Goal: Information Seeking & Learning: Learn about a topic

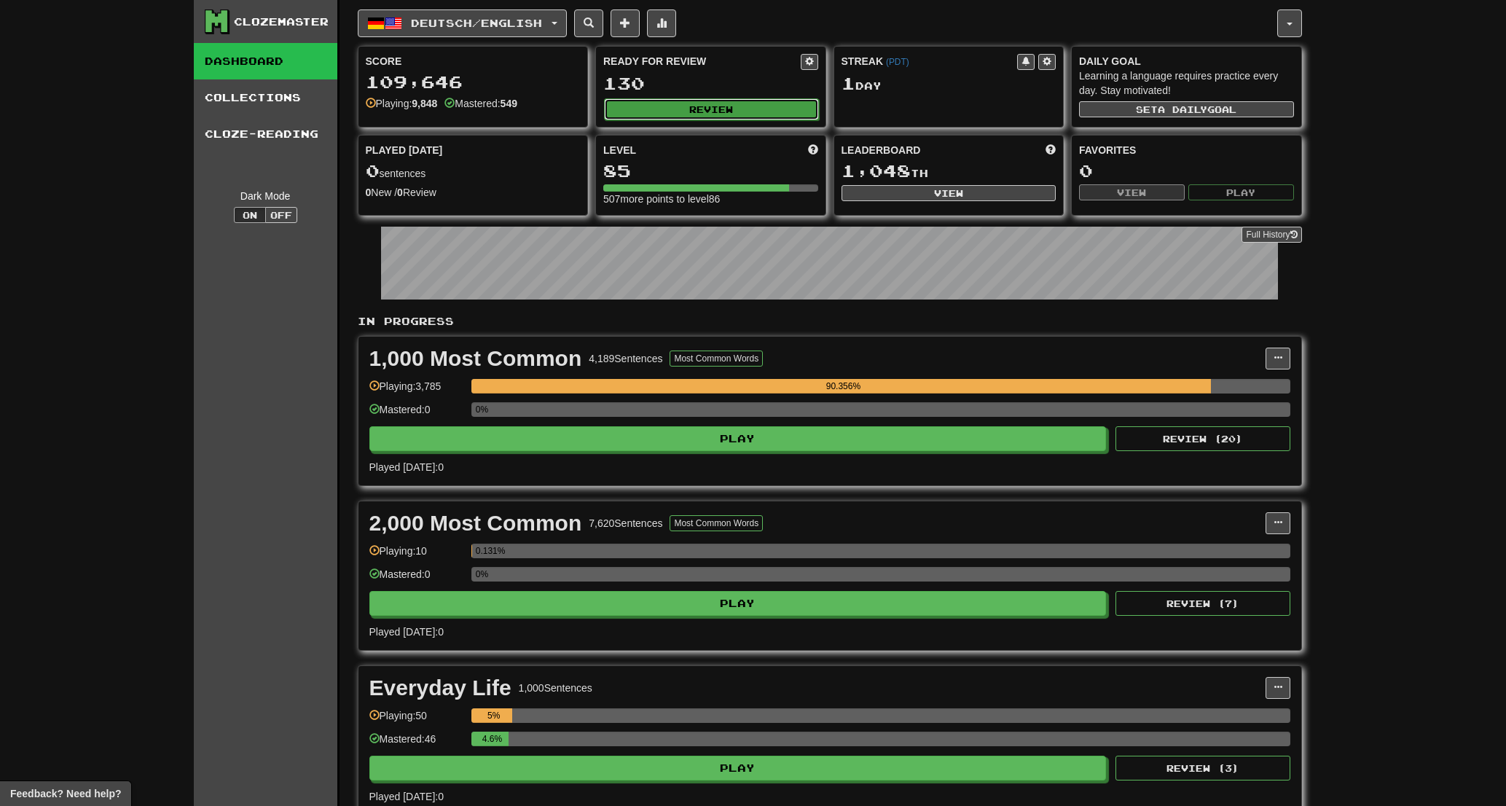
click at [752, 111] on button "Review" at bounding box center [711, 109] width 215 height 22
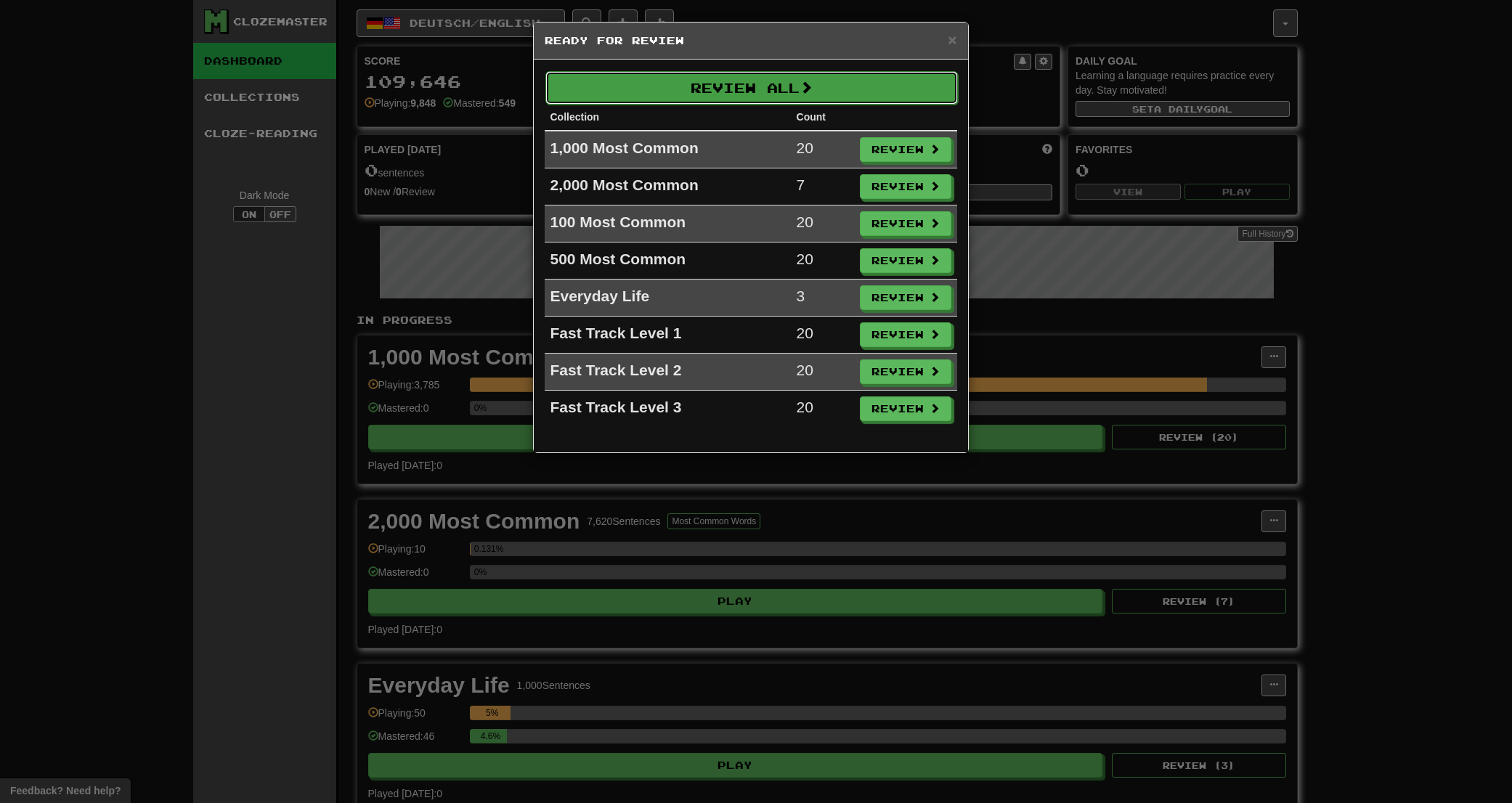
click at [734, 93] on button "Review All" at bounding box center [752, 88] width 413 height 34
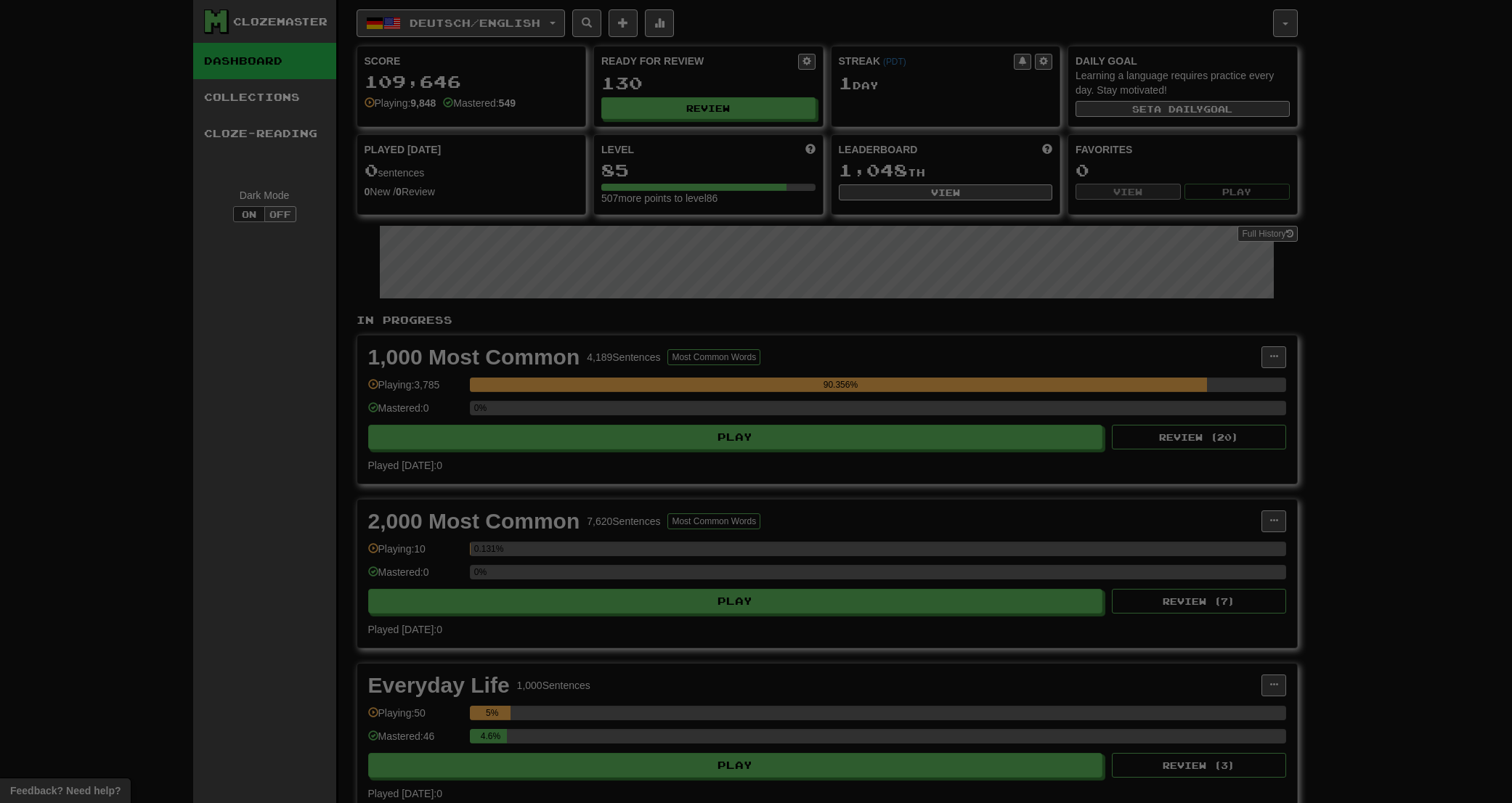
select select "**"
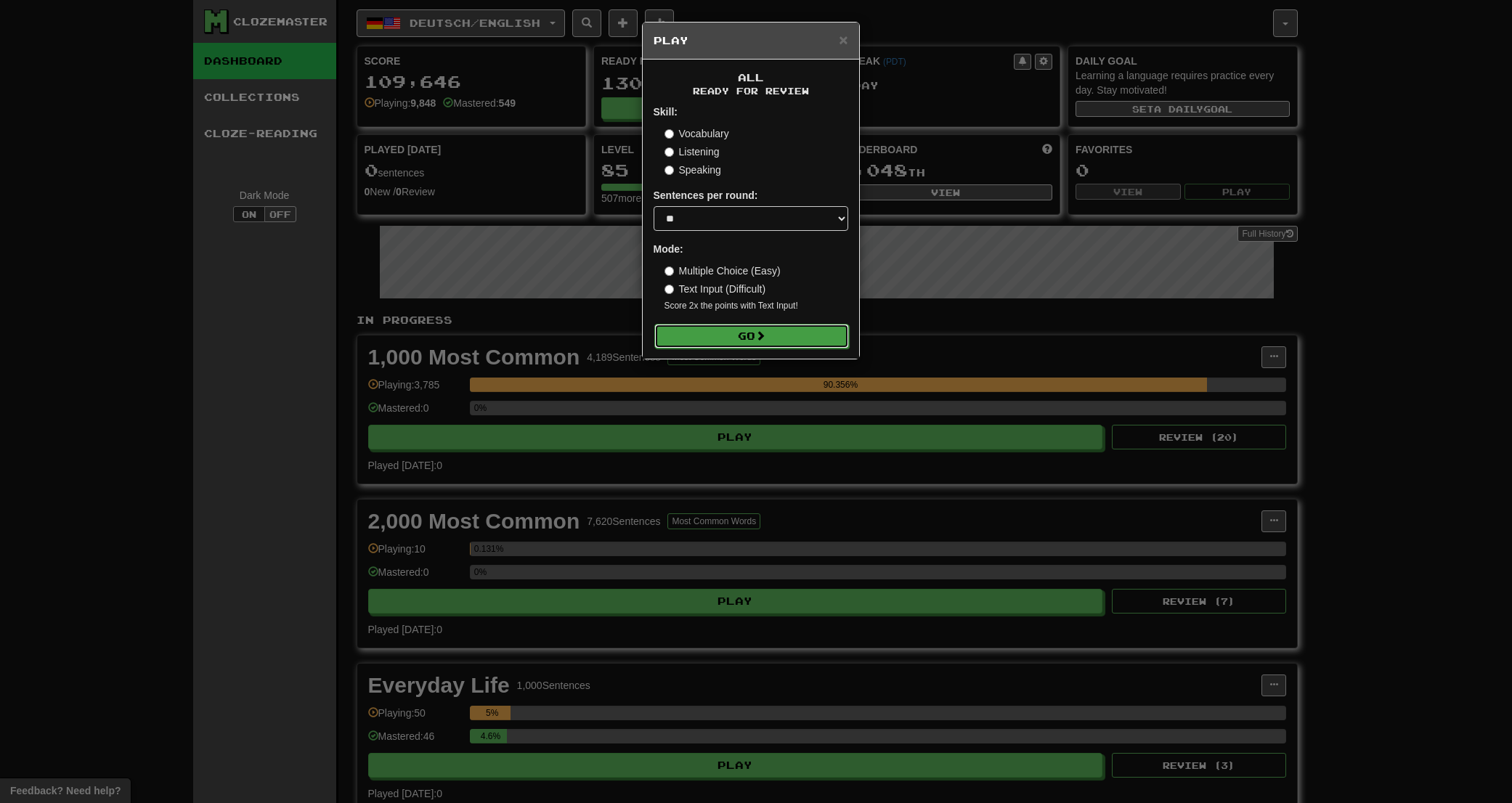
click at [687, 345] on button "Go" at bounding box center [752, 336] width 194 height 25
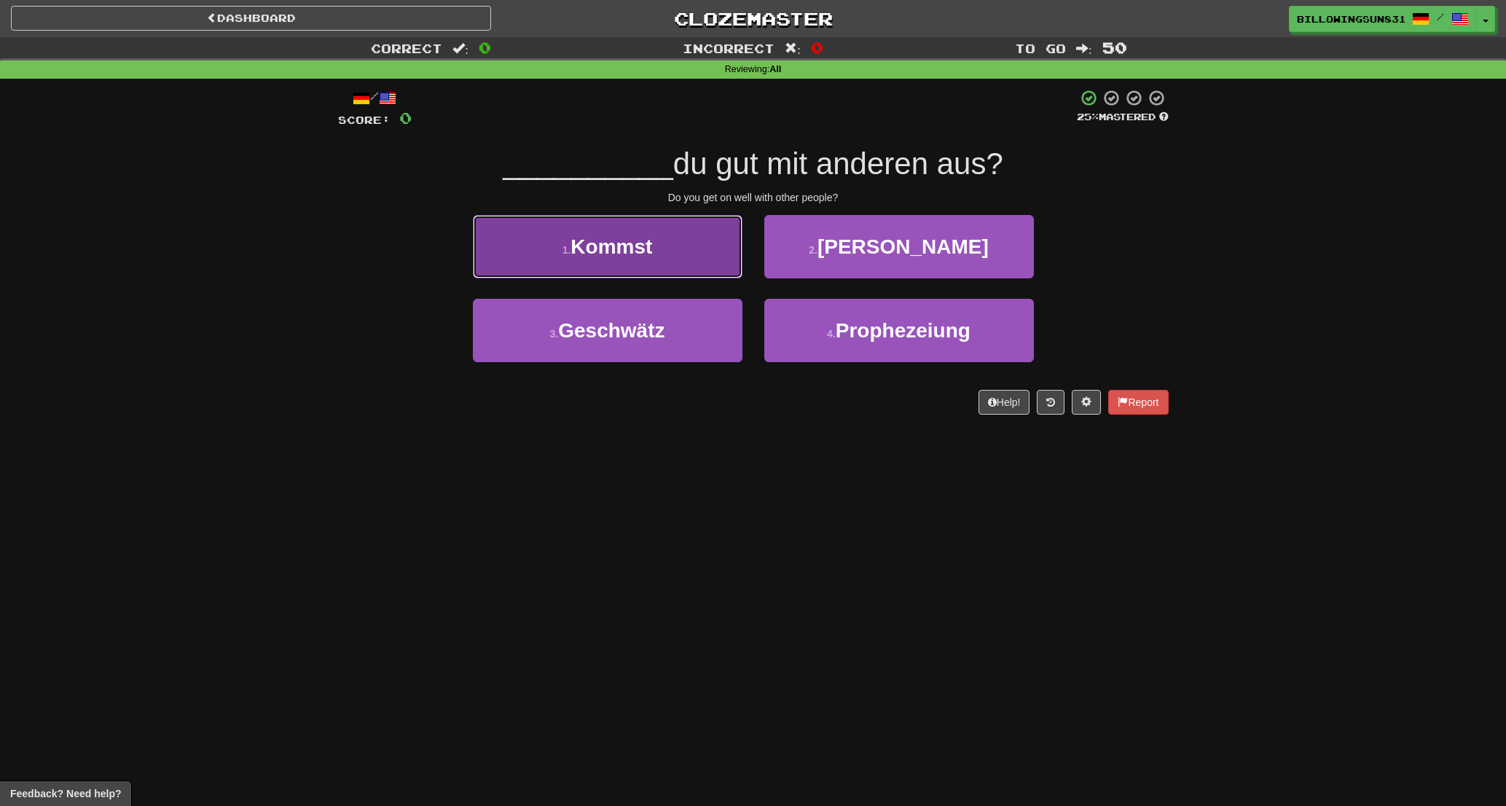
click at [649, 230] on button "1 . Kommst" at bounding box center [608, 246] width 270 height 63
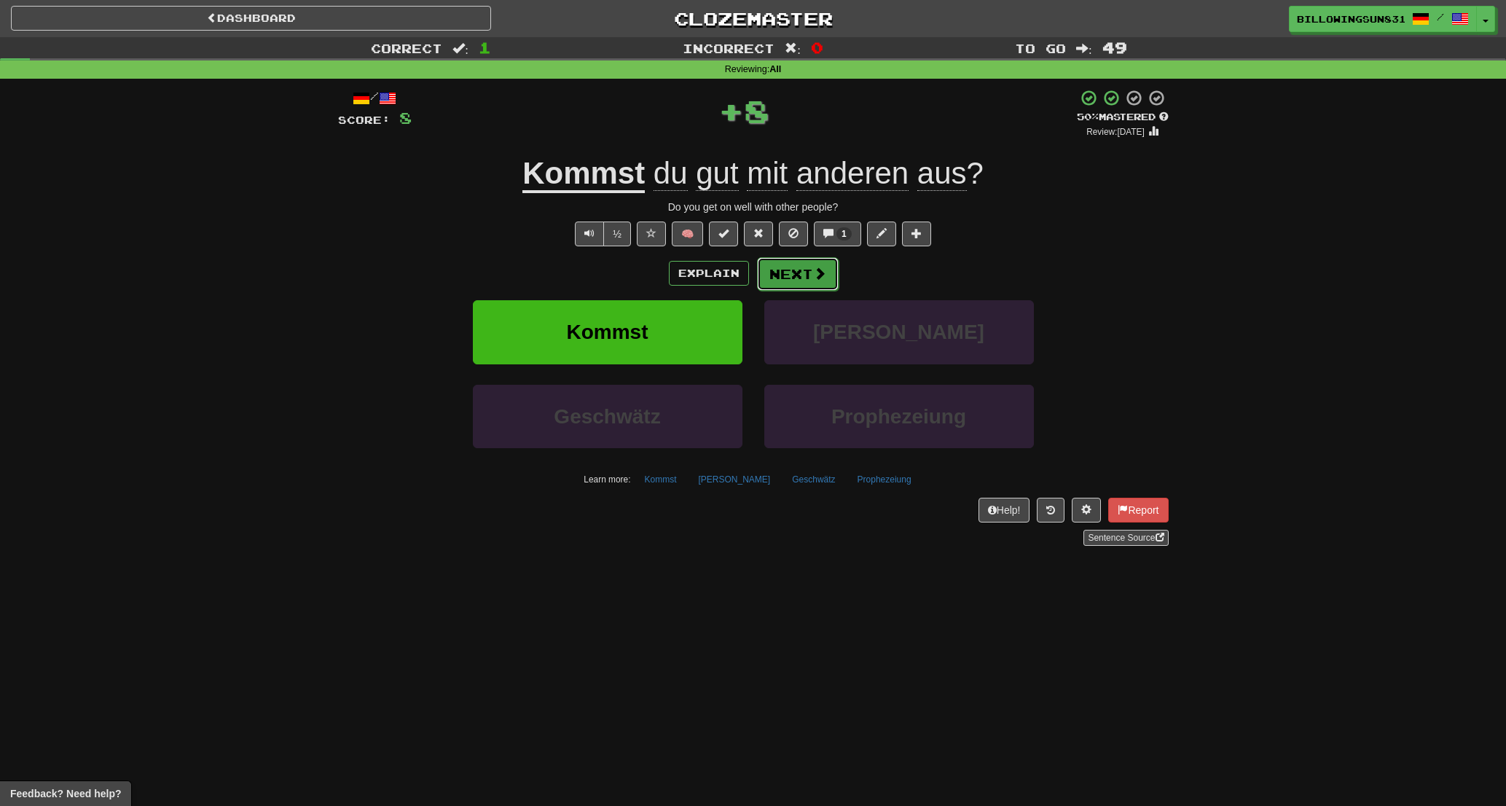
click at [784, 275] on button "Next" at bounding box center [798, 274] width 82 height 34
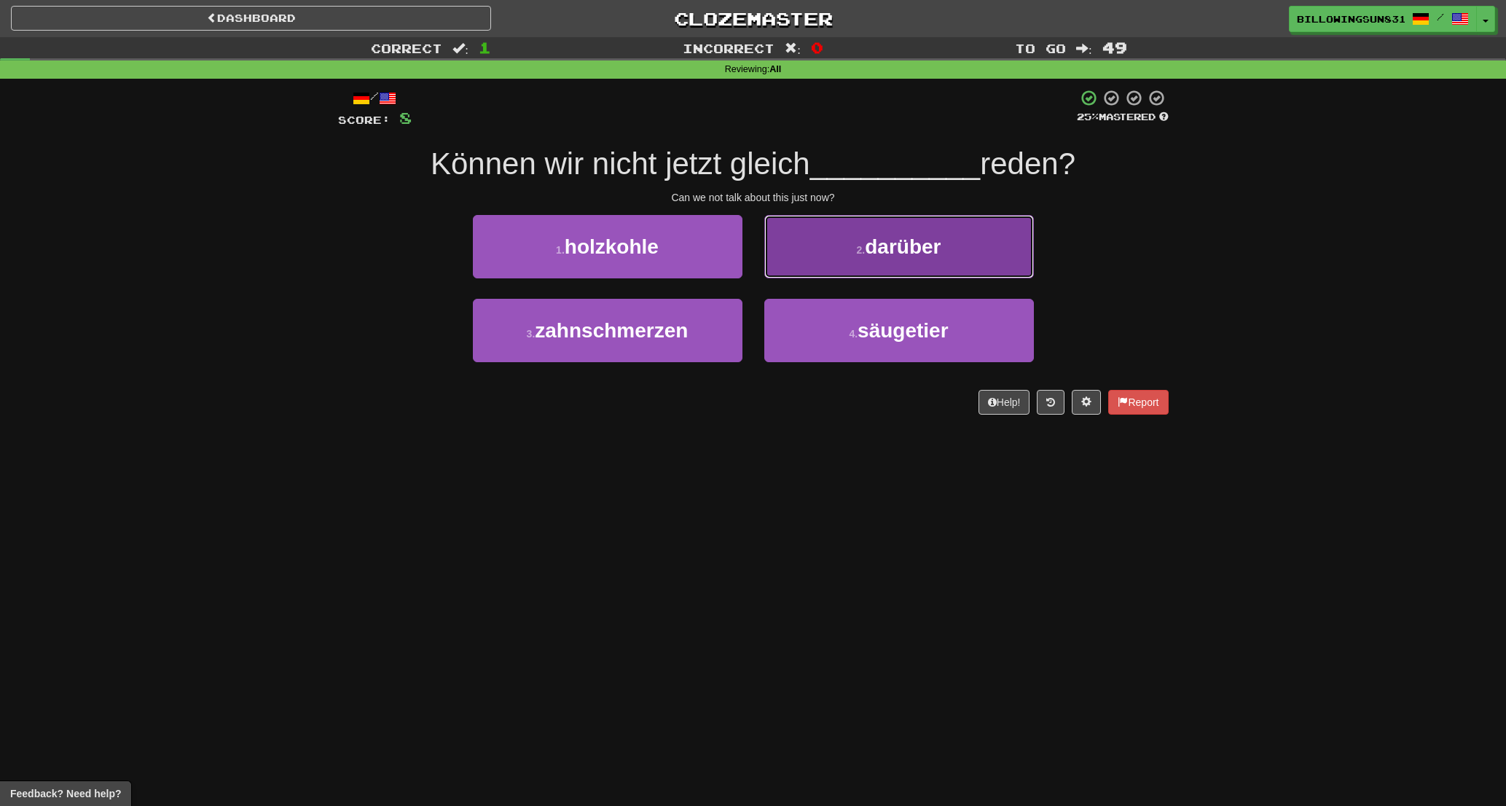
click at [795, 264] on button "2 . darüber" at bounding box center [899, 246] width 270 height 63
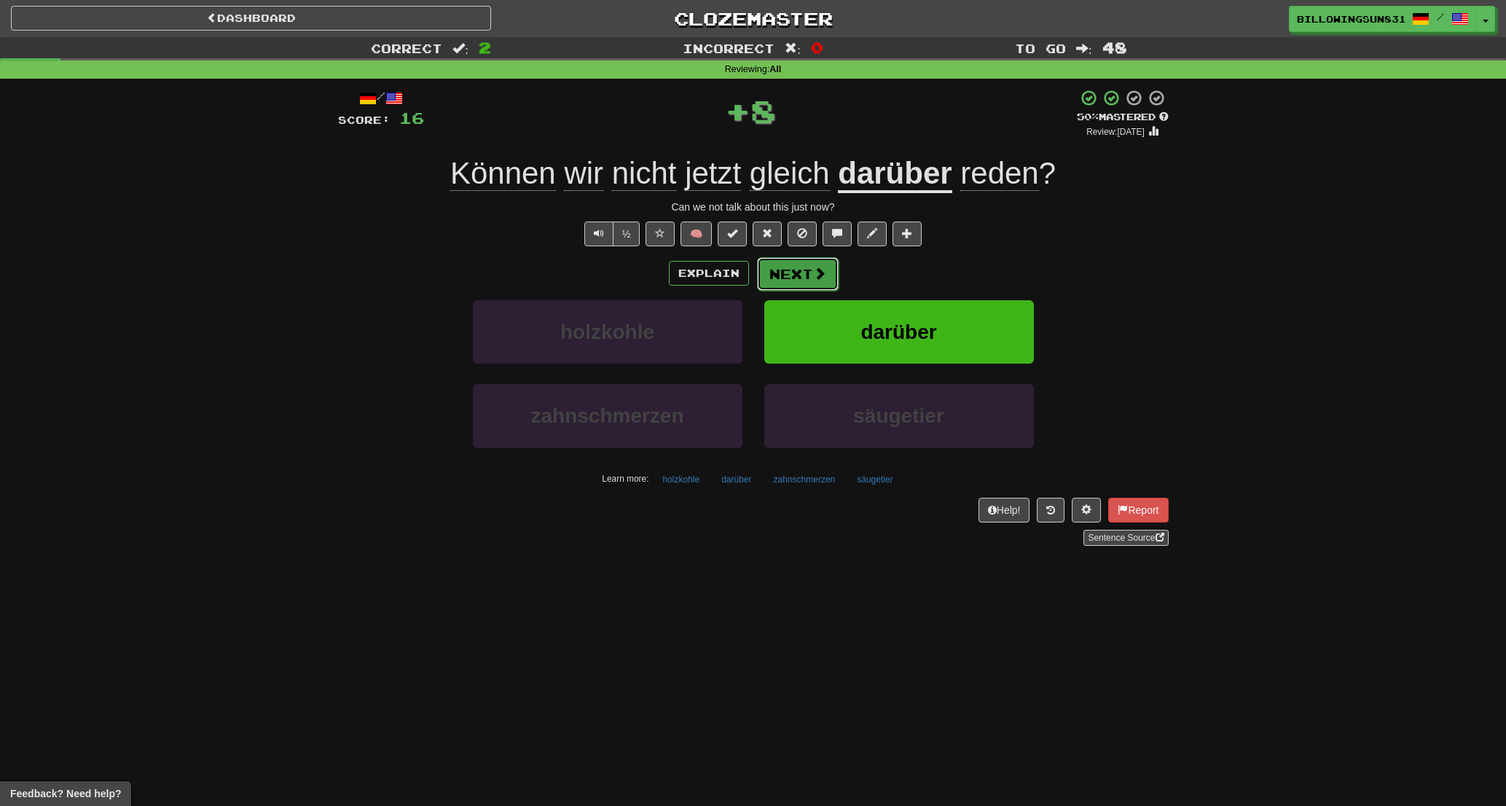
click at [792, 268] on button "Next" at bounding box center [798, 274] width 82 height 34
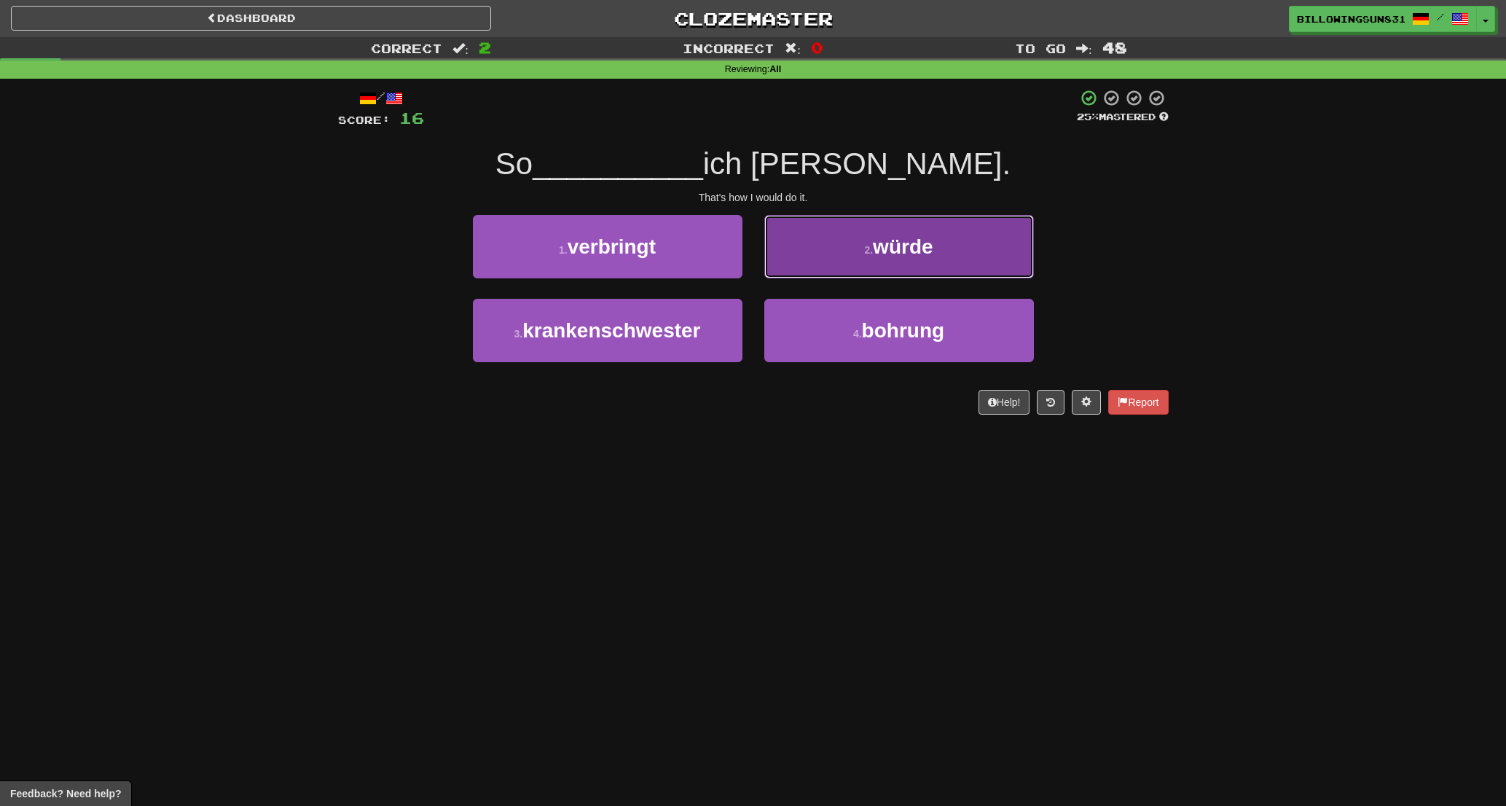
click at [792, 271] on button "2 . würde" at bounding box center [899, 246] width 270 height 63
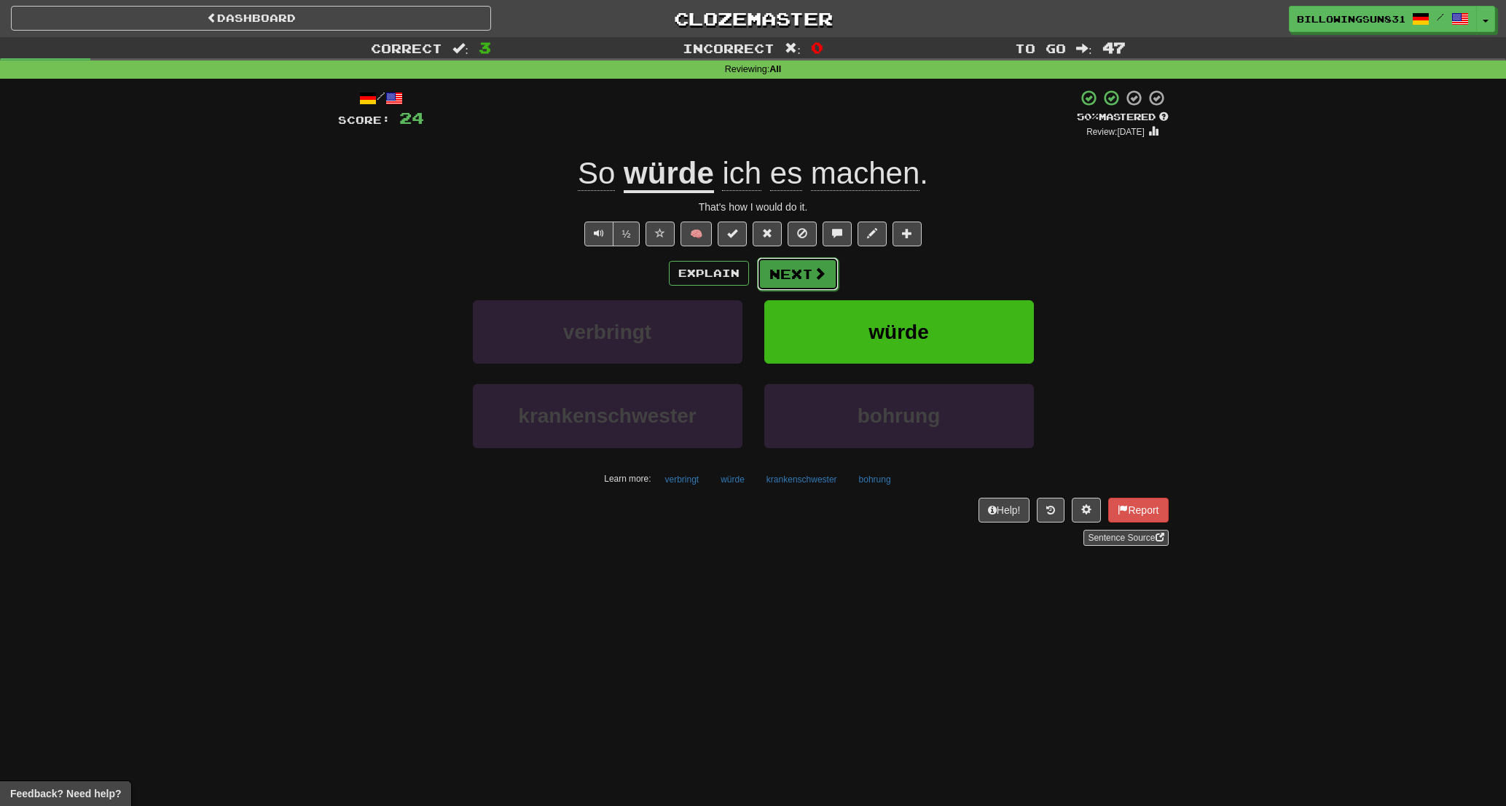
click at [791, 271] on button "Next" at bounding box center [798, 274] width 82 height 34
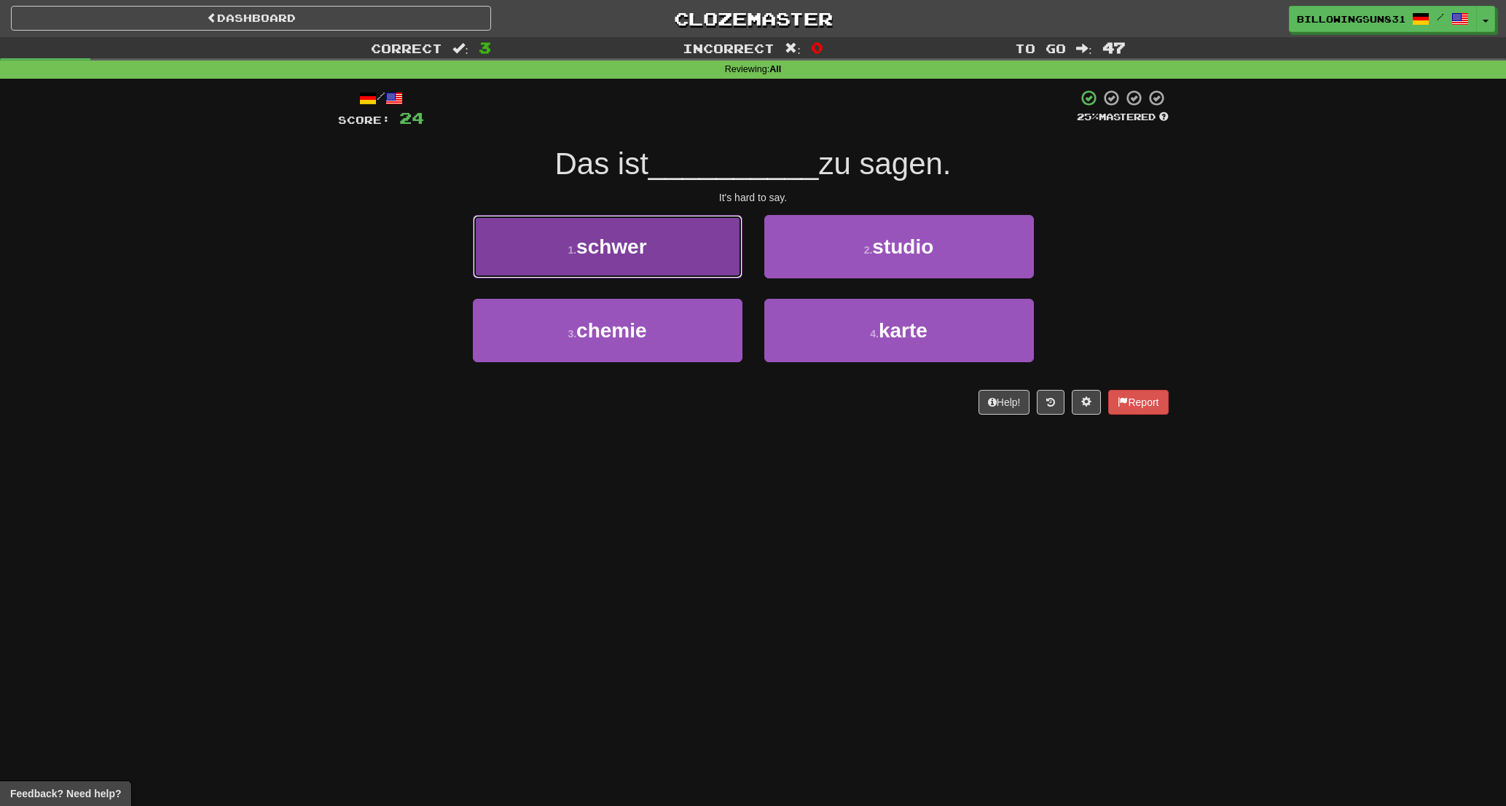
click at [549, 235] on button "1 . [PERSON_NAME]" at bounding box center [608, 246] width 270 height 63
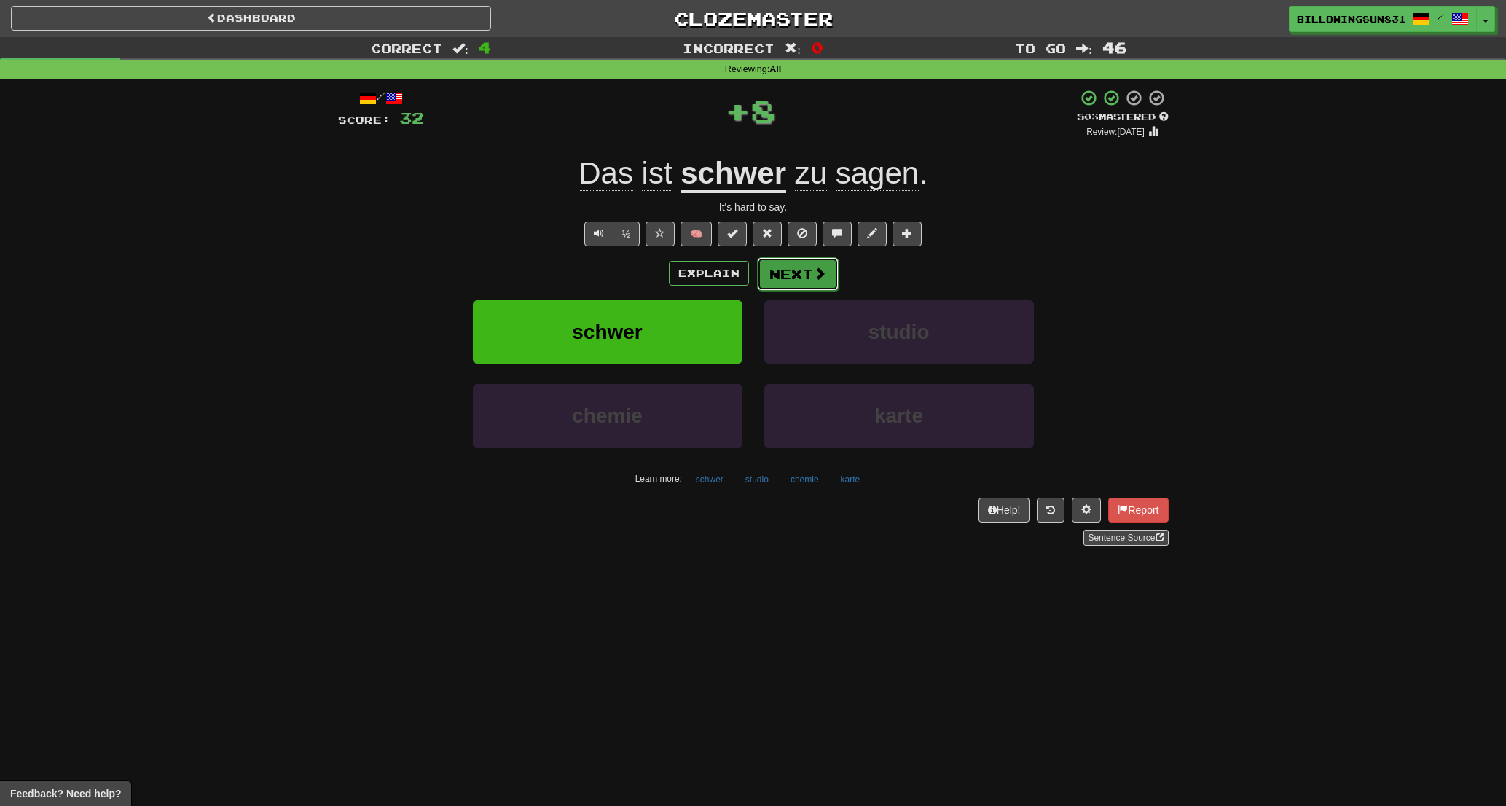
click at [816, 286] on button "Next" at bounding box center [798, 274] width 82 height 34
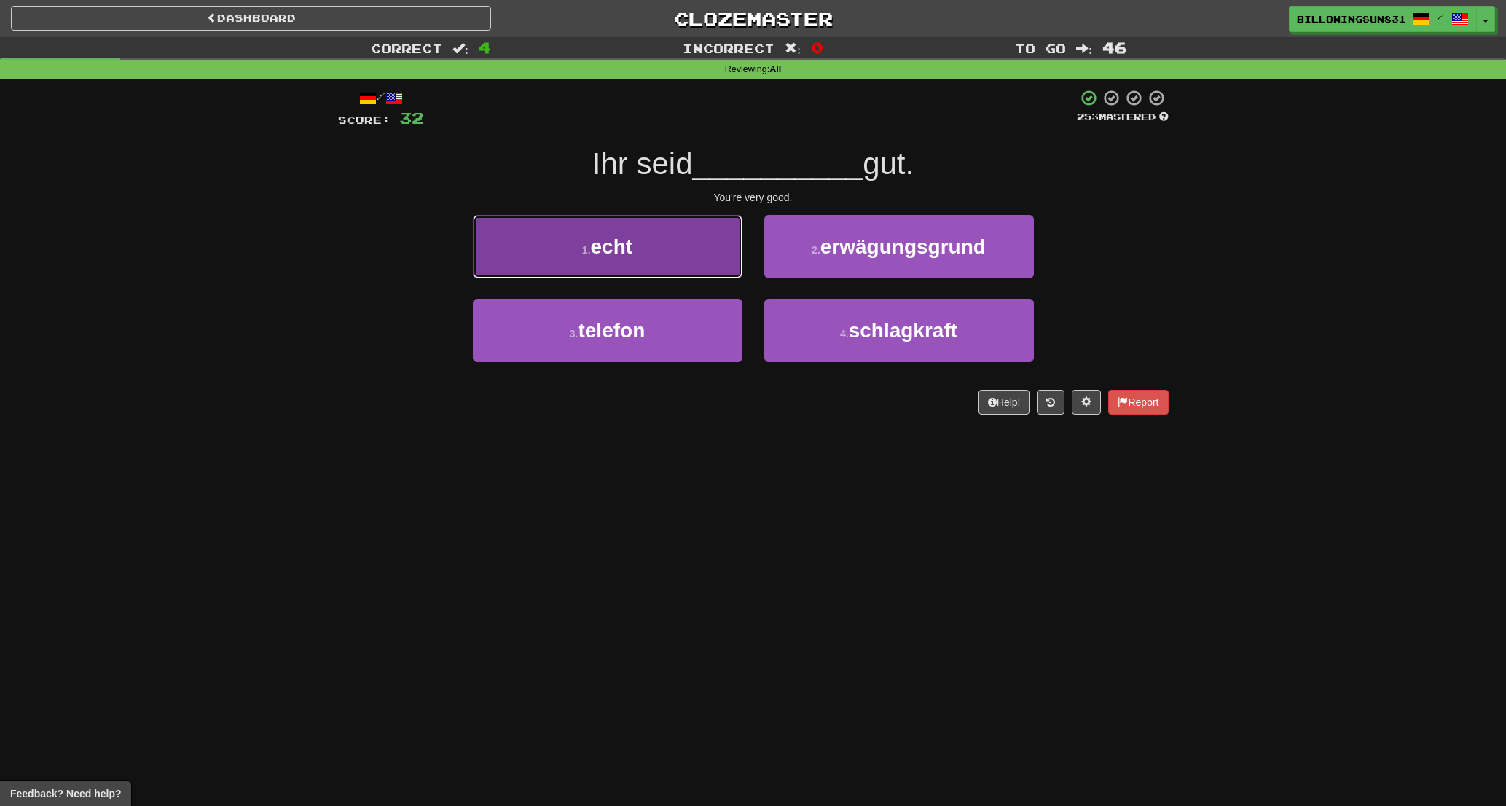
click at [650, 227] on button "1 . echt" at bounding box center [608, 246] width 270 height 63
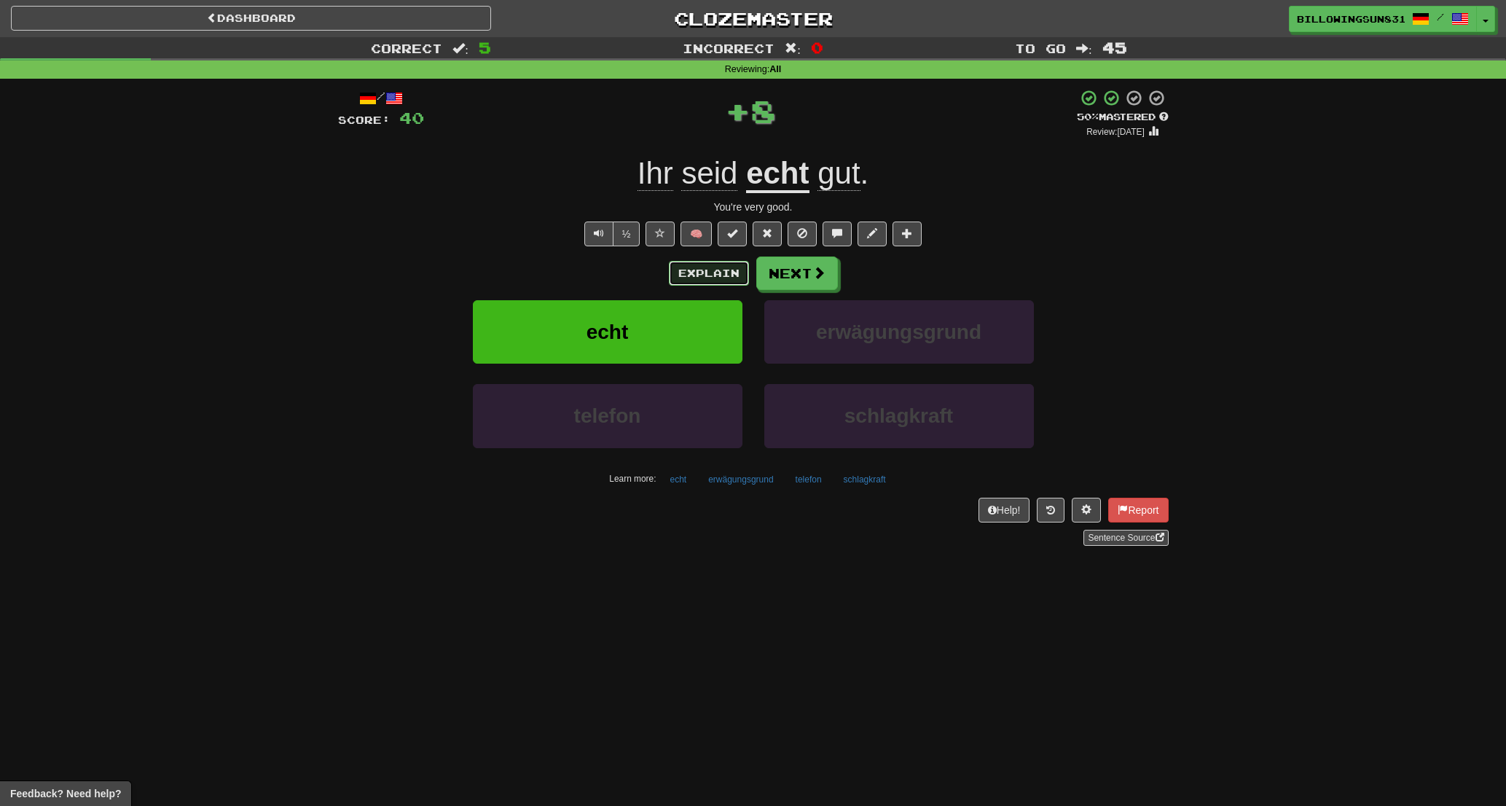
click at [716, 284] on button "Explain" at bounding box center [709, 273] width 80 height 25
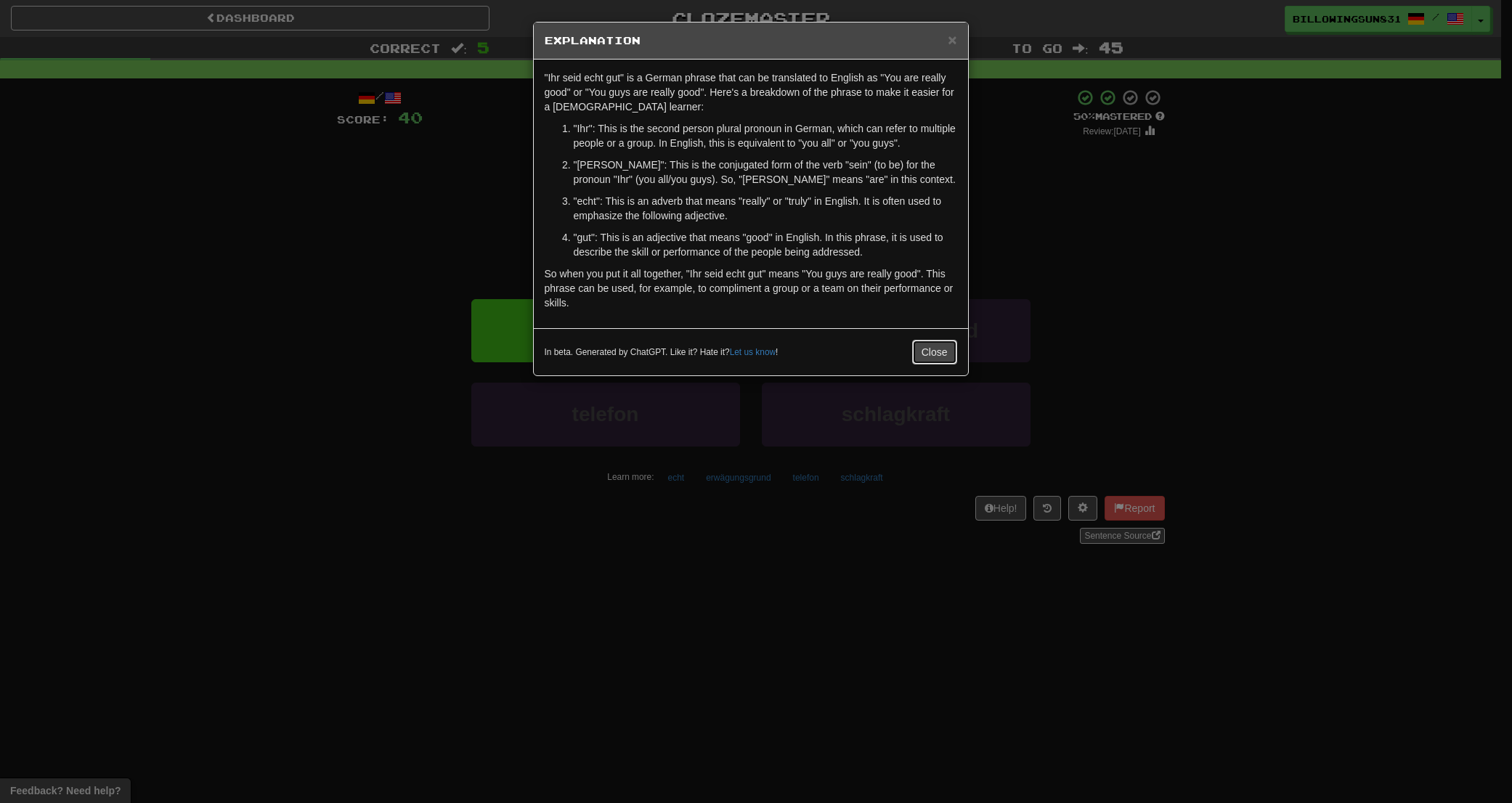
click at [940, 353] on button "Close" at bounding box center [934, 352] width 45 height 25
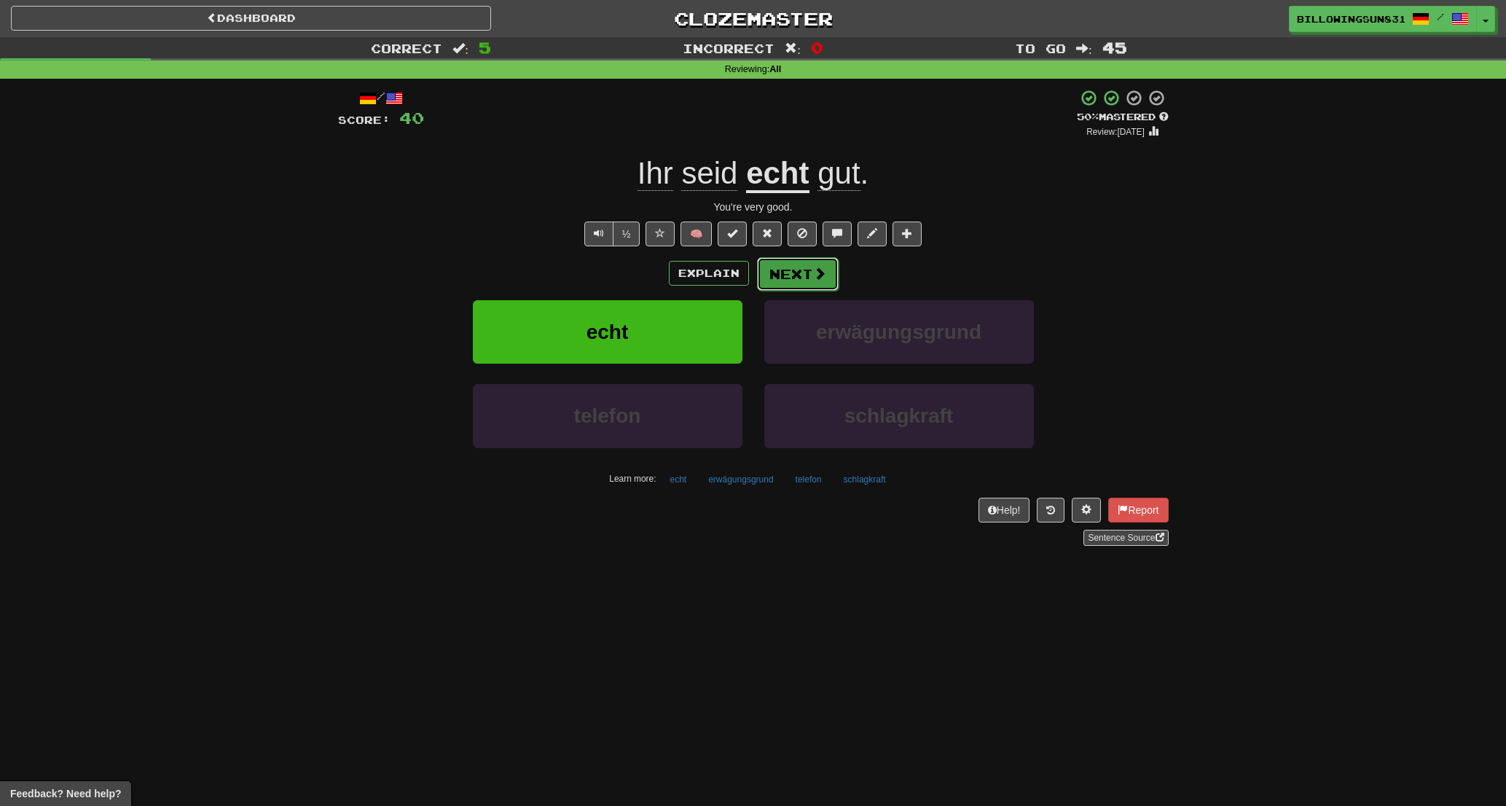
click at [817, 267] on span at bounding box center [819, 273] width 13 height 13
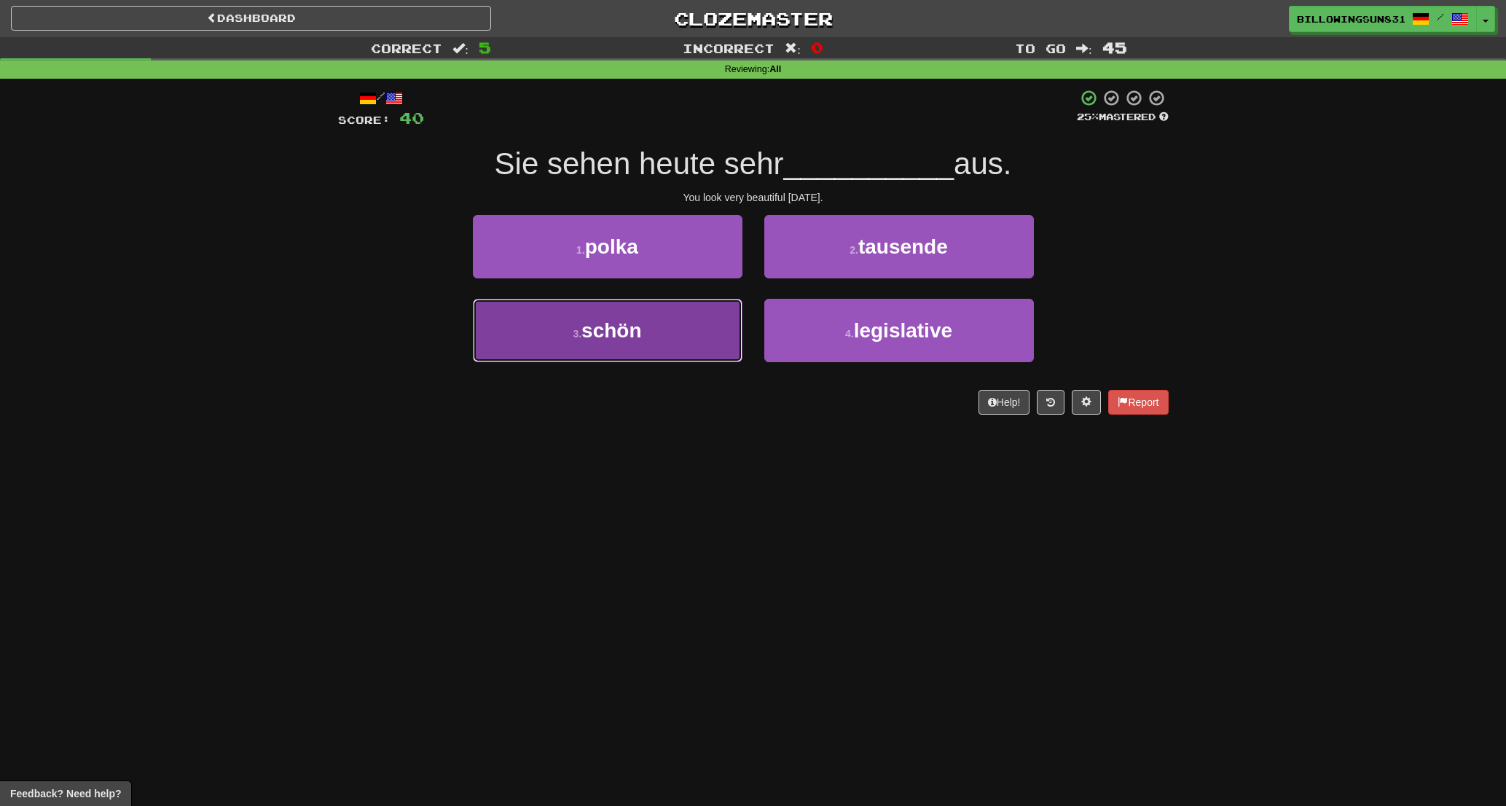
click at [622, 325] on span "schön" at bounding box center [612, 330] width 60 height 23
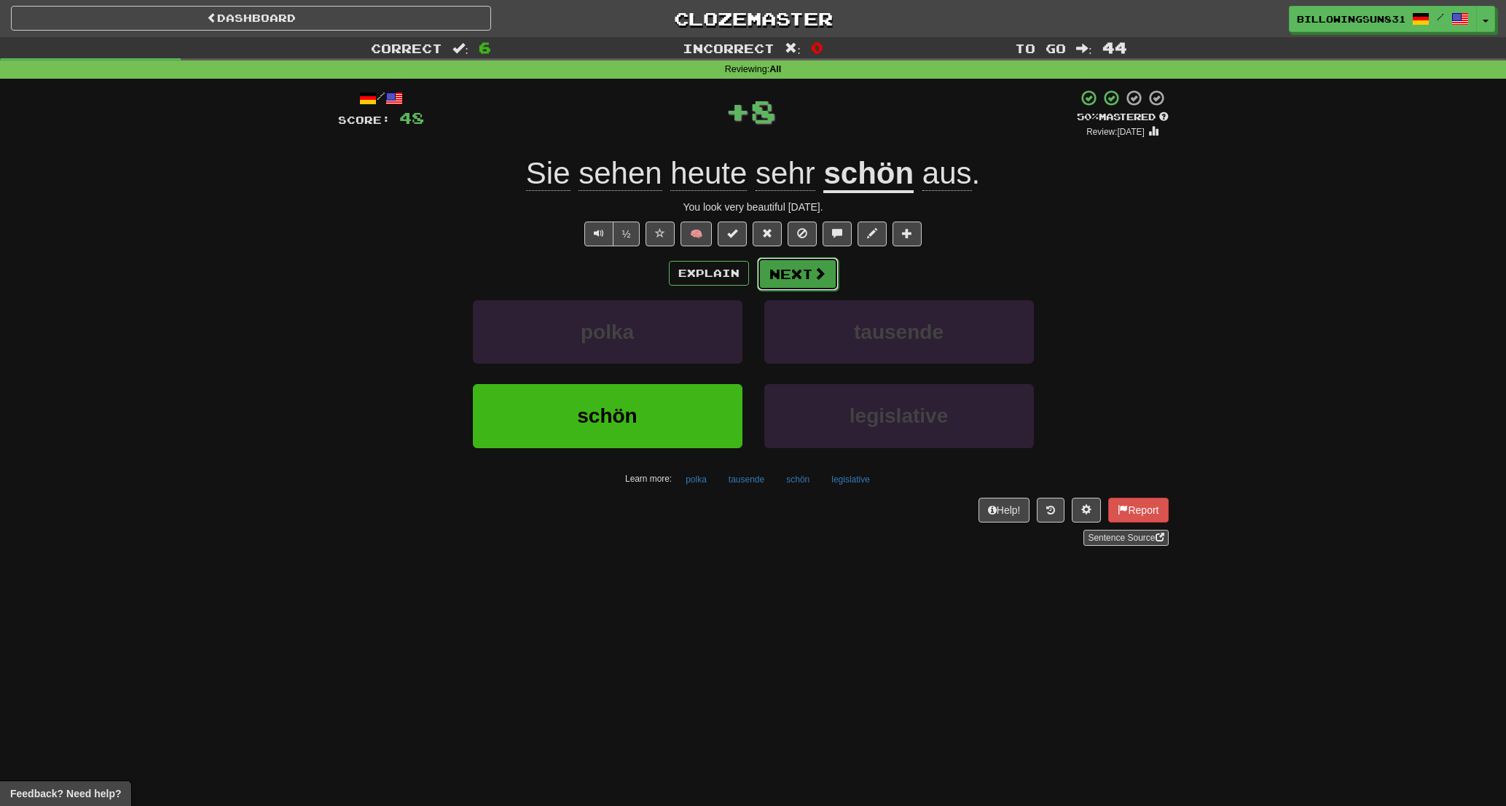
click at [798, 280] on button "Next" at bounding box center [798, 274] width 82 height 34
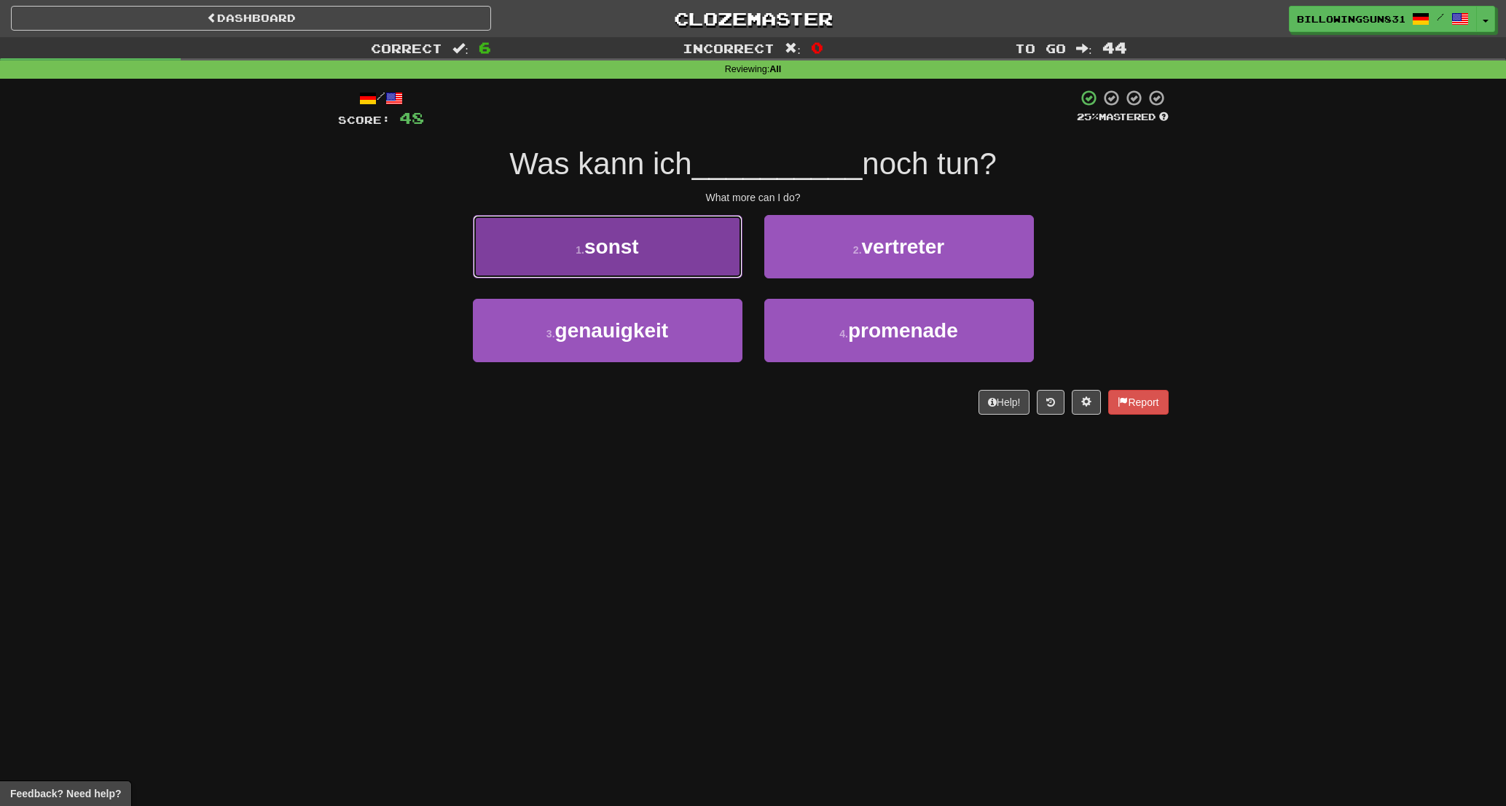
click at [701, 254] on button "1 . sonst" at bounding box center [608, 246] width 270 height 63
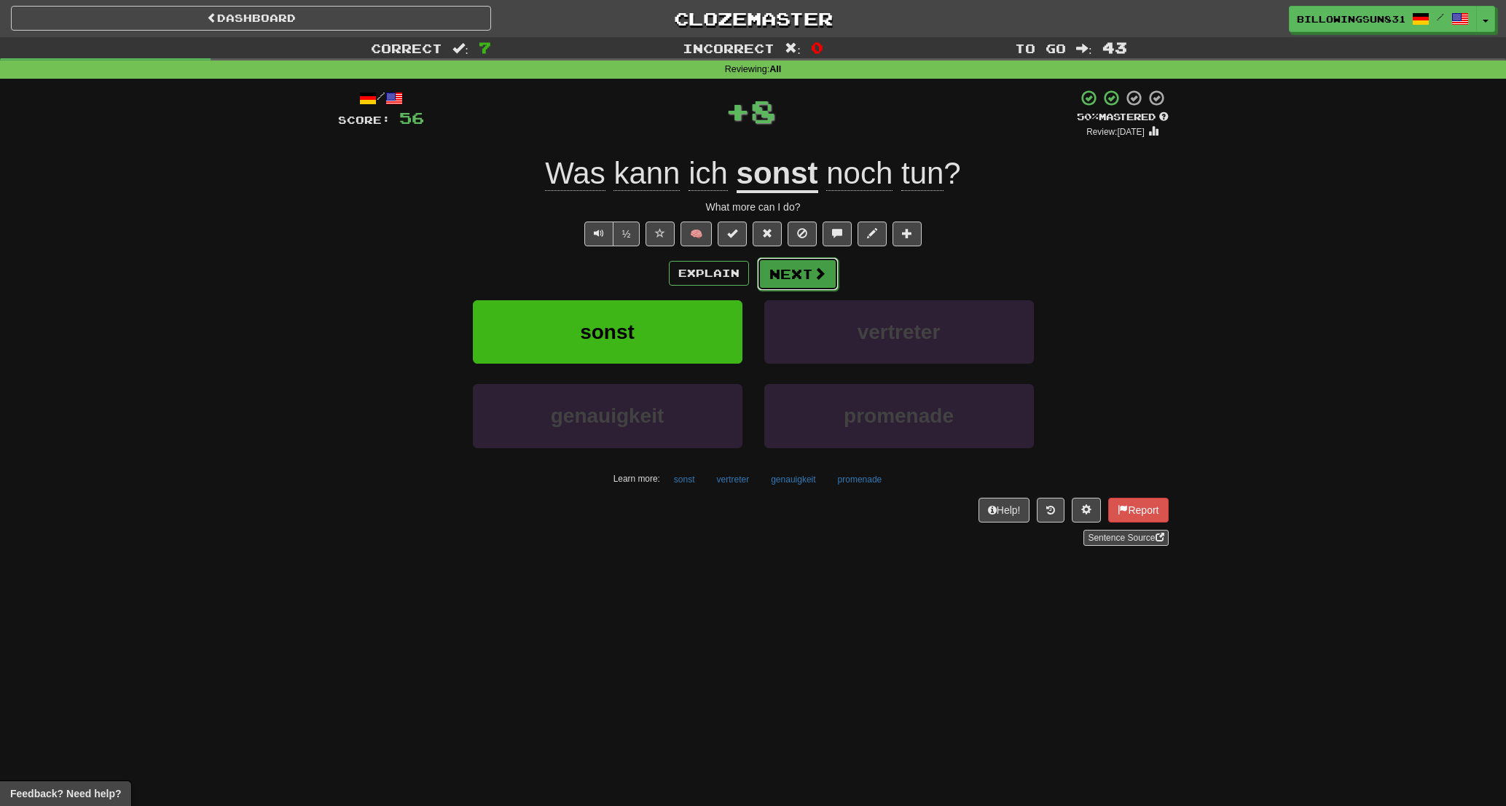
click at [786, 278] on button "Next" at bounding box center [798, 274] width 82 height 34
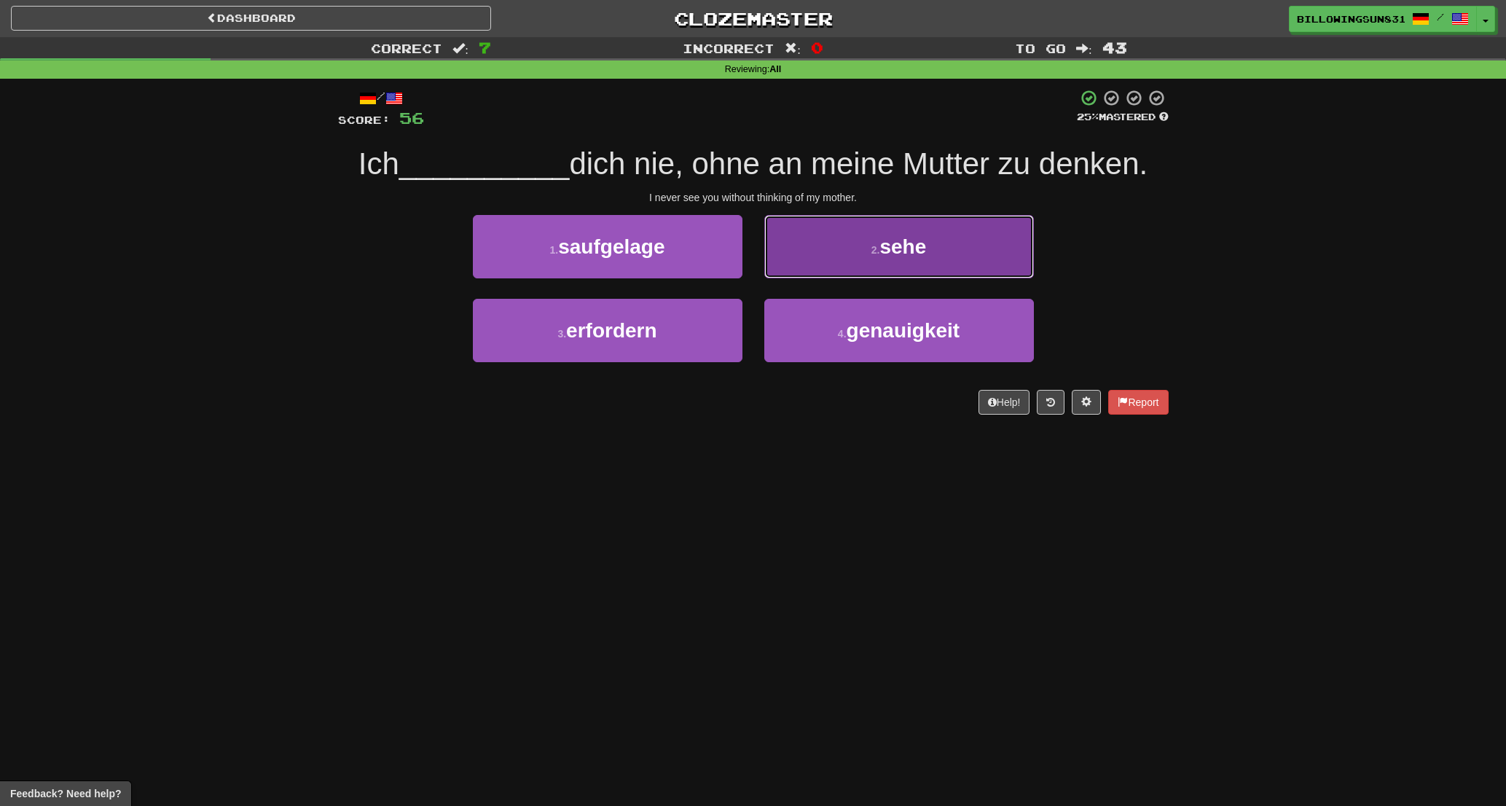
click at [799, 255] on button "2 . [GEOGRAPHIC_DATA]" at bounding box center [899, 246] width 270 height 63
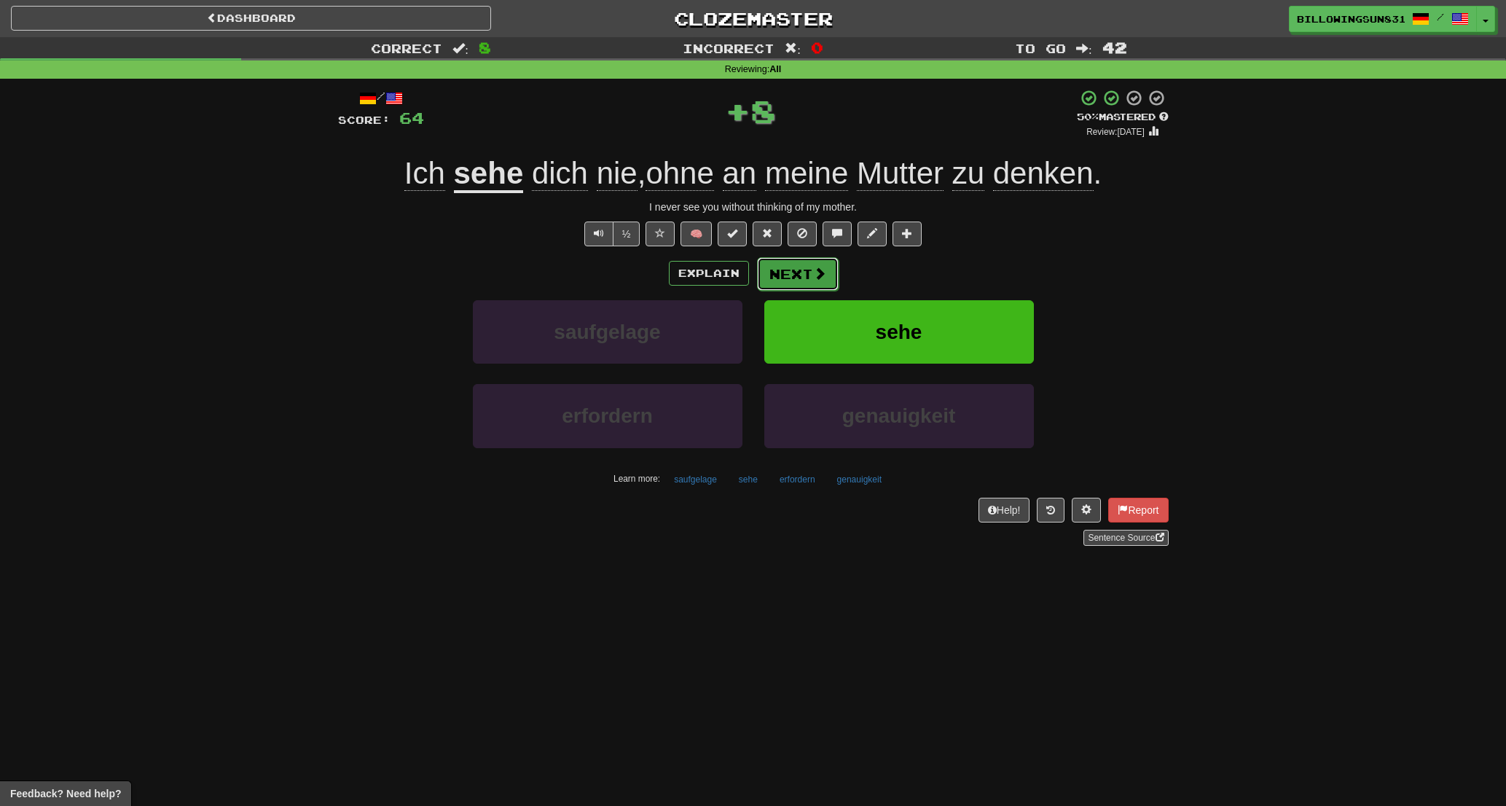
click at [796, 269] on button "Next" at bounding box center [798, 274] width 82 height 34
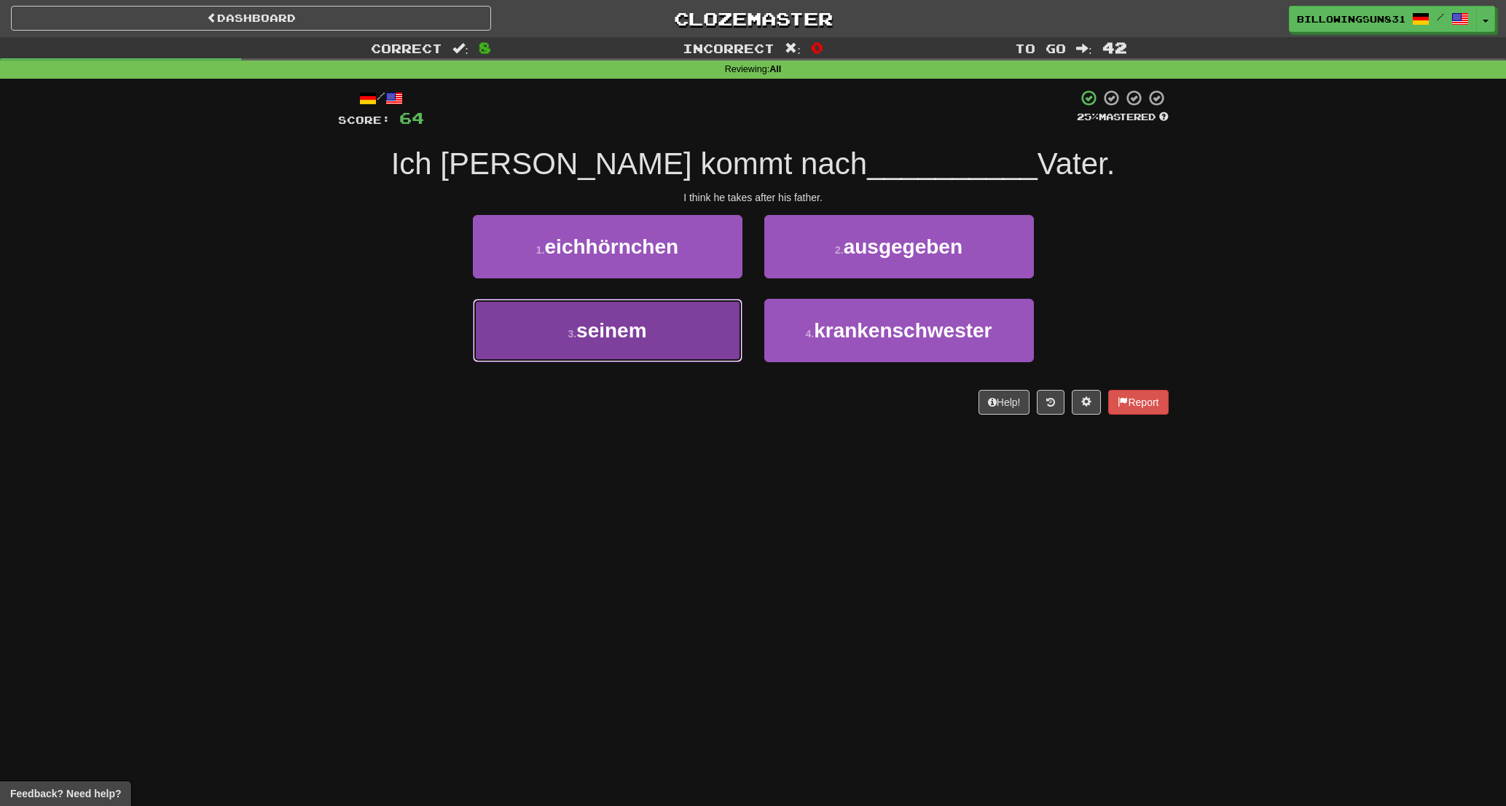
click at [654, 327] on button "3 . seinem" at bounding box center [608, 330] width 270 height 63
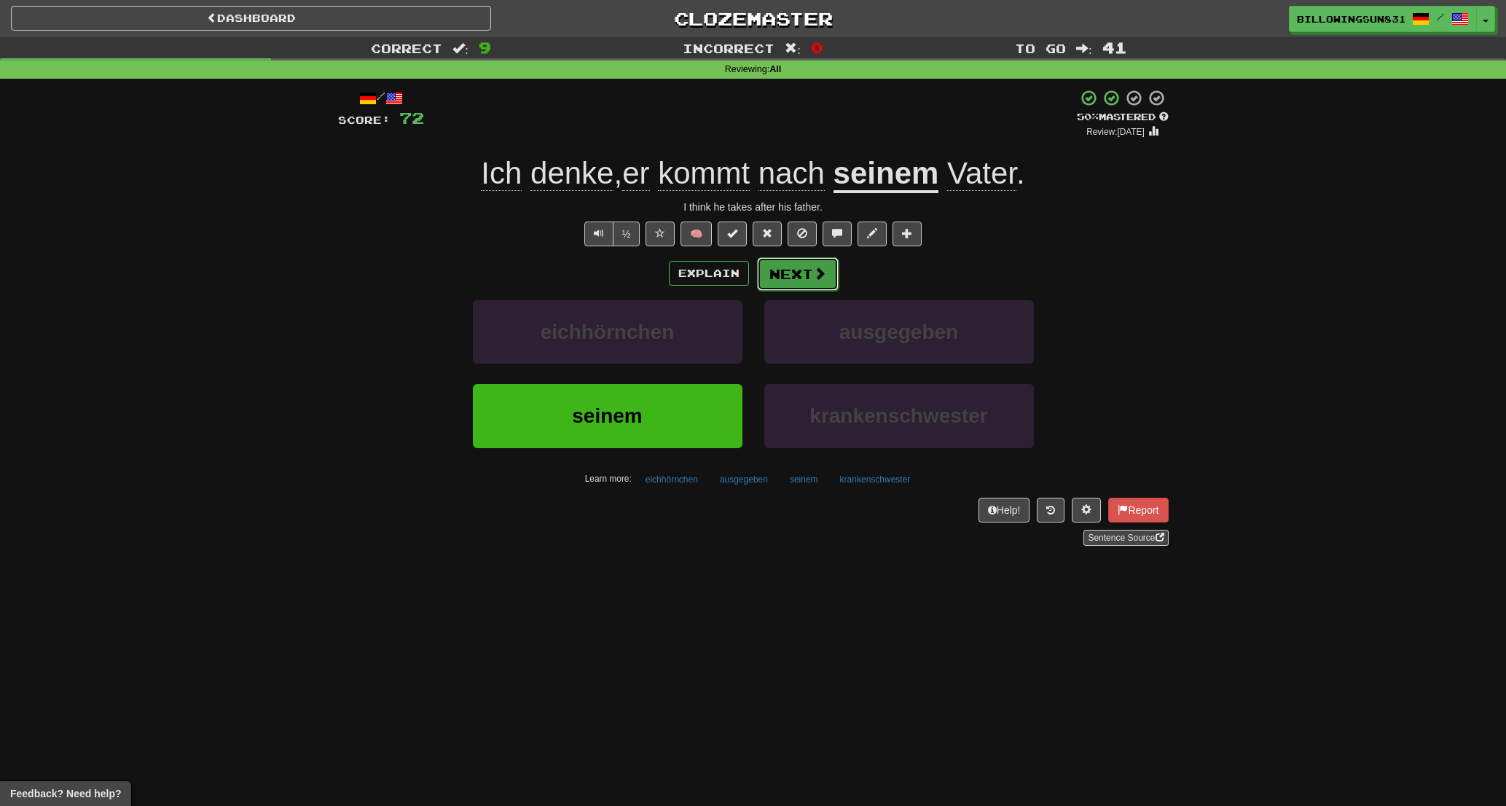
click at [778, 272] on button "Next" at bounding box center [798, 274] width 82 height 34
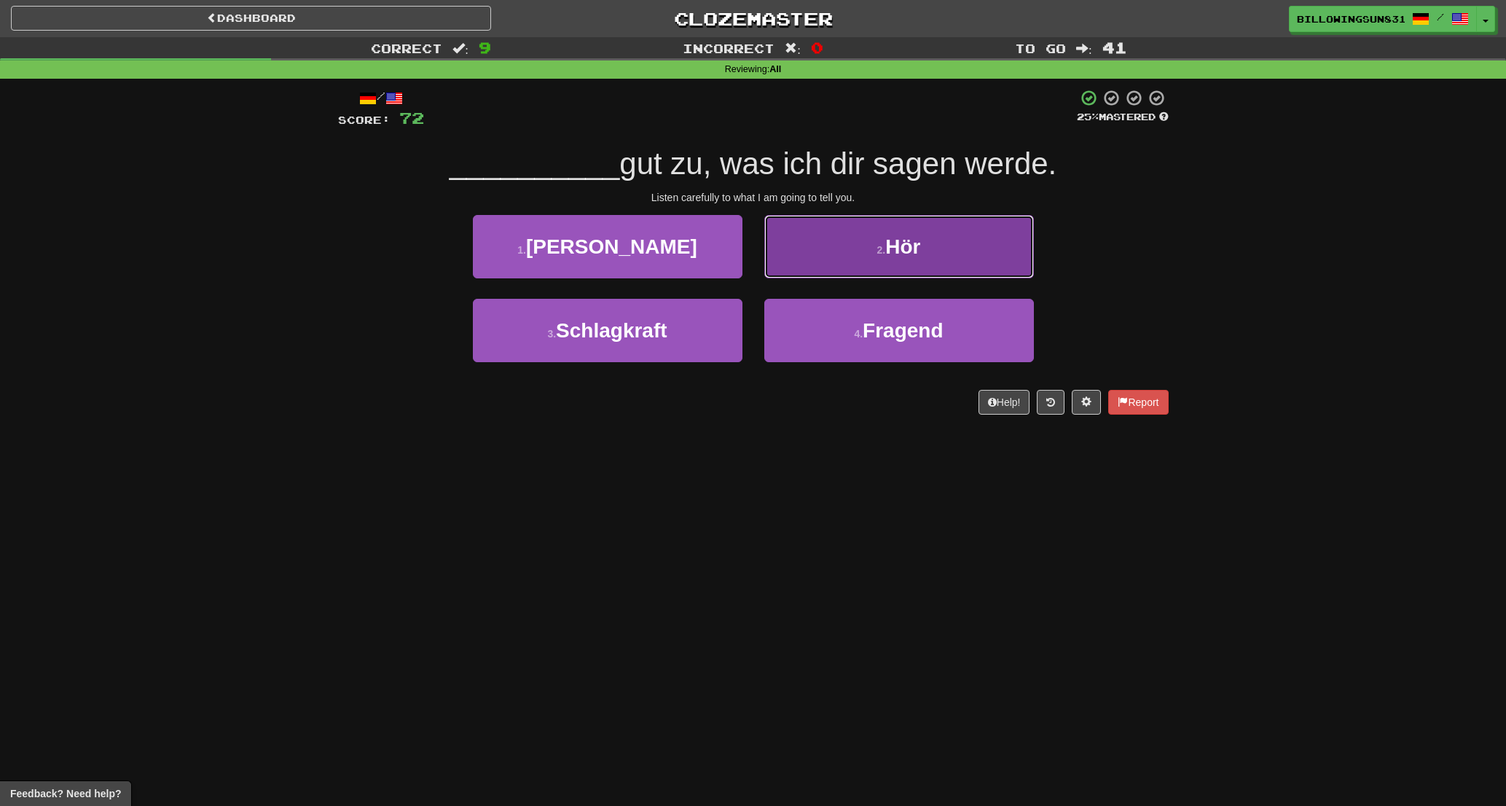
click at [847, 252] on button "2 . Hör" at bounding box center [899, 246] width 270 height 63
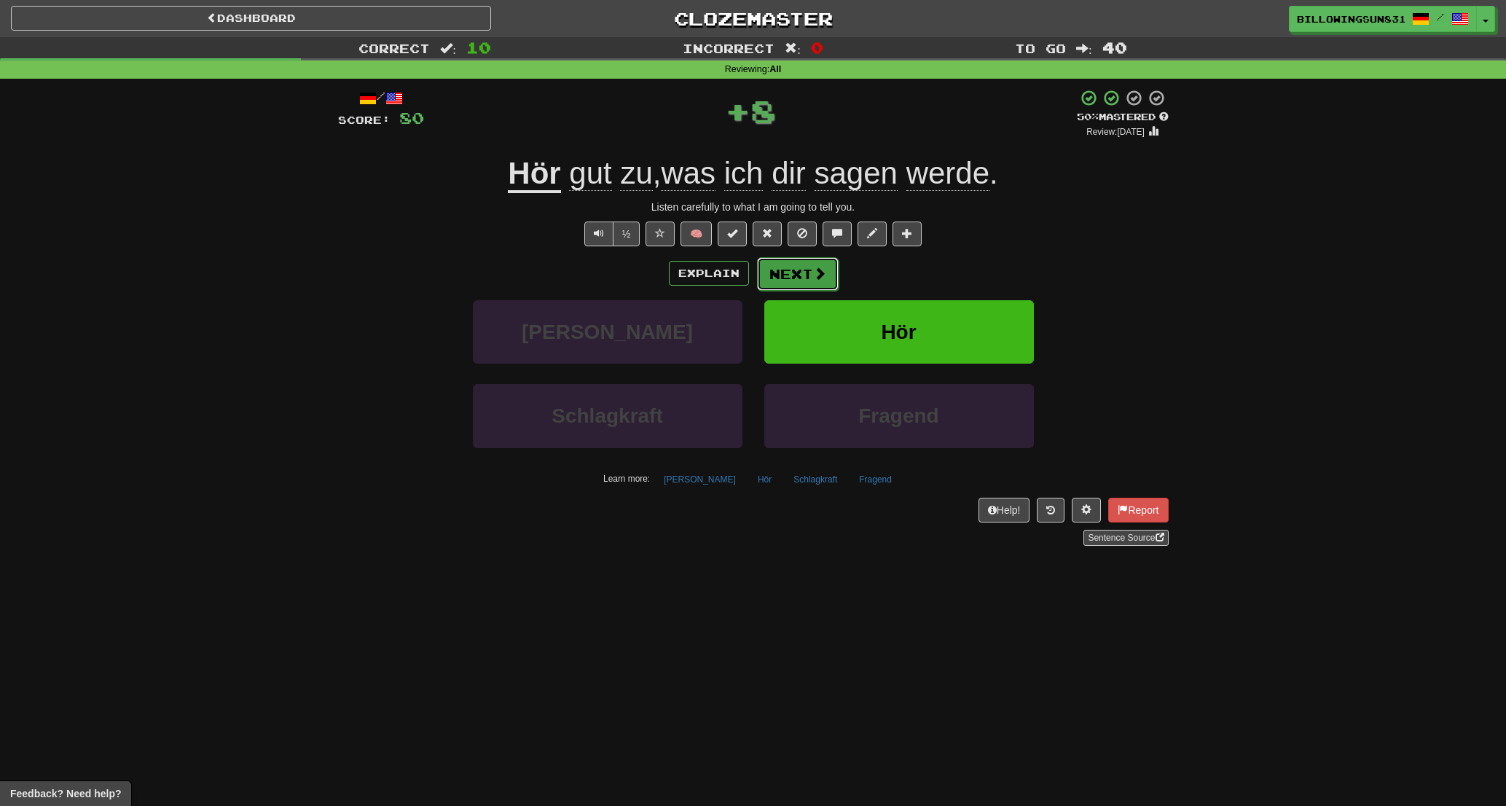
click at [813, 270] on span at bounding box center [819, 273] width 13 height 13
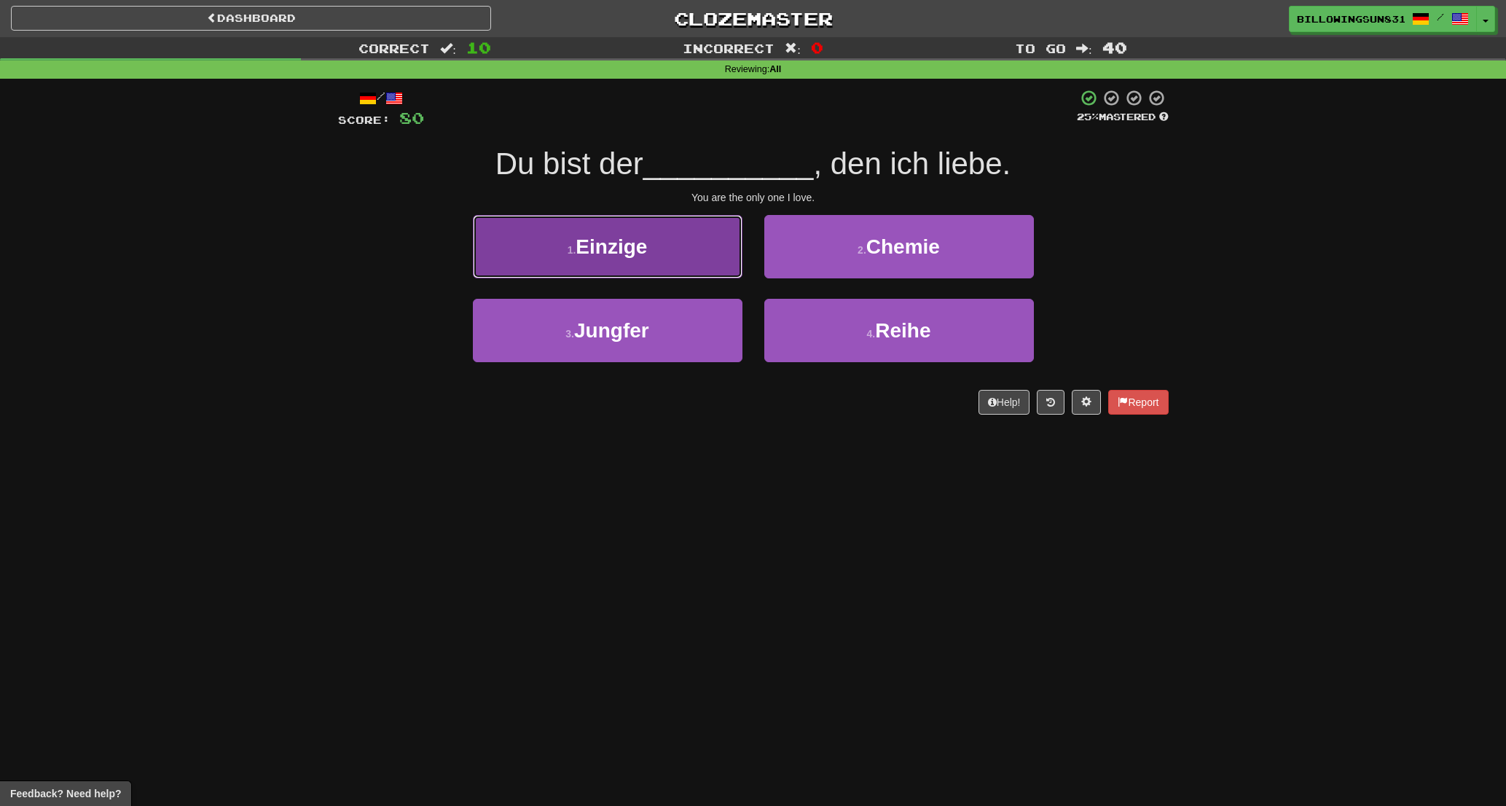
click at [659, 261] on button "1 . Einzige" at bounding box center [608, 246] width 270 height 63
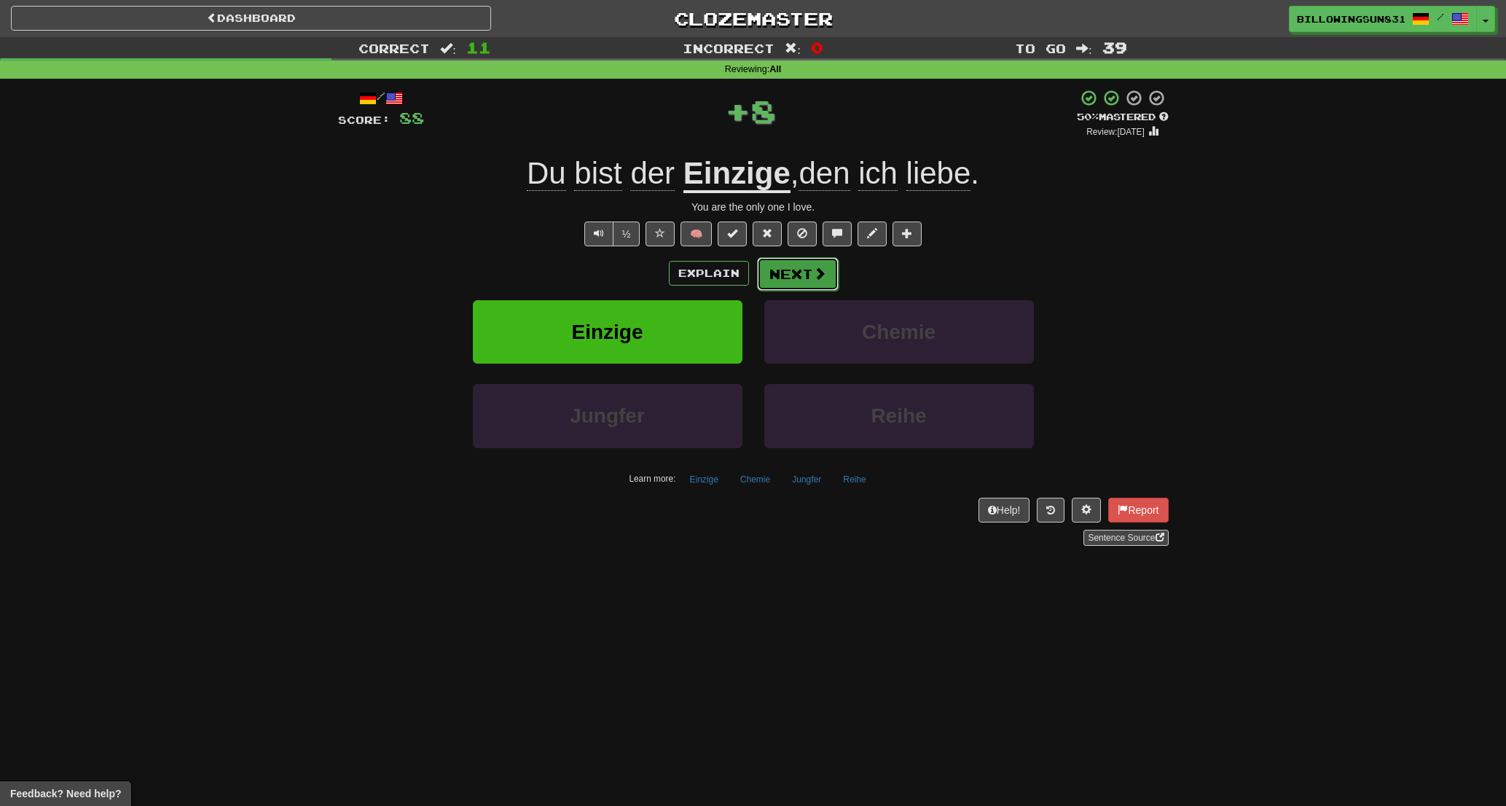
click at [805, 280] on button "Next" at bounding box center [798, 274] width 82 height 34
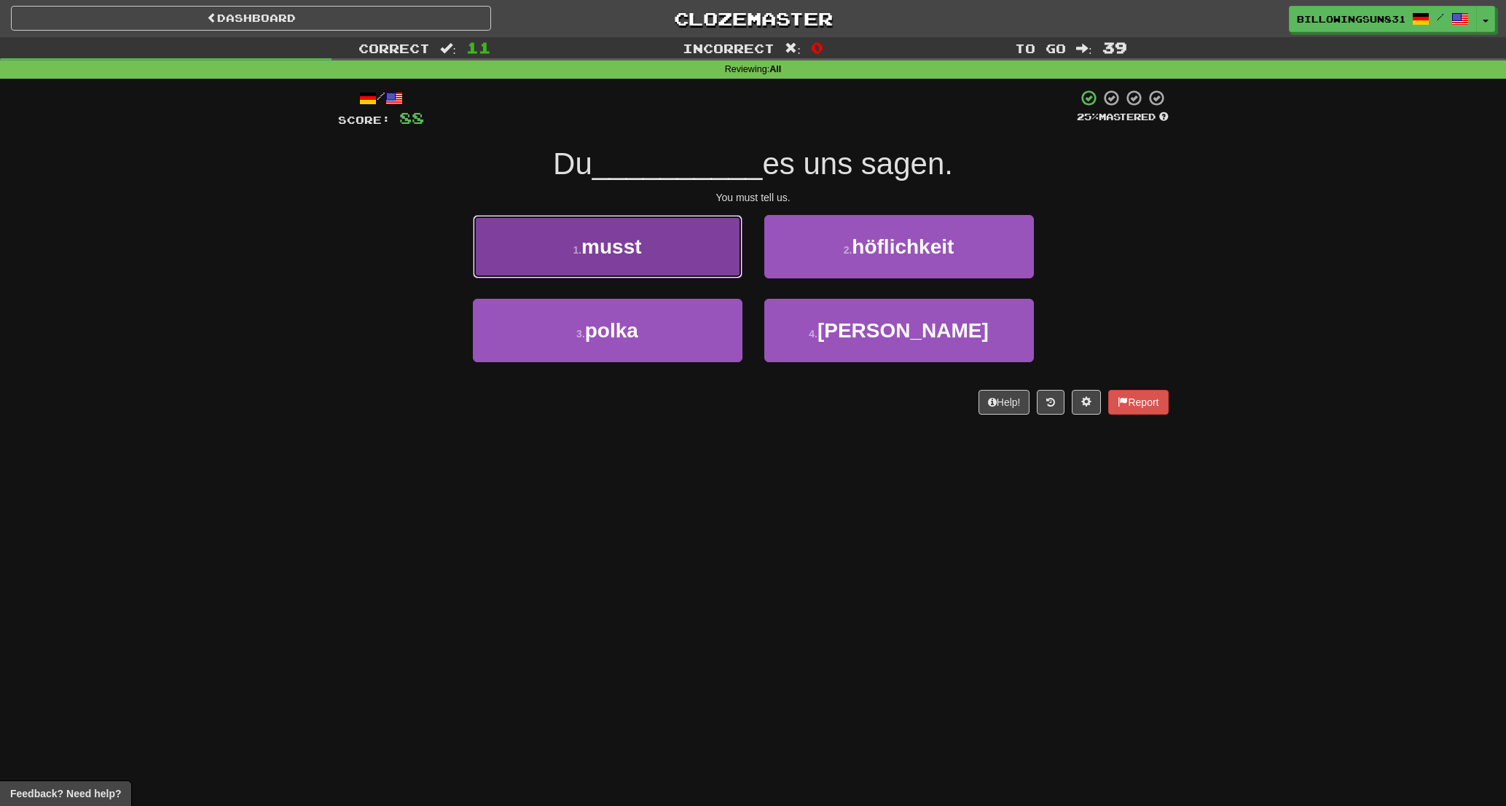
click at [707, 254] on button "1 . musst" at bounding box center [608, 246] width 270 height 63
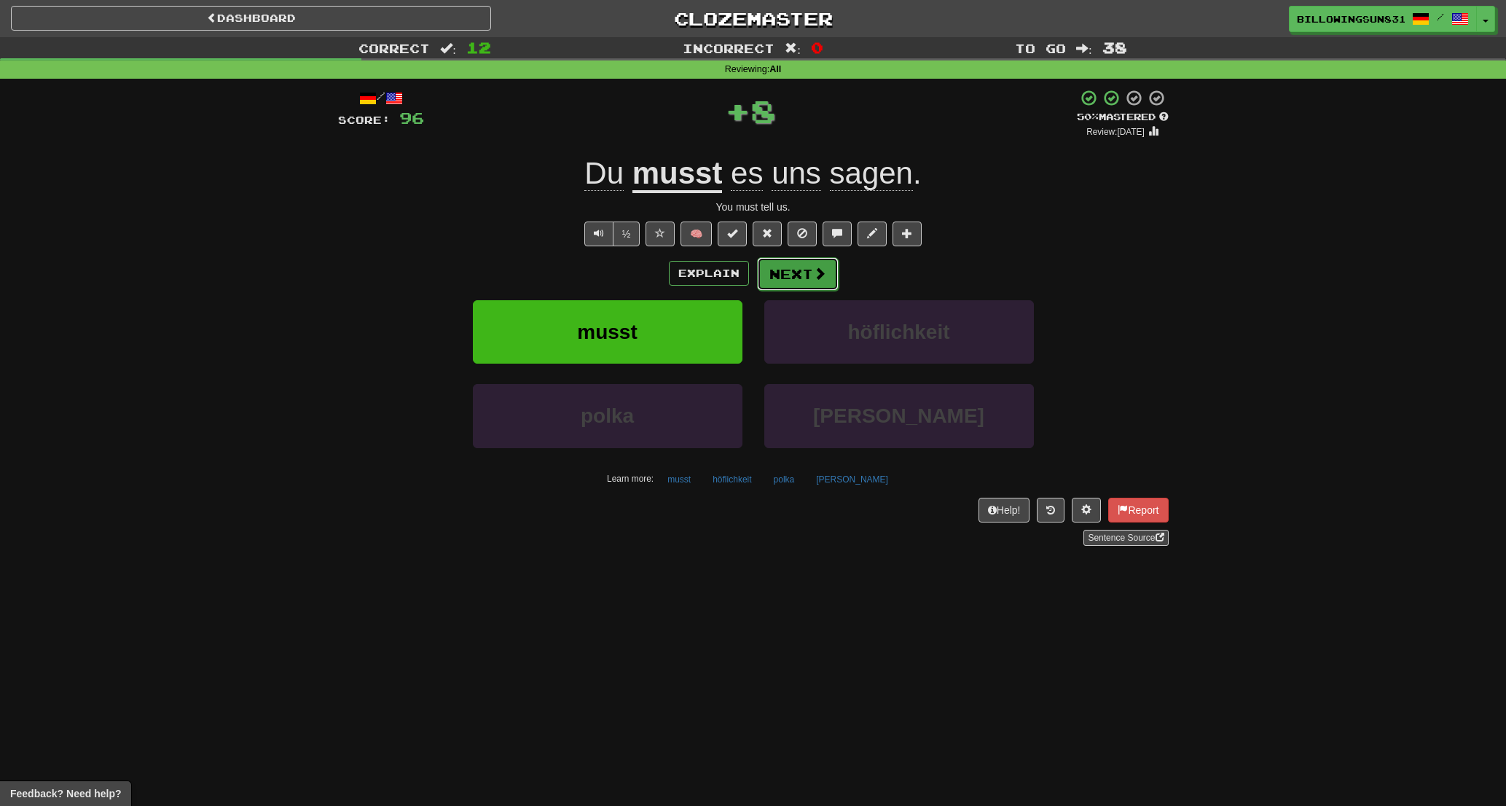
click at [816, 279] on span at bounding box center [819, 273] width 13 height 13
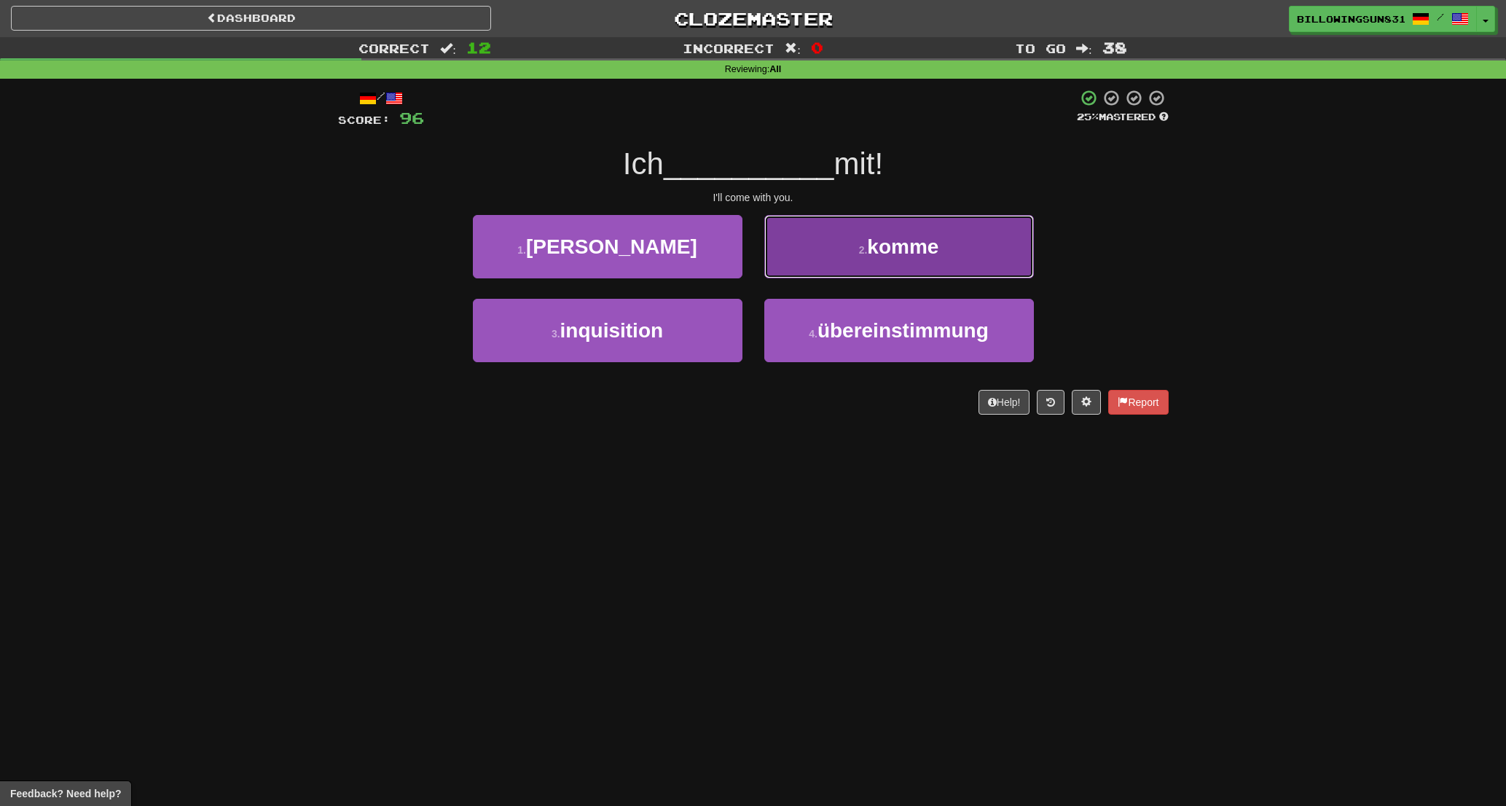
click at [829, 261] on button "2 . komme" at bounding box center [899, 246] width 270 height 63
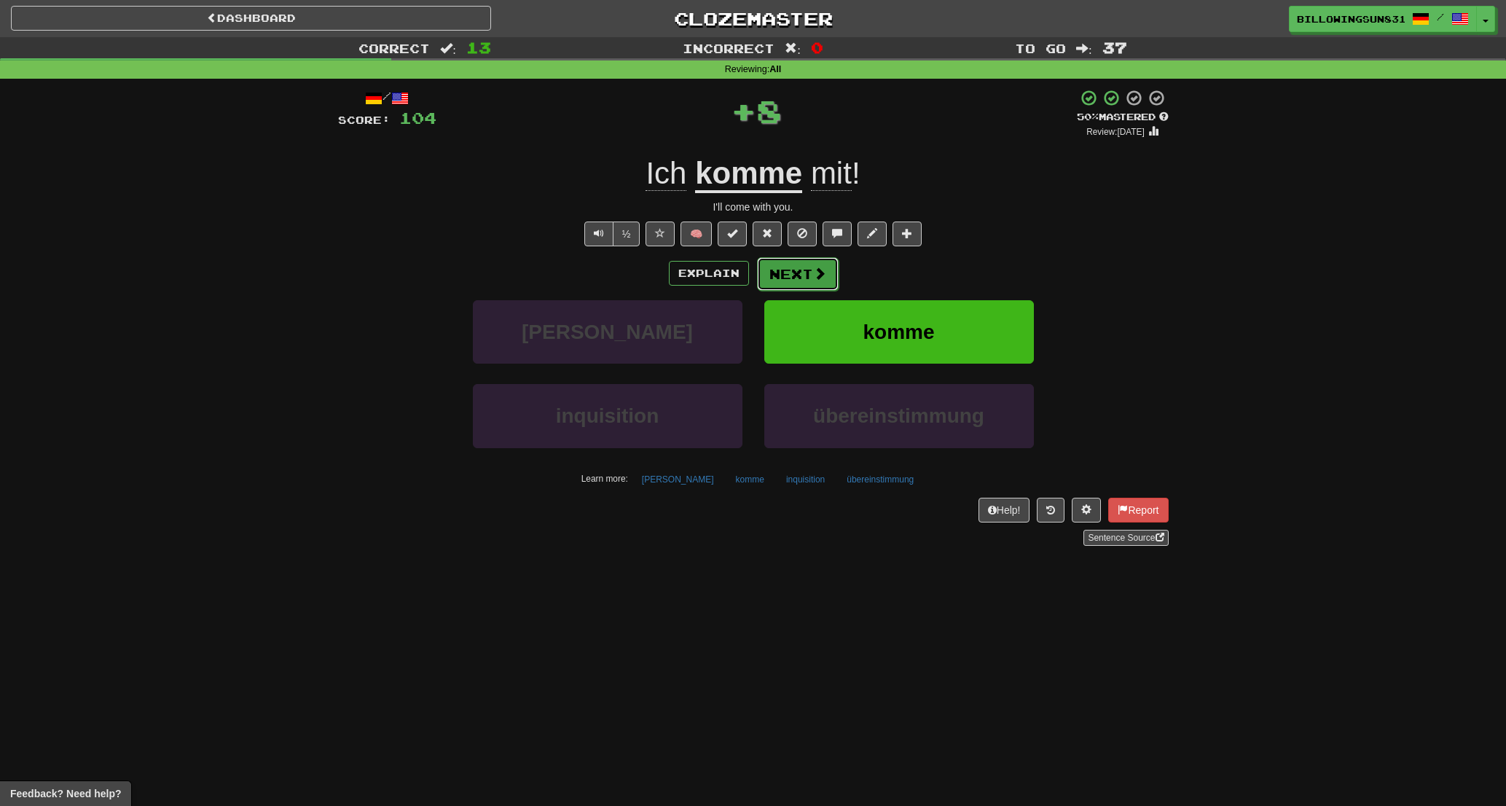
click at [826, 275] on button "Next" at bounding box center [798, 274] width 82 height 34
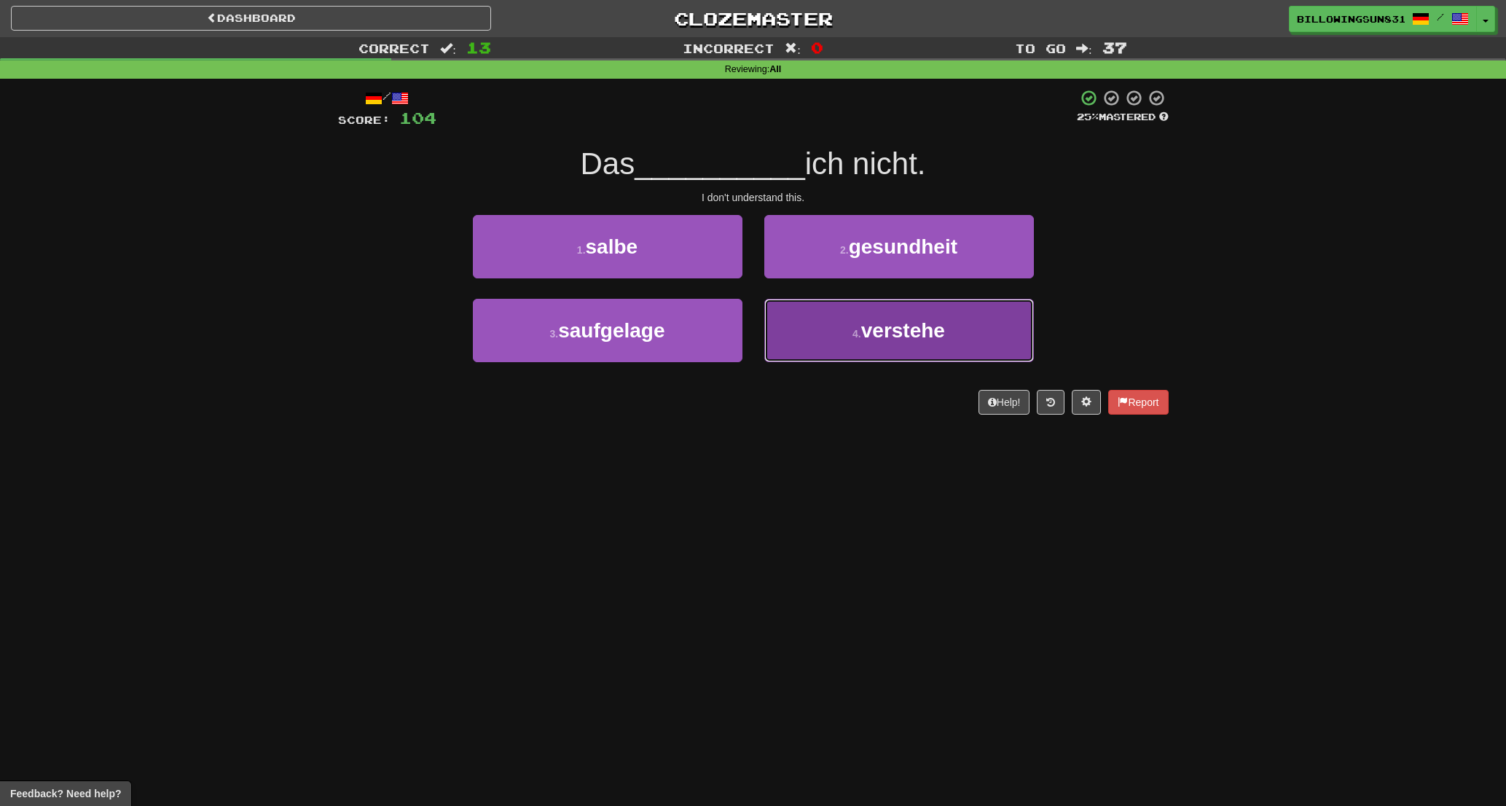
click at [825, 333] on button "4 . verstehe" at bounding box center [899, 330] width 270 height 63
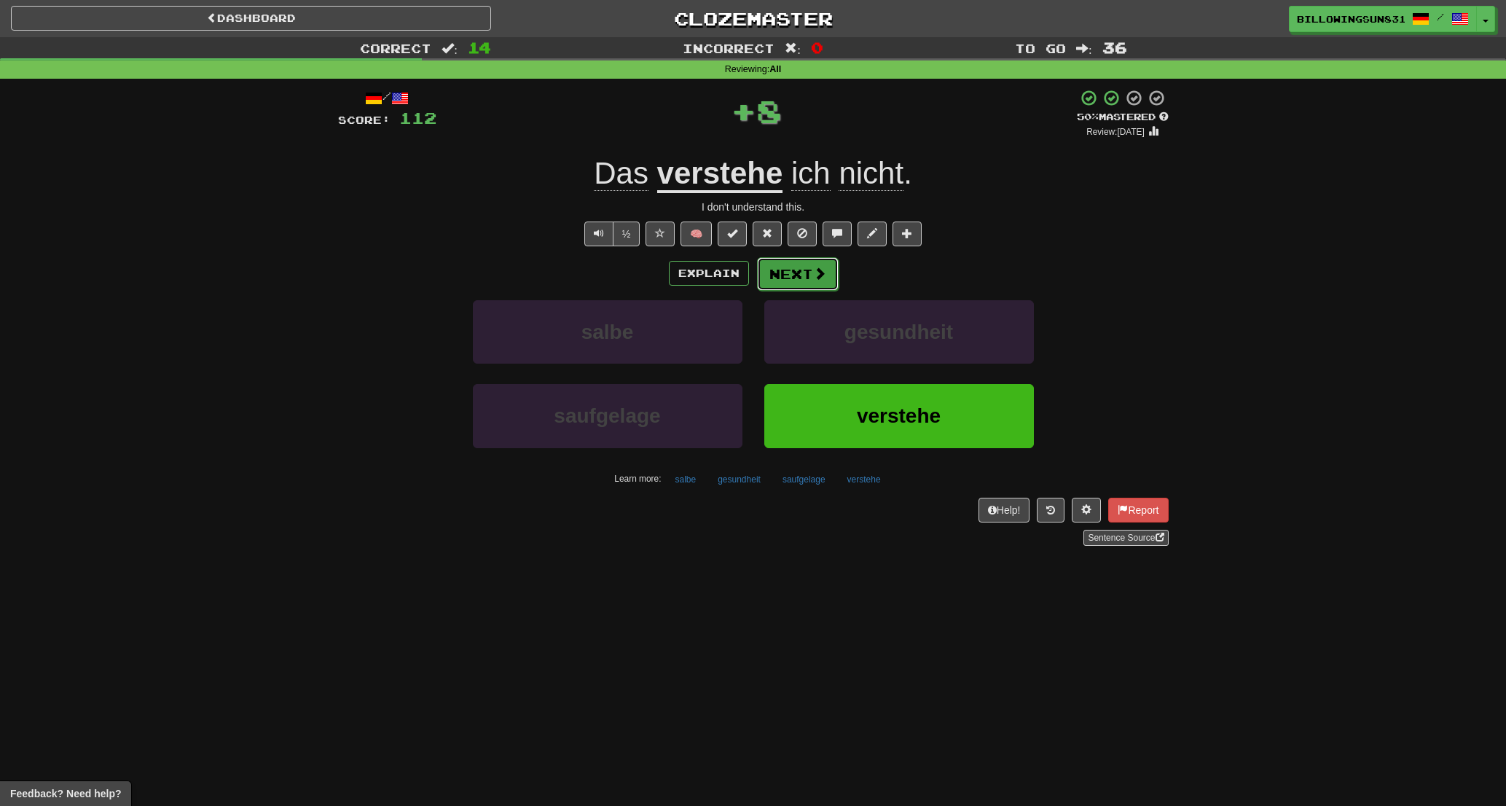
click at [789, 267] on button "Next" at bounding box center [798, 274] width 82 height 34
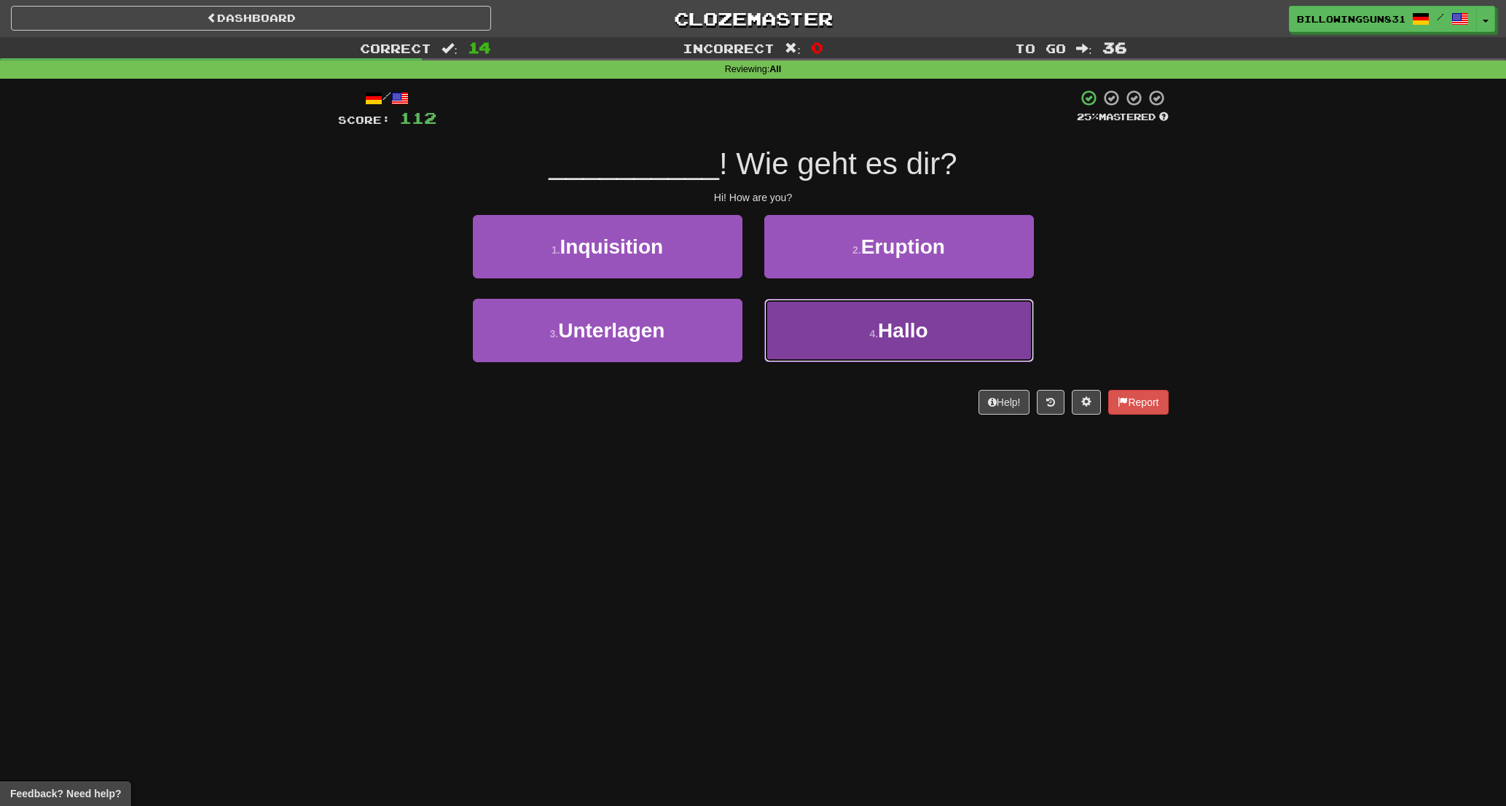
click at [843, 325] on button "4 . [GEOGRAPHIC_DATA]" at bounding box center [899, 330] width 270 height 63
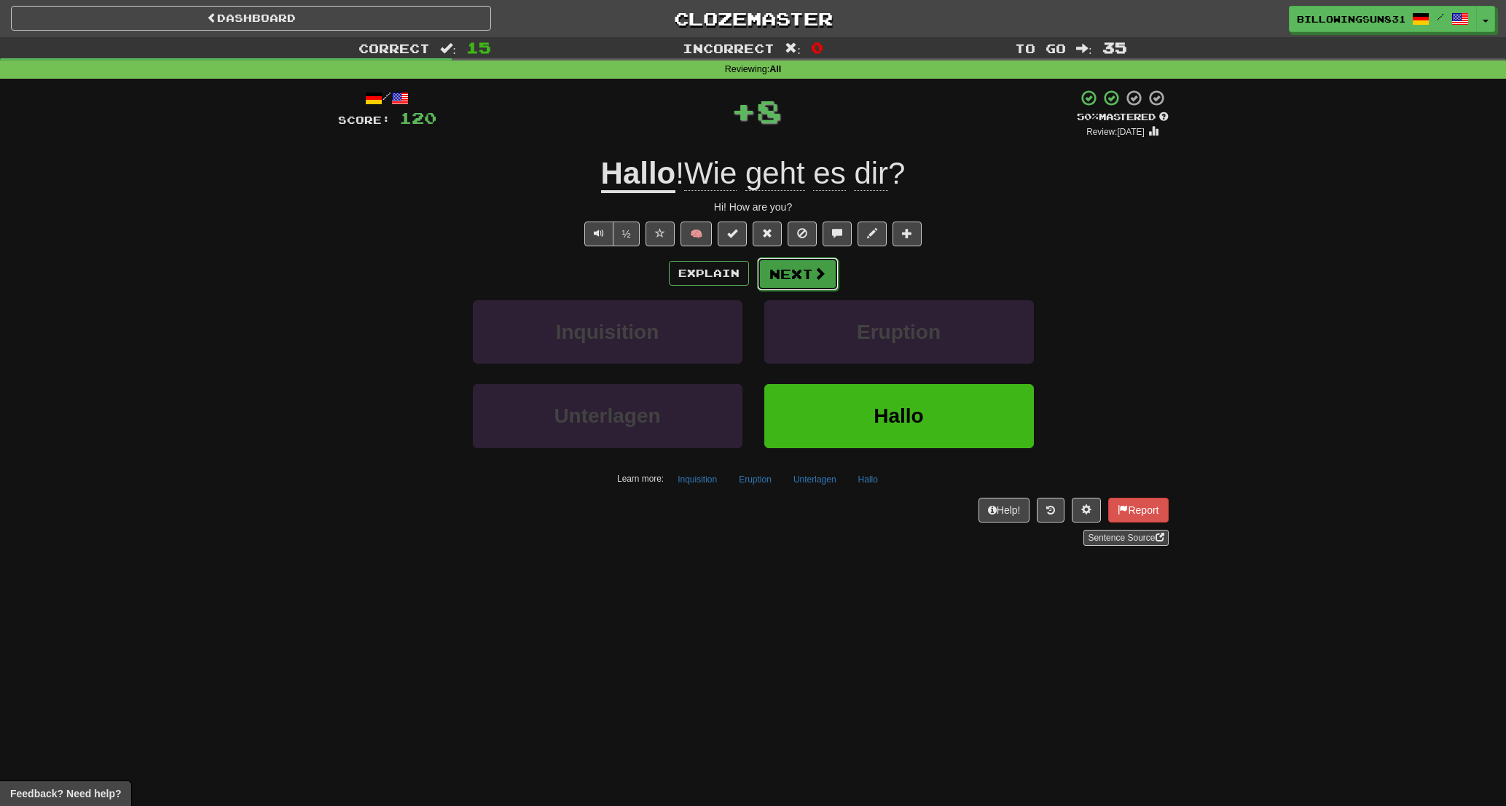
click at [802, 287] on button "Next" at bounding box center [798, 274] width 82 height 34
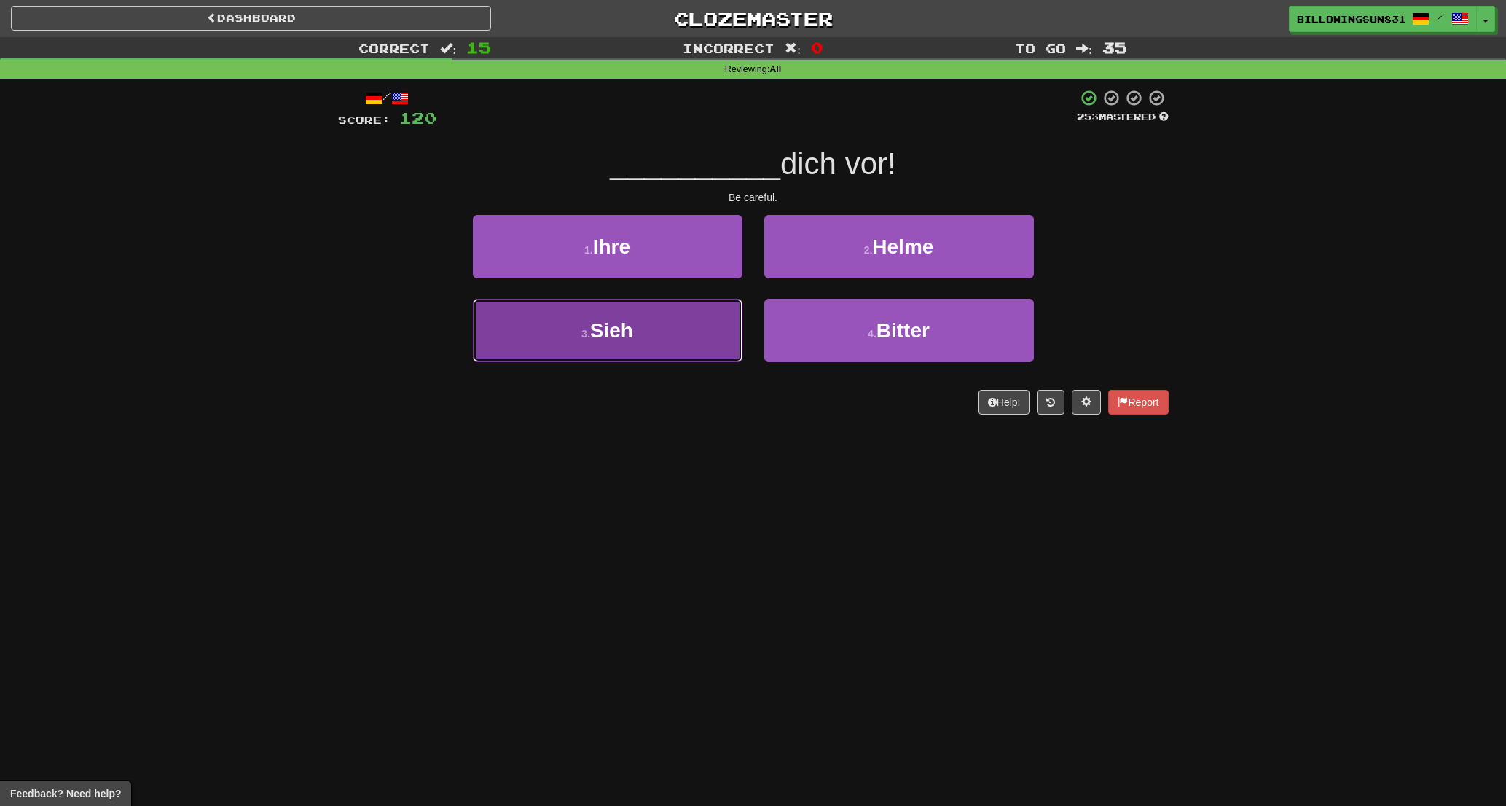
click at [637, 328] on button "3 . [PERSON_NAME]" at bounding box center [608, 330] width 270 height 63
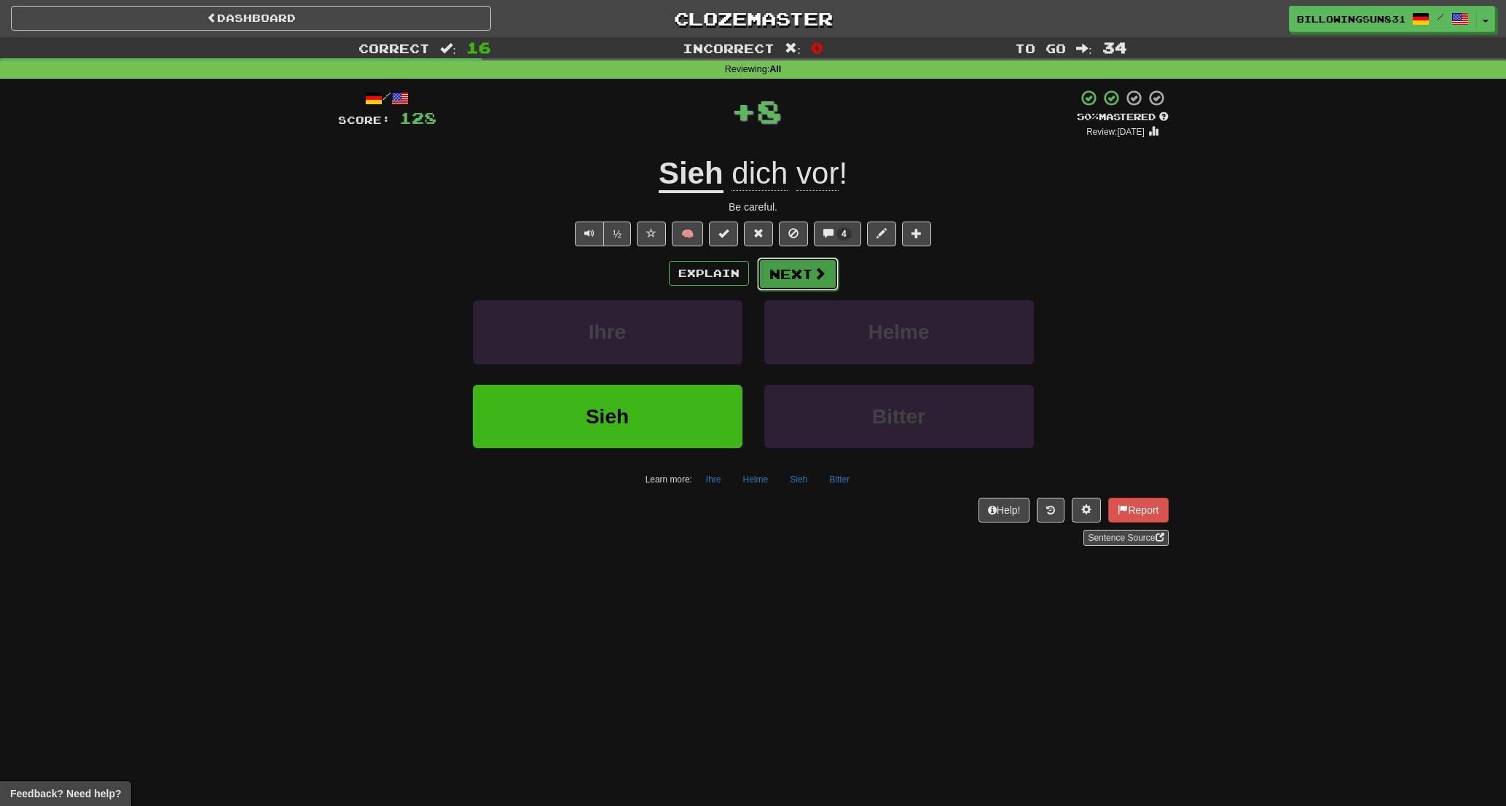
click at [805, 281] on button "Next" at bounding box center [798, 274] width 82 height 34
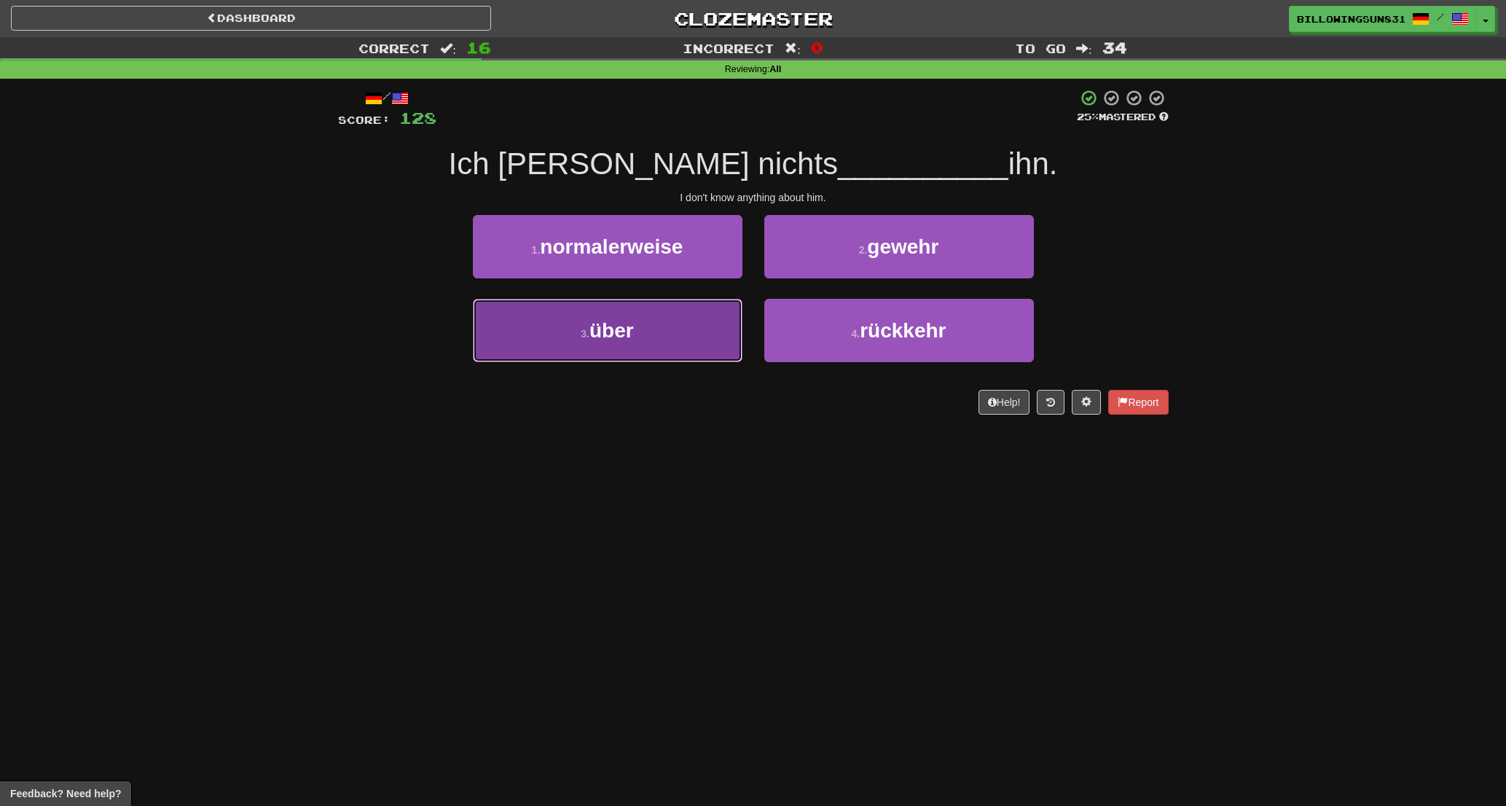
click at [634, 332] on span "über" at bounding box center [612, 330] width 44 height 23
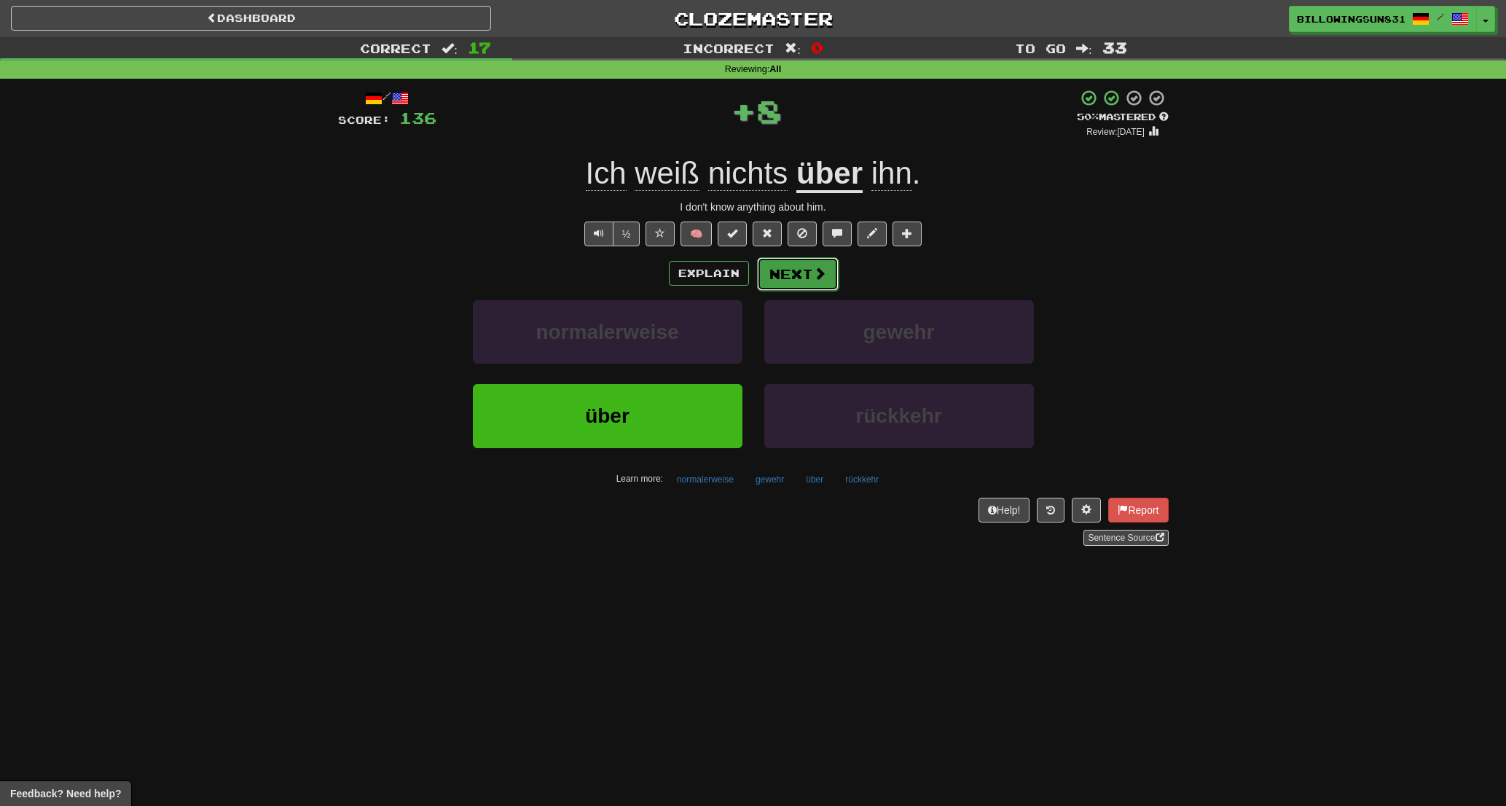
click at [796, 267] on button "Next" at bounding box center [798, 274] width 82 height 34
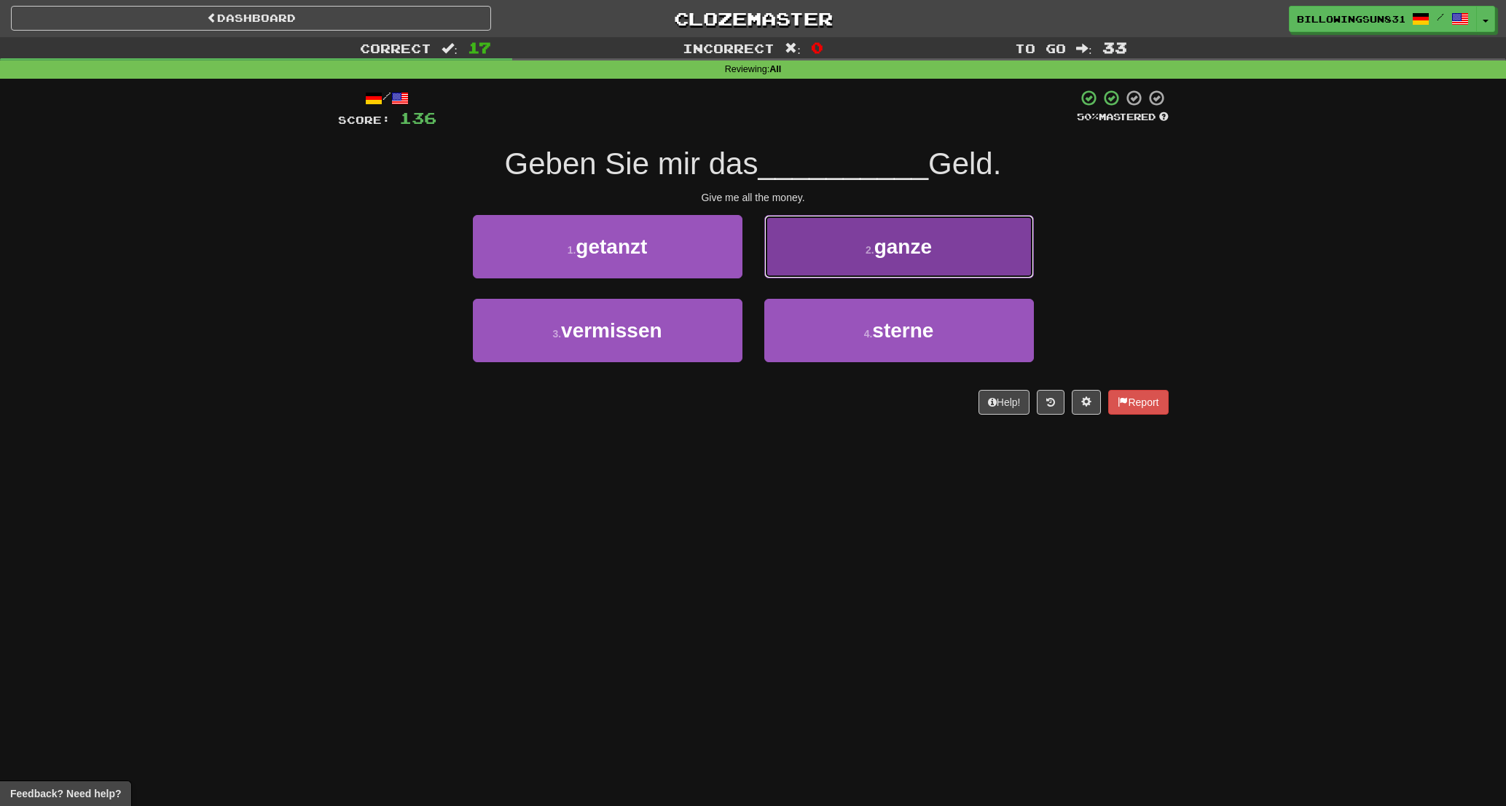
click at [850, 243] on button "2 . ganze" at bounding box center [899, 246] width 270 height 63
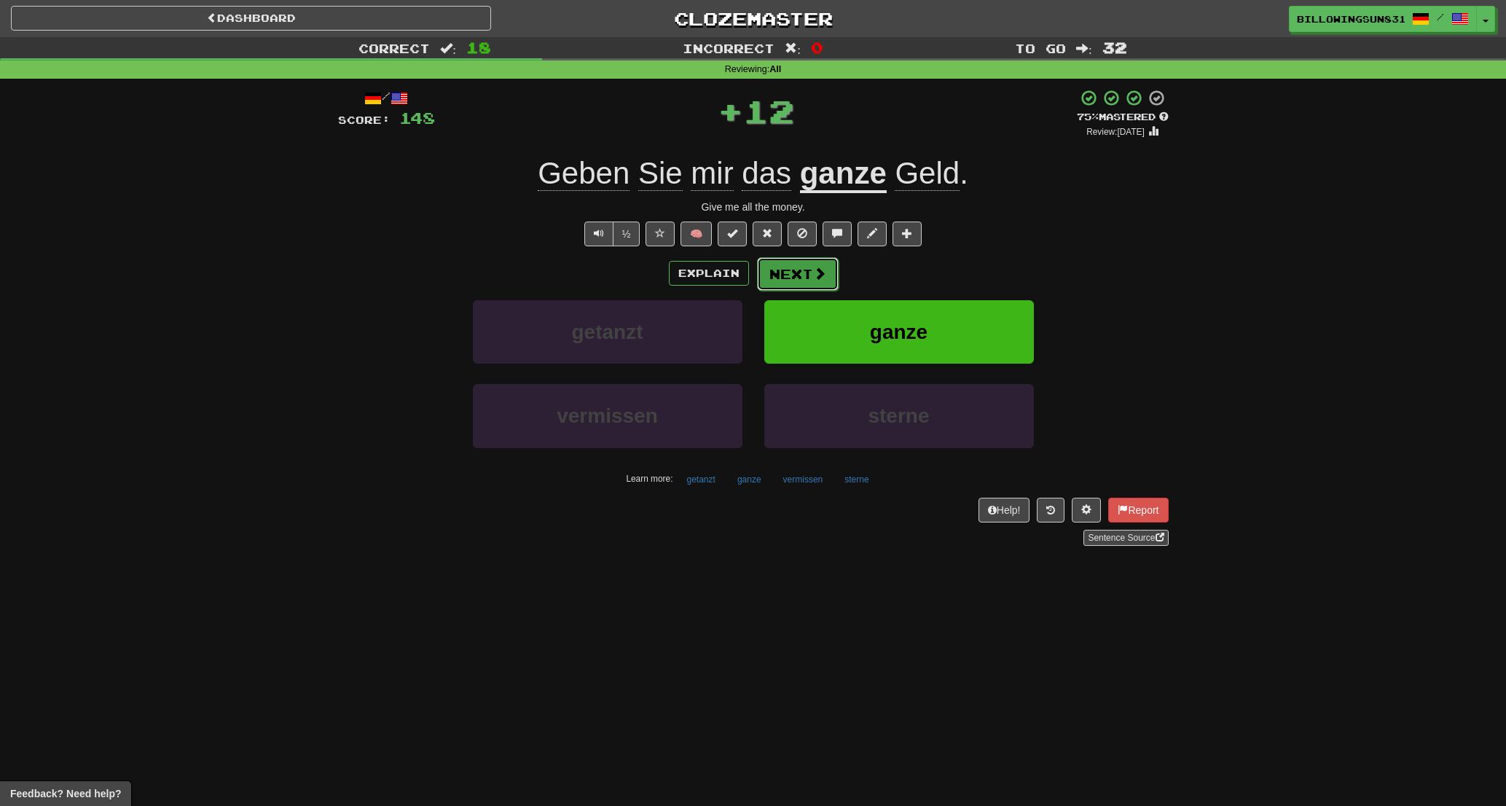
click at [795, 273] on button "Next" at bounding box center [798, 274] width 82 height 34
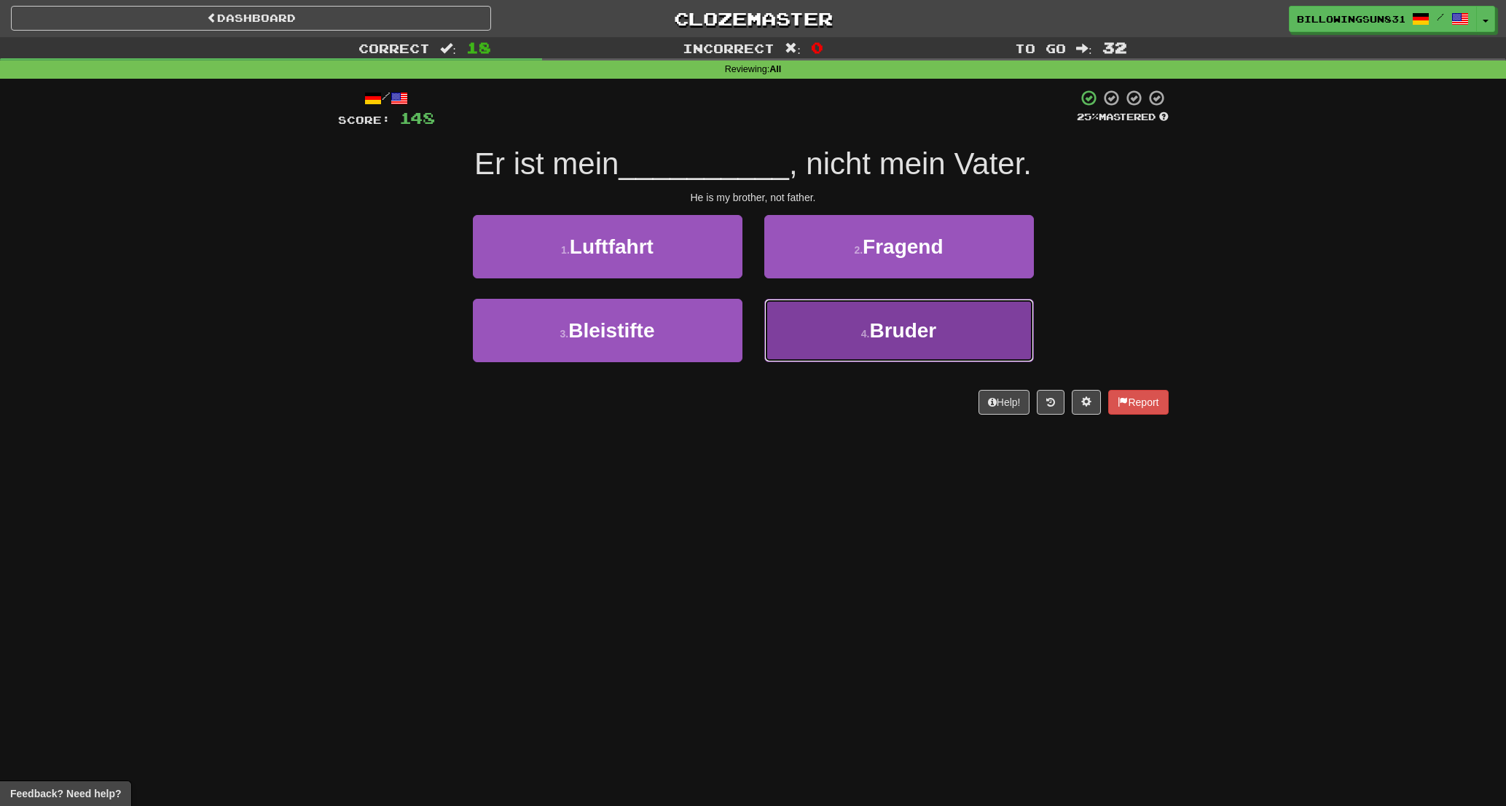
click at [882, 321] on span "Bruder" at bounding box center [902, 330] width 67 height 23
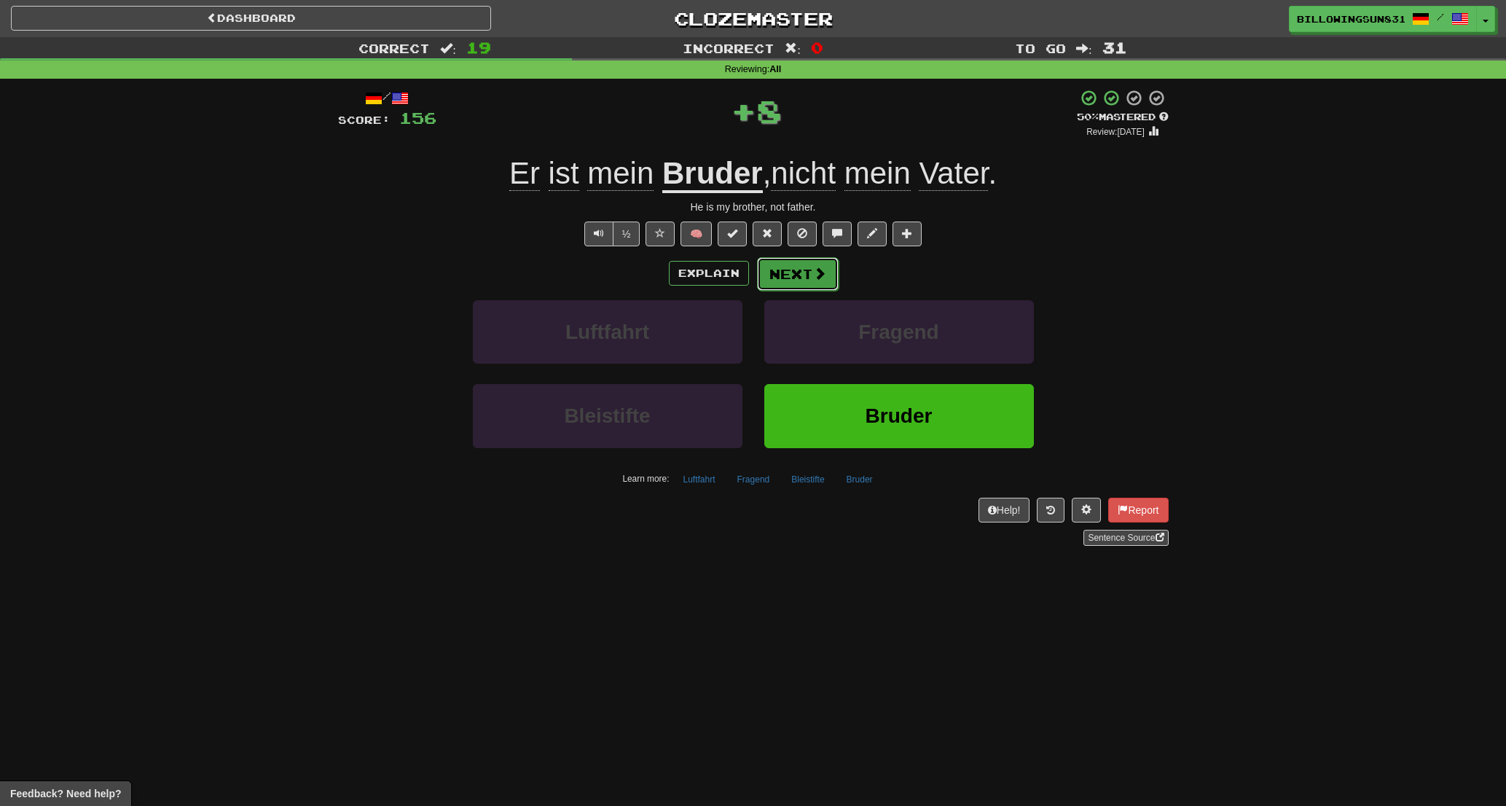
click at [809, 278] on button "Next" at bounding box center [798, 274] width 82 height 34
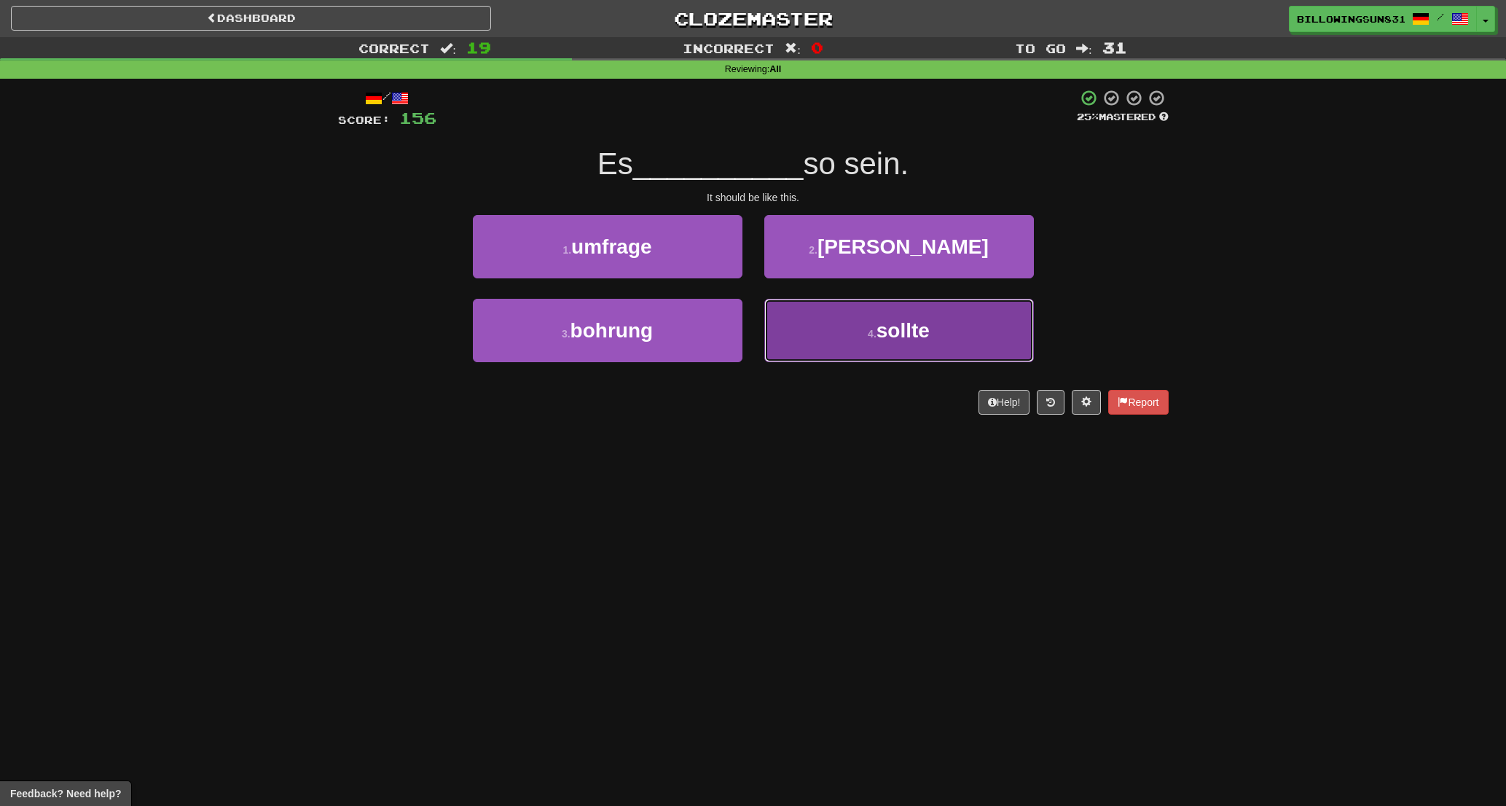
click at [788, 332] on button "4 . sollte" at bounding box center [899, 330] width 270 height 63
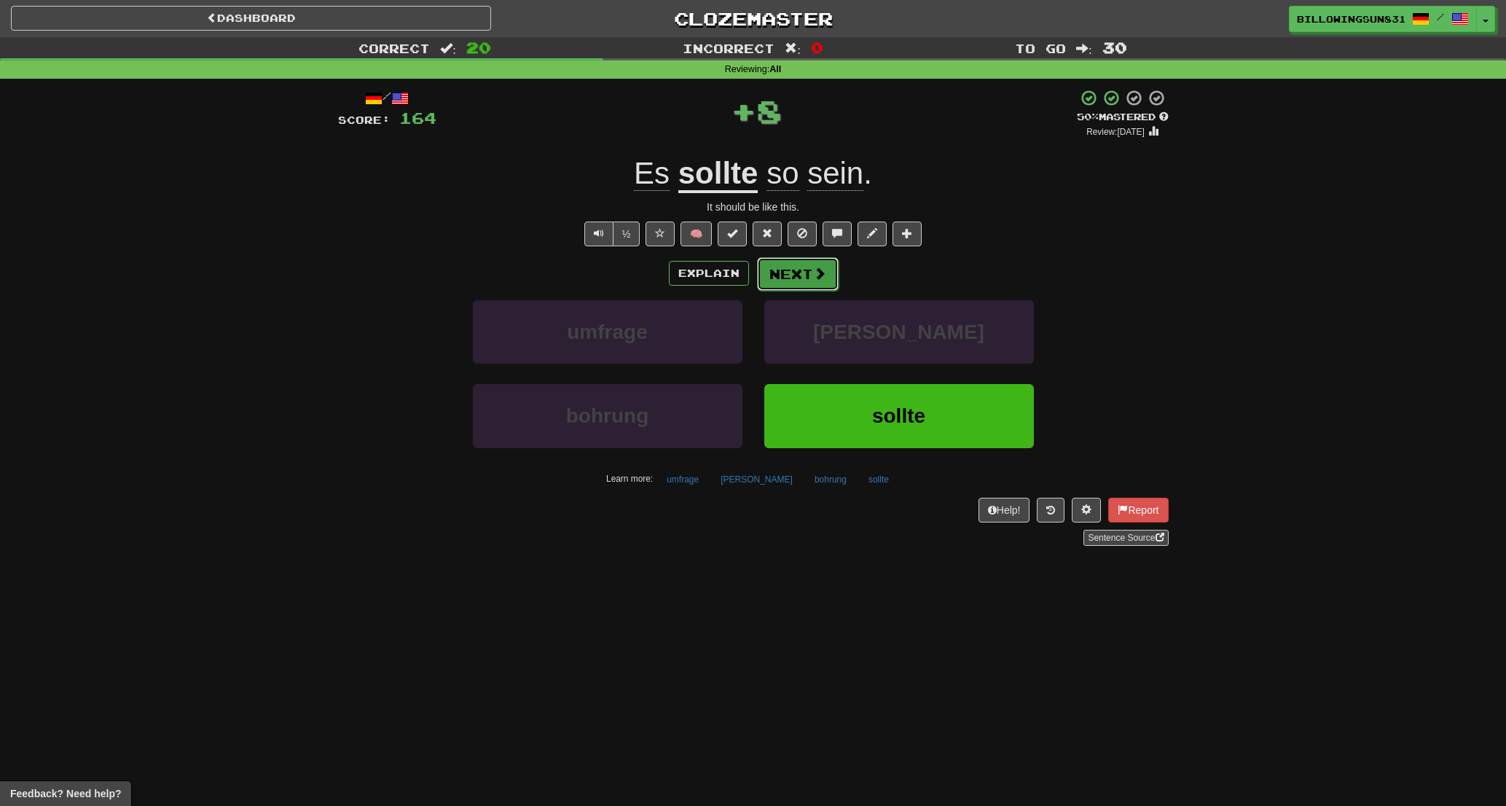
click at [798, 281] on button "Next" at bounding box center [798, 274] width 82 height 34
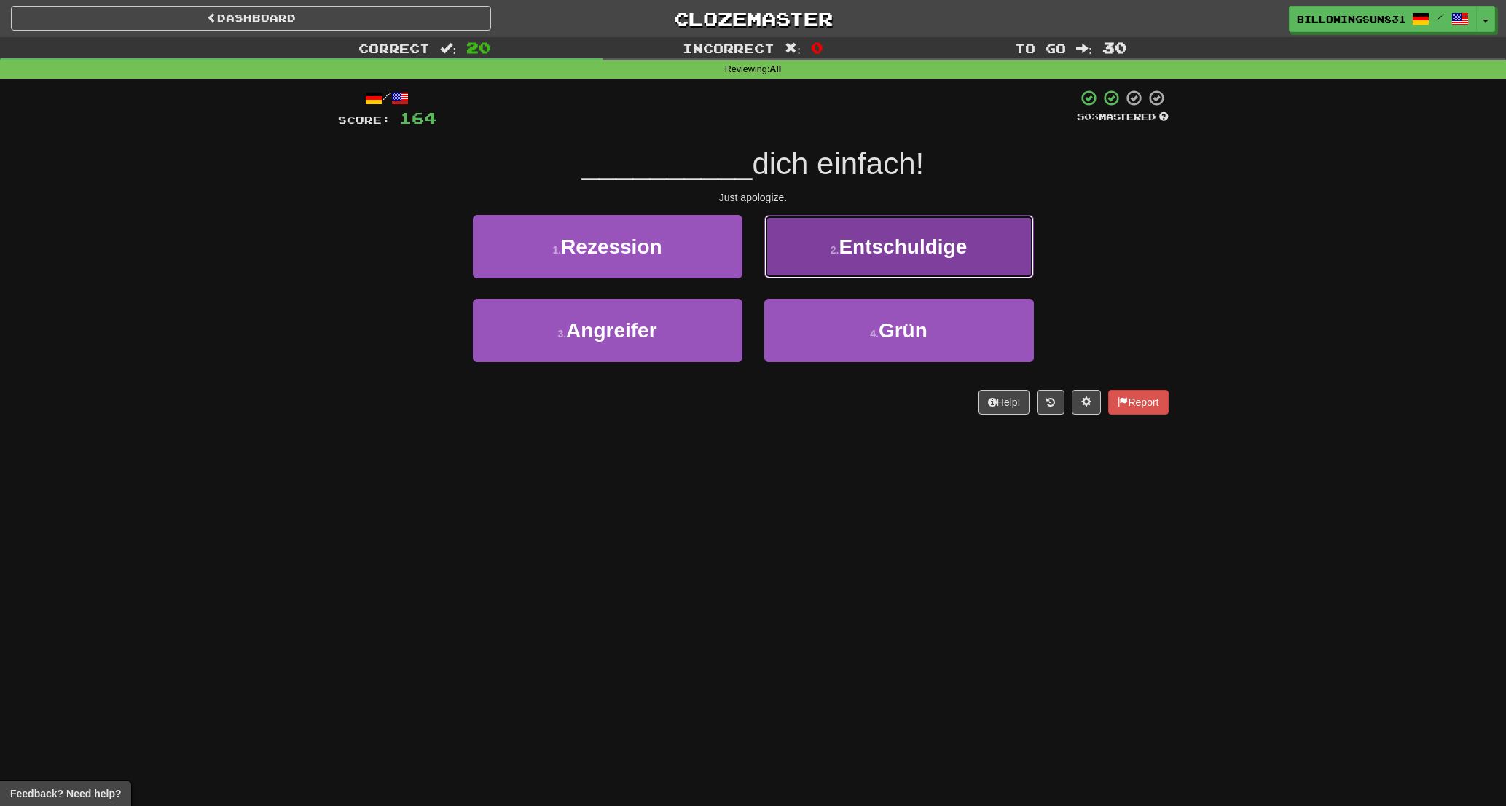
click at [778, 270] on button "2 . Entschuldige" at bounding box center [899, 246] width 270 height 63
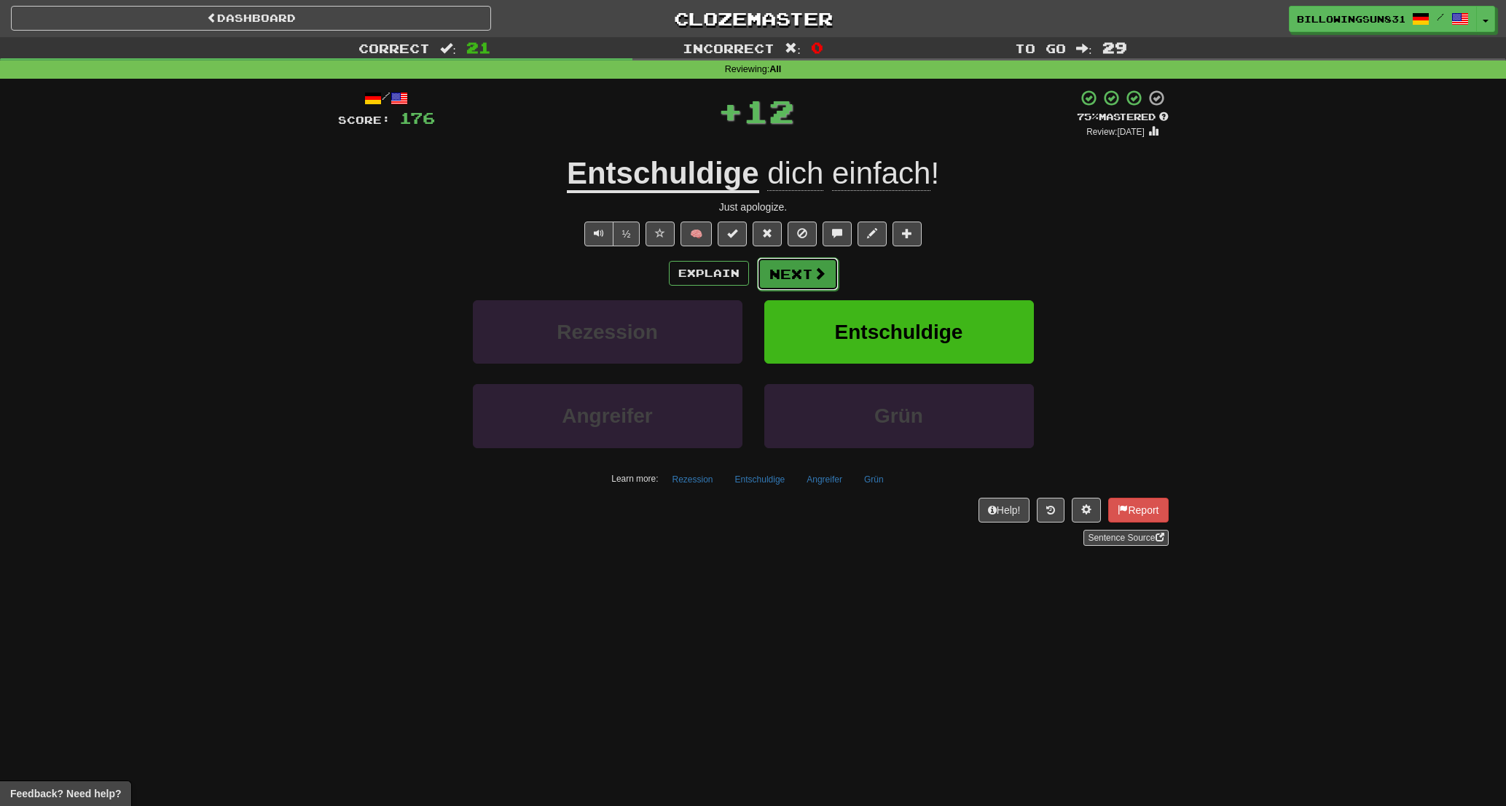
click at [799, 273] on button "Next" at bounding box center [798, 274] width 82 height 34
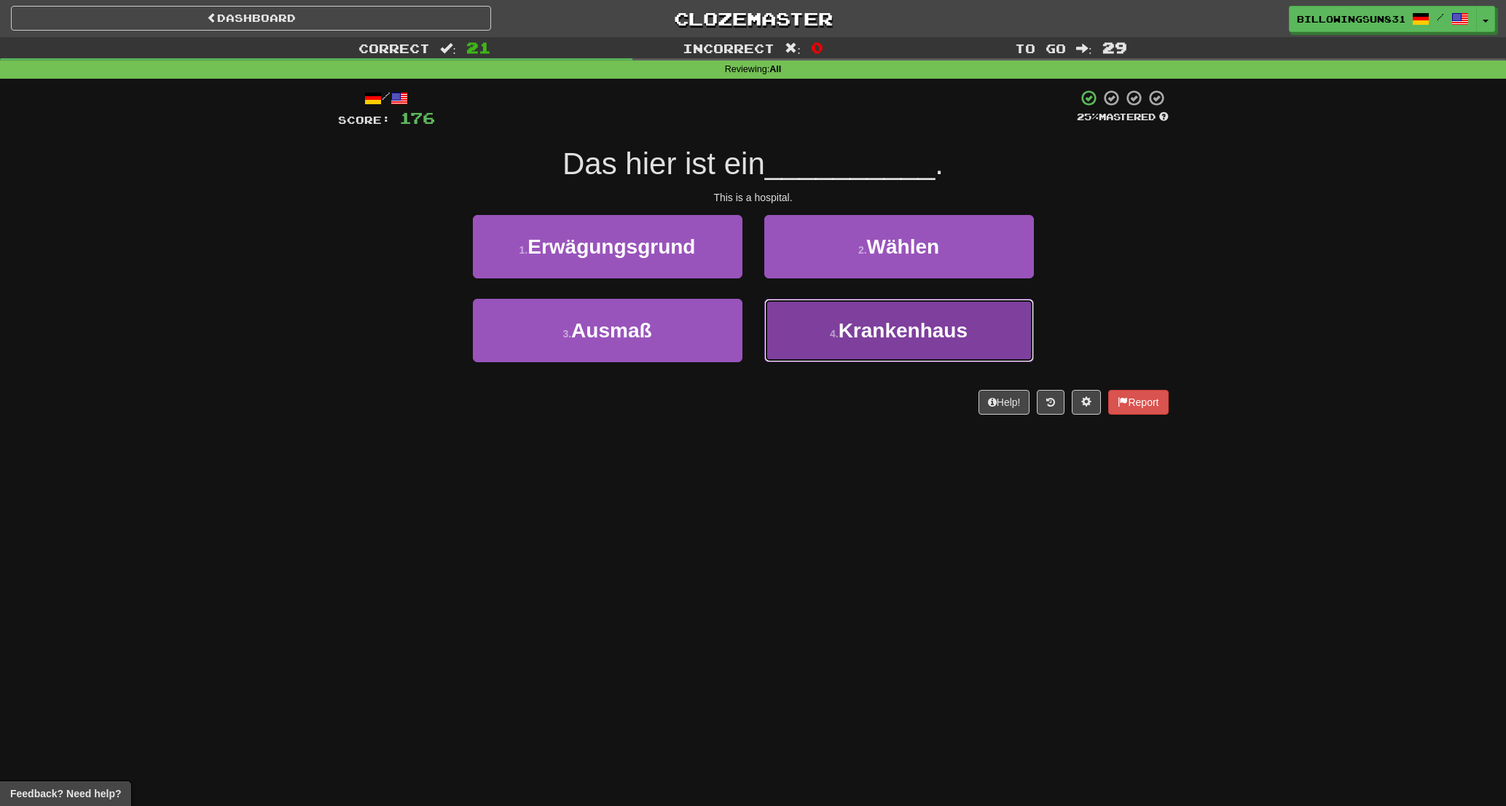
click at [896, 316] on button "4 . Krankenhaus" at bounding box center [899, 330] width 270 height 63
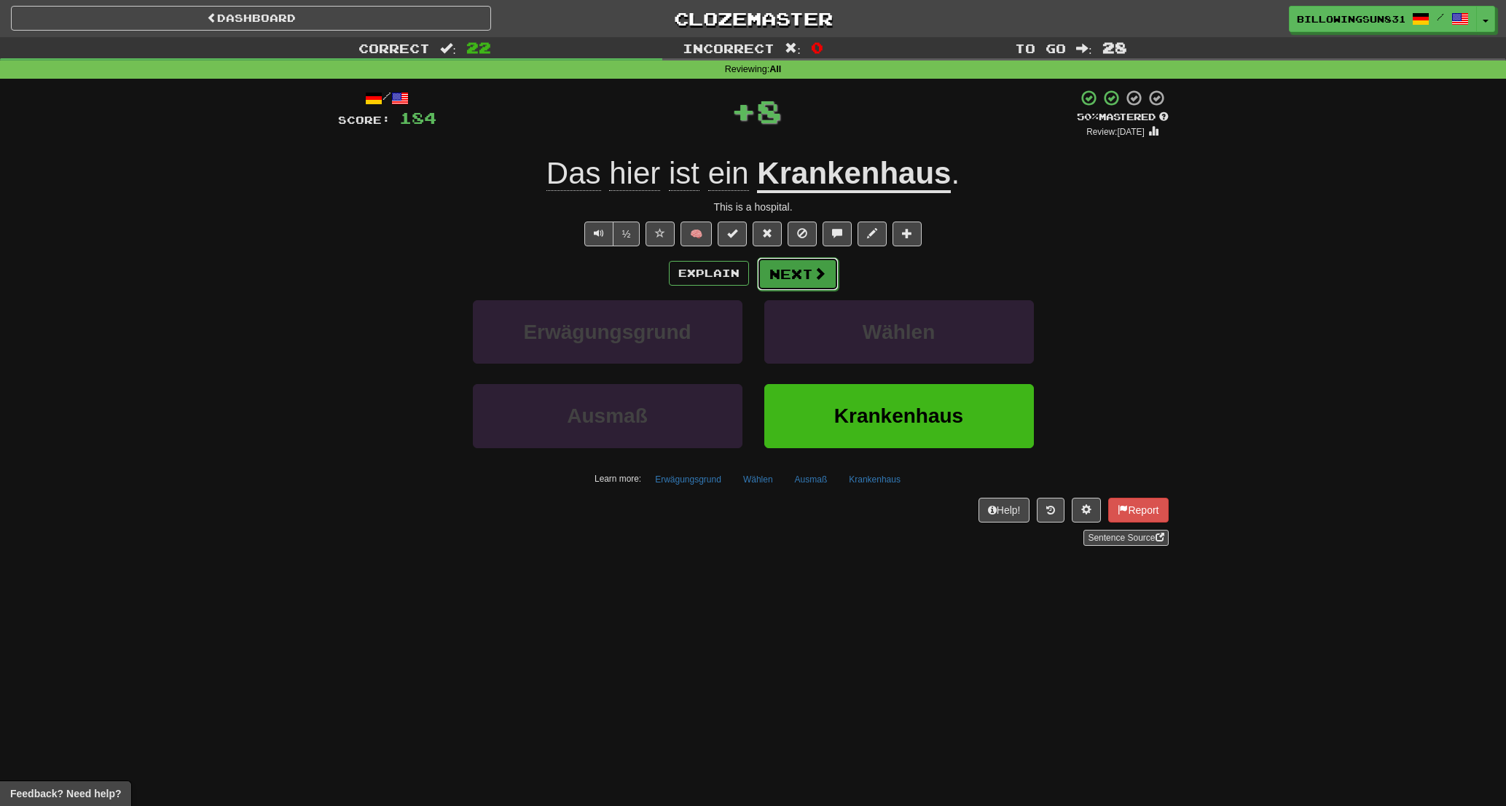
click at [795, 273] on button "Next" at bounding box center [798, 274] width 82 height 34
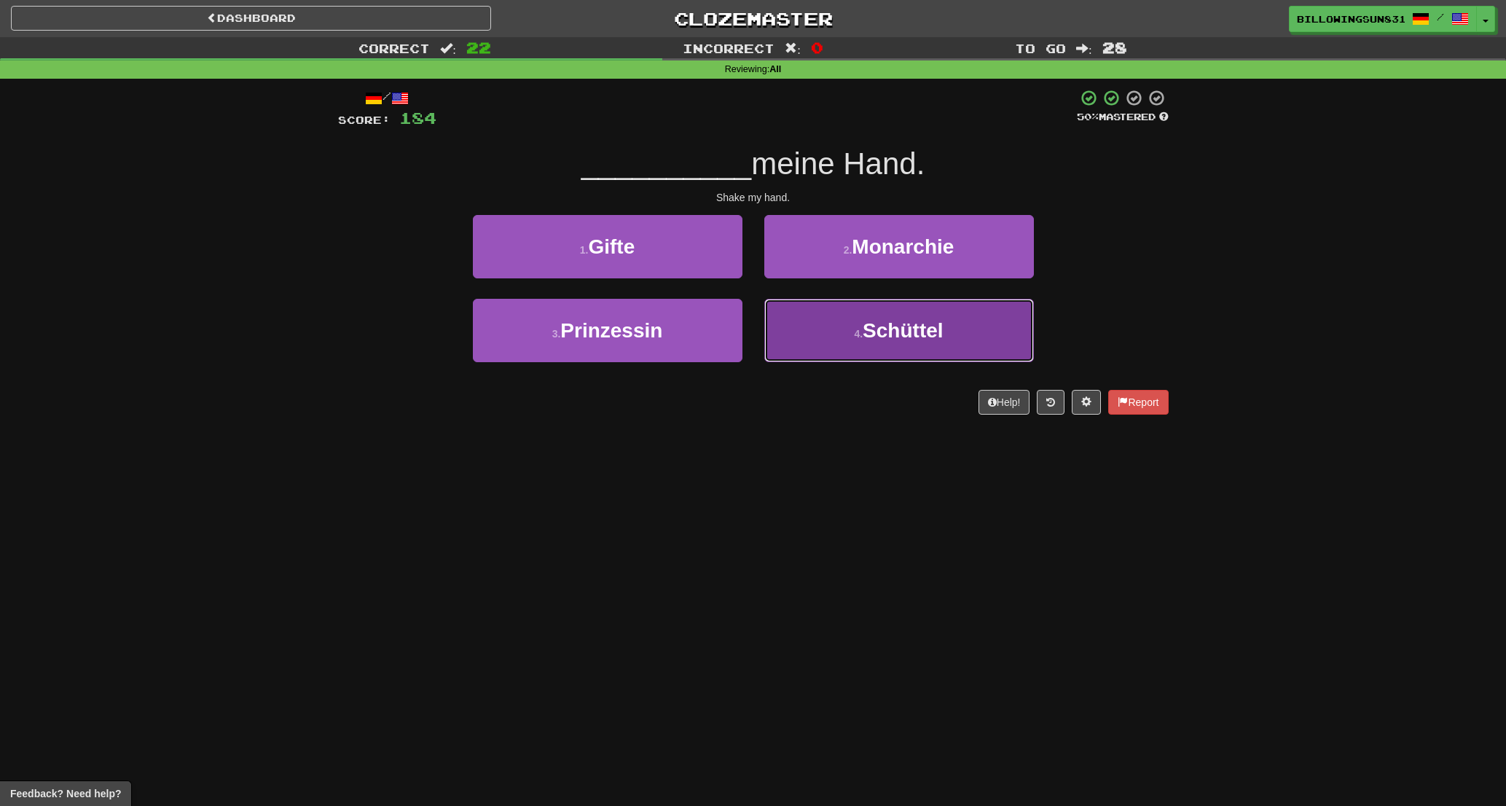
click at [789, 326] on button "4 . [GEOGRAPHIC_DATA]" at bounding box center [899, 330] width 270 height 63
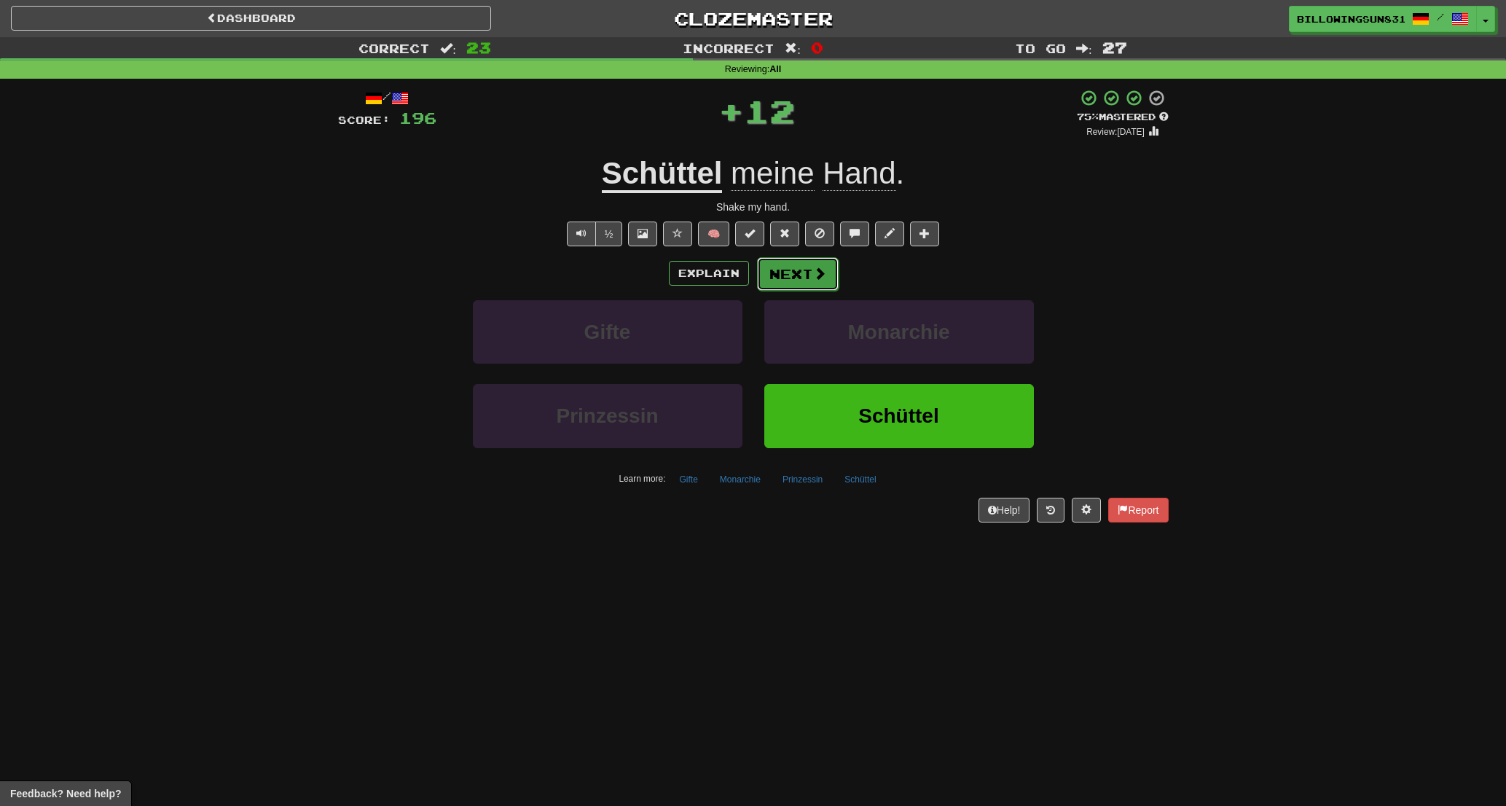
click at [784, 280] on button "Next" at bounding box center [798, 274] width 82 height 34
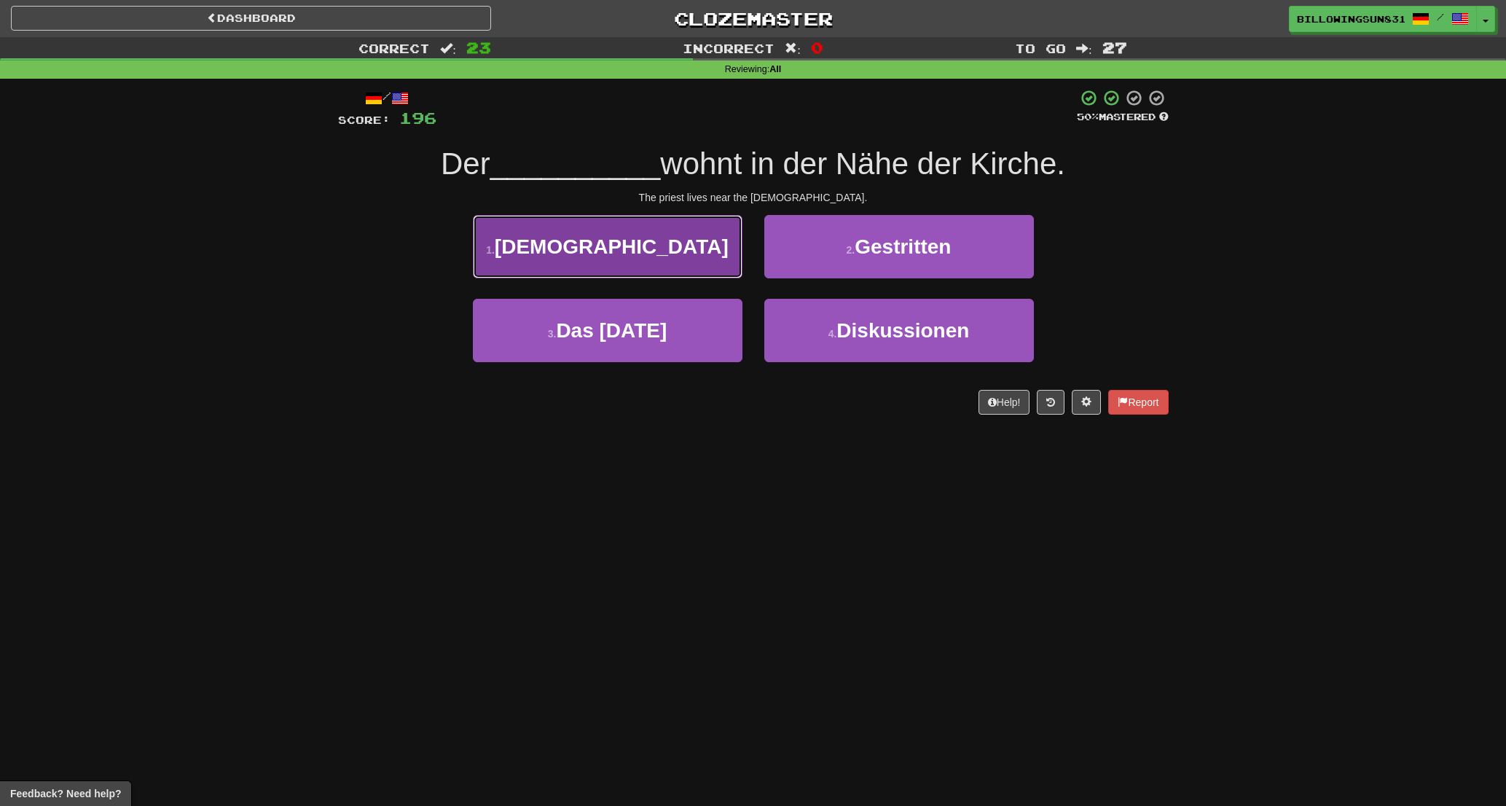
click at [695, 244] on button "1 . [DEMOGRAPHIC_DATA]" at bounding box center [608, 246] width 270 height 63
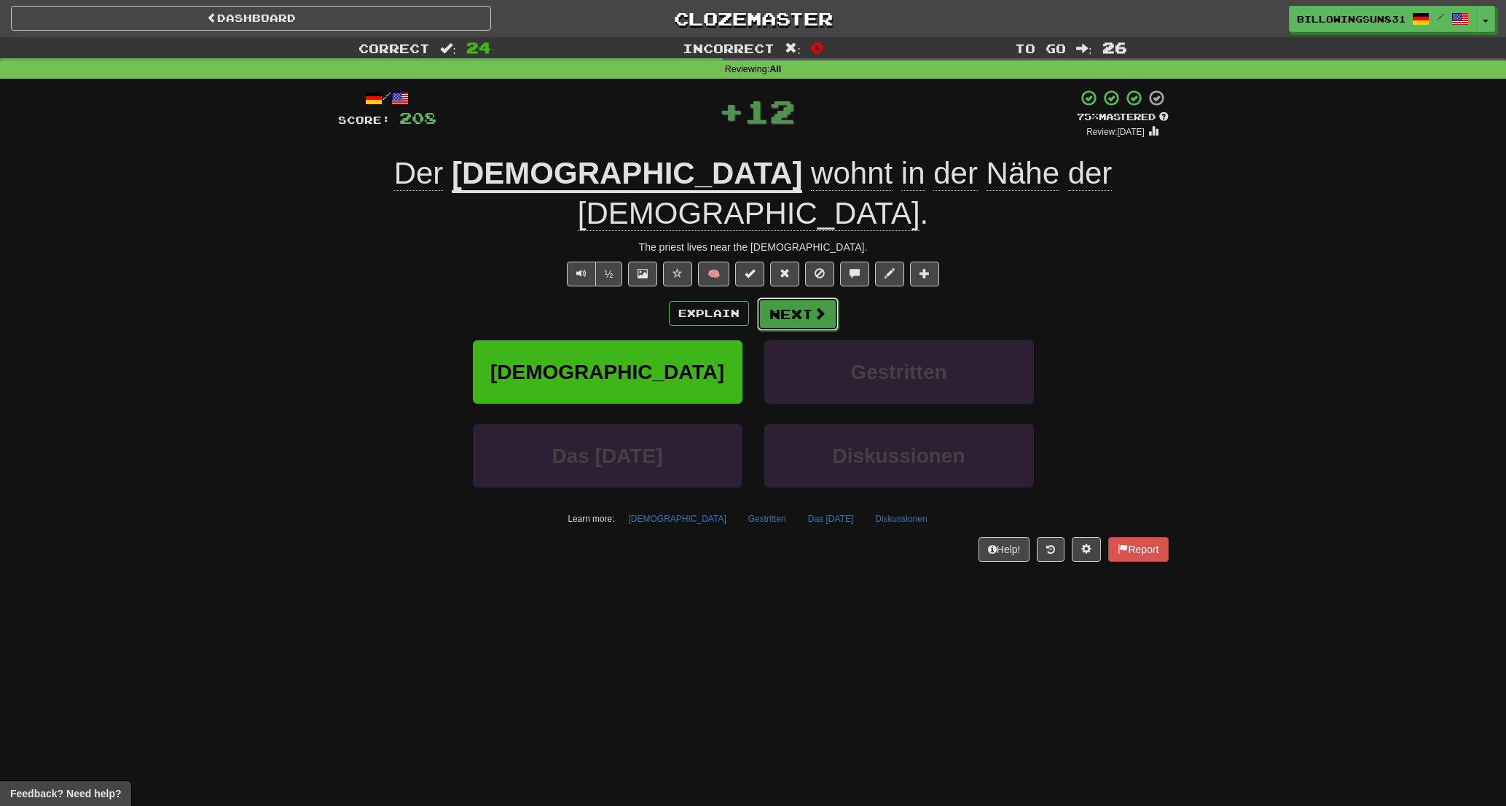
click at [785, 297] on button "Next" at bounding box center [798, 314] width 82 height 34
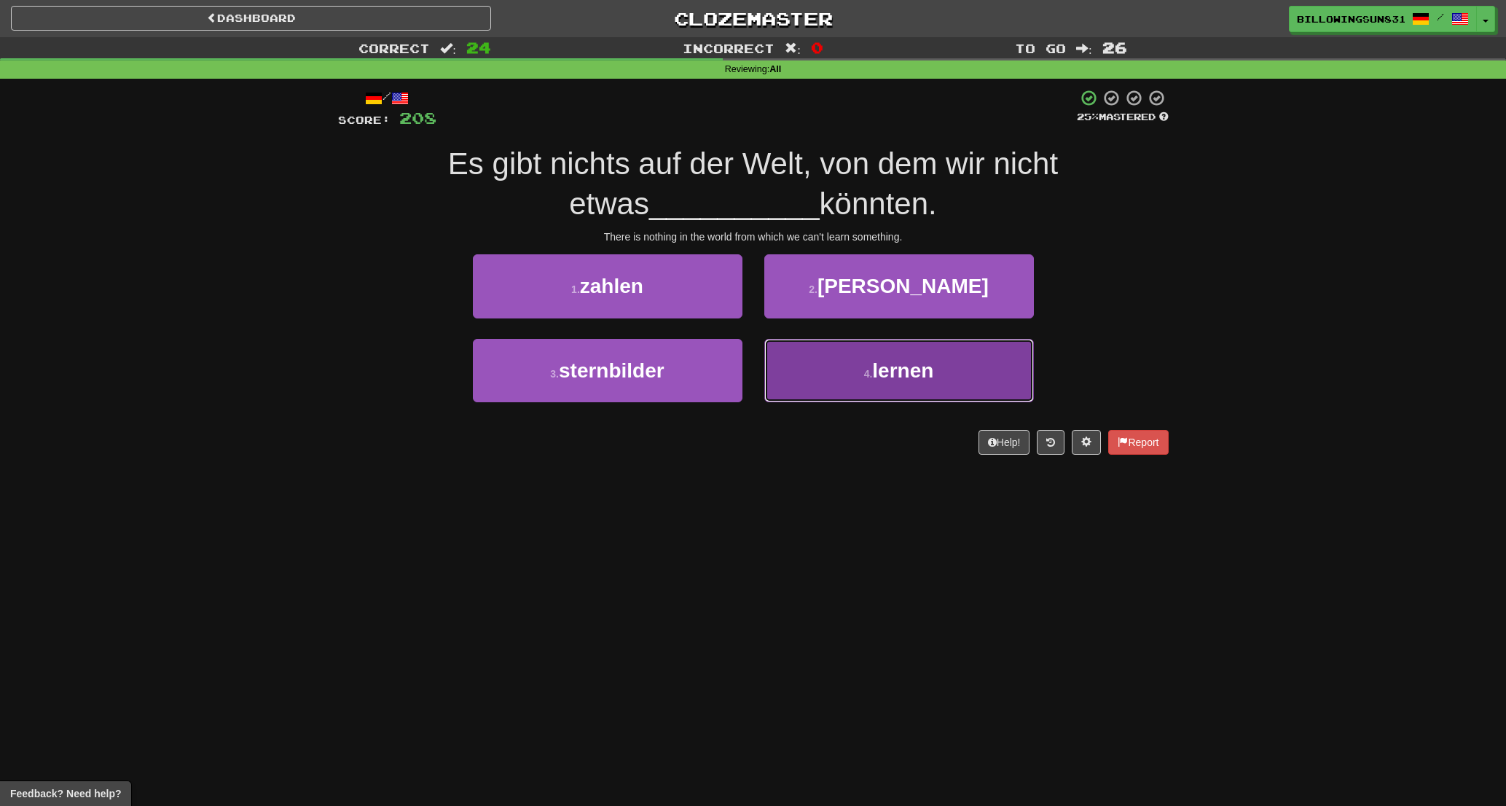
click at [907, 378] on span "lernen" at bounding box center [902, 370] width 61 height 23
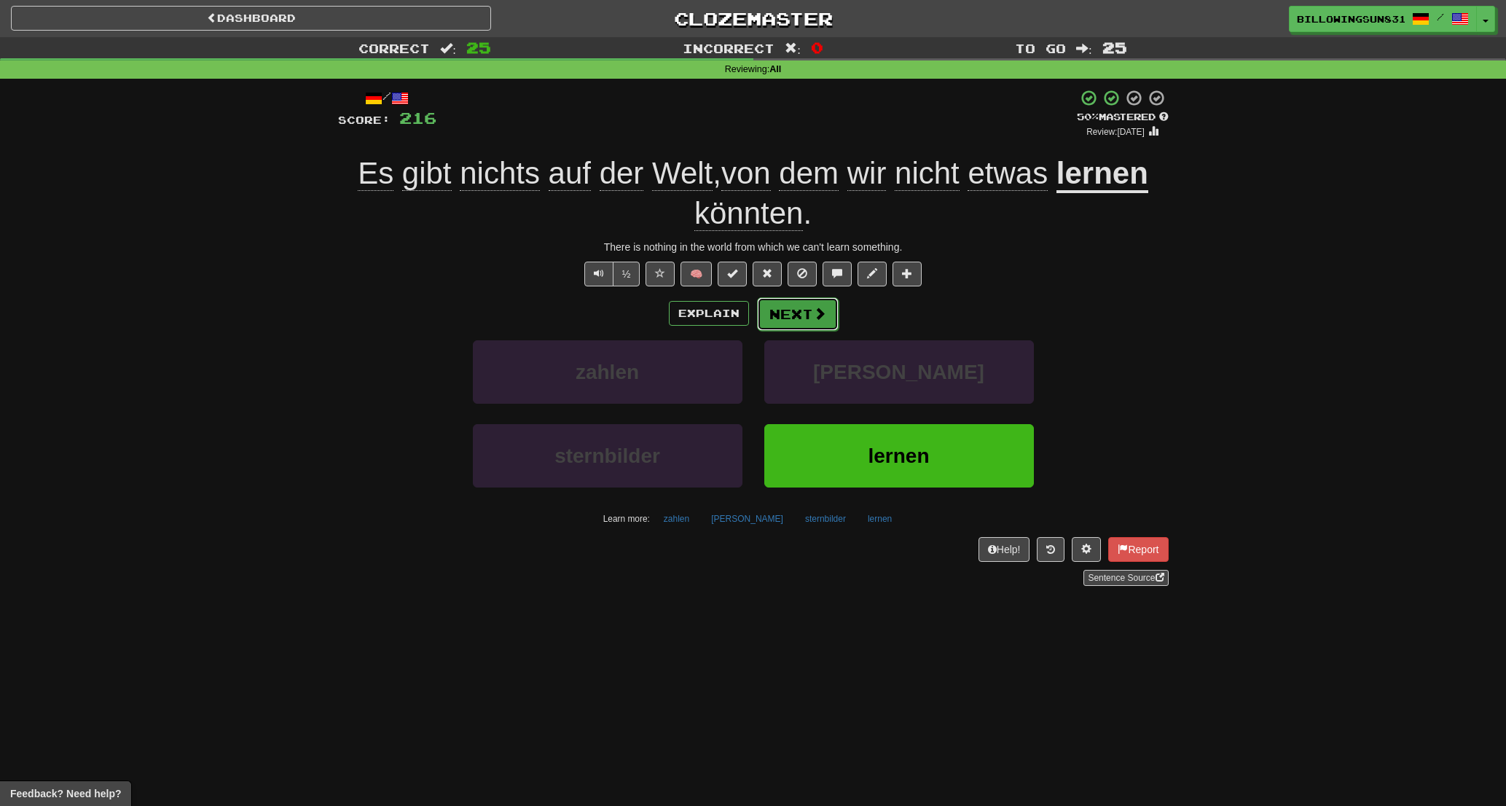
click at [788, 314] on button "Next" at bounding box center [798, 314] width 82 height 34
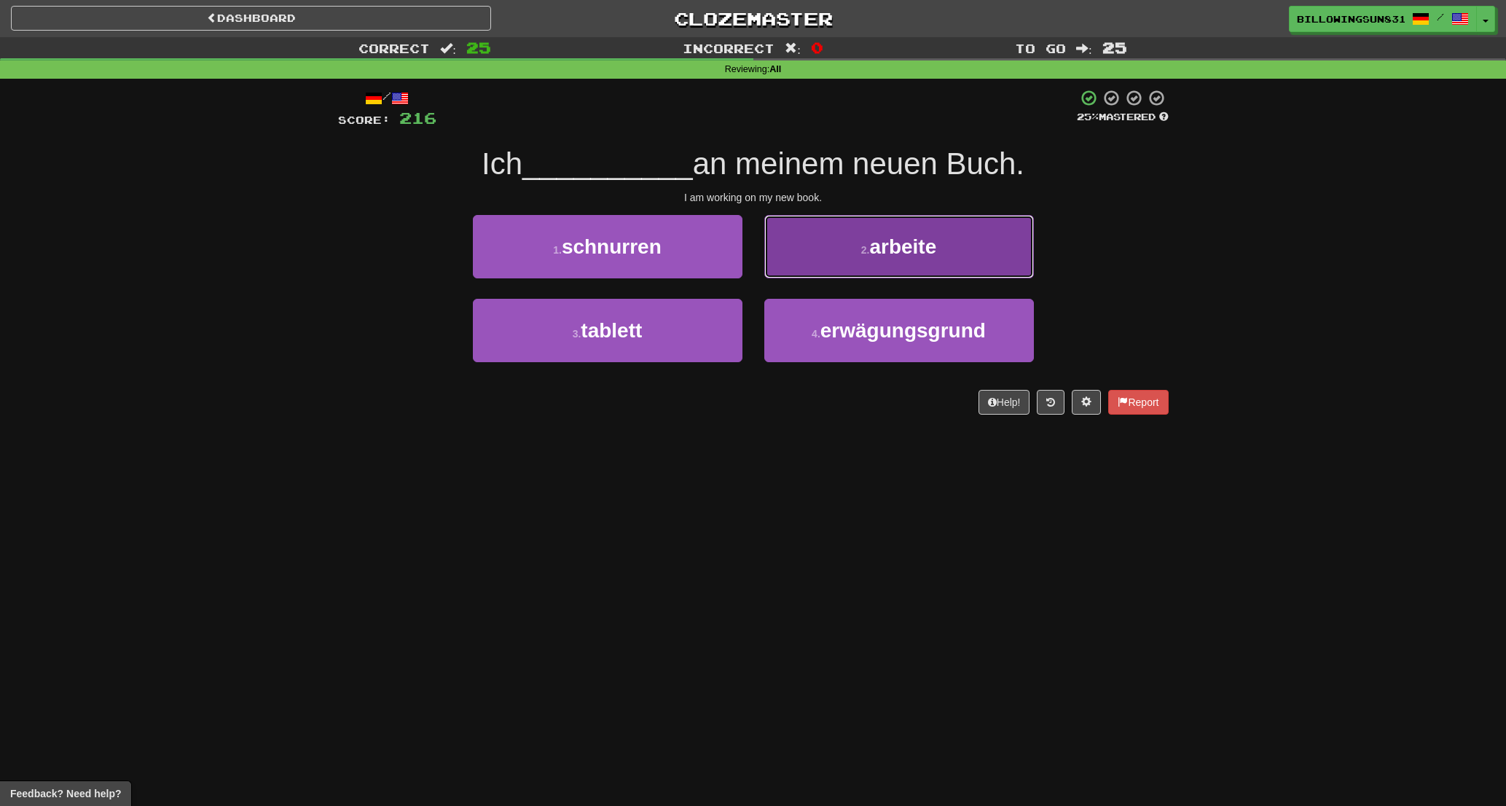
click at [842, 265] on button "2 . arbeite" at bounding box center [899, 246] width 270 height 63
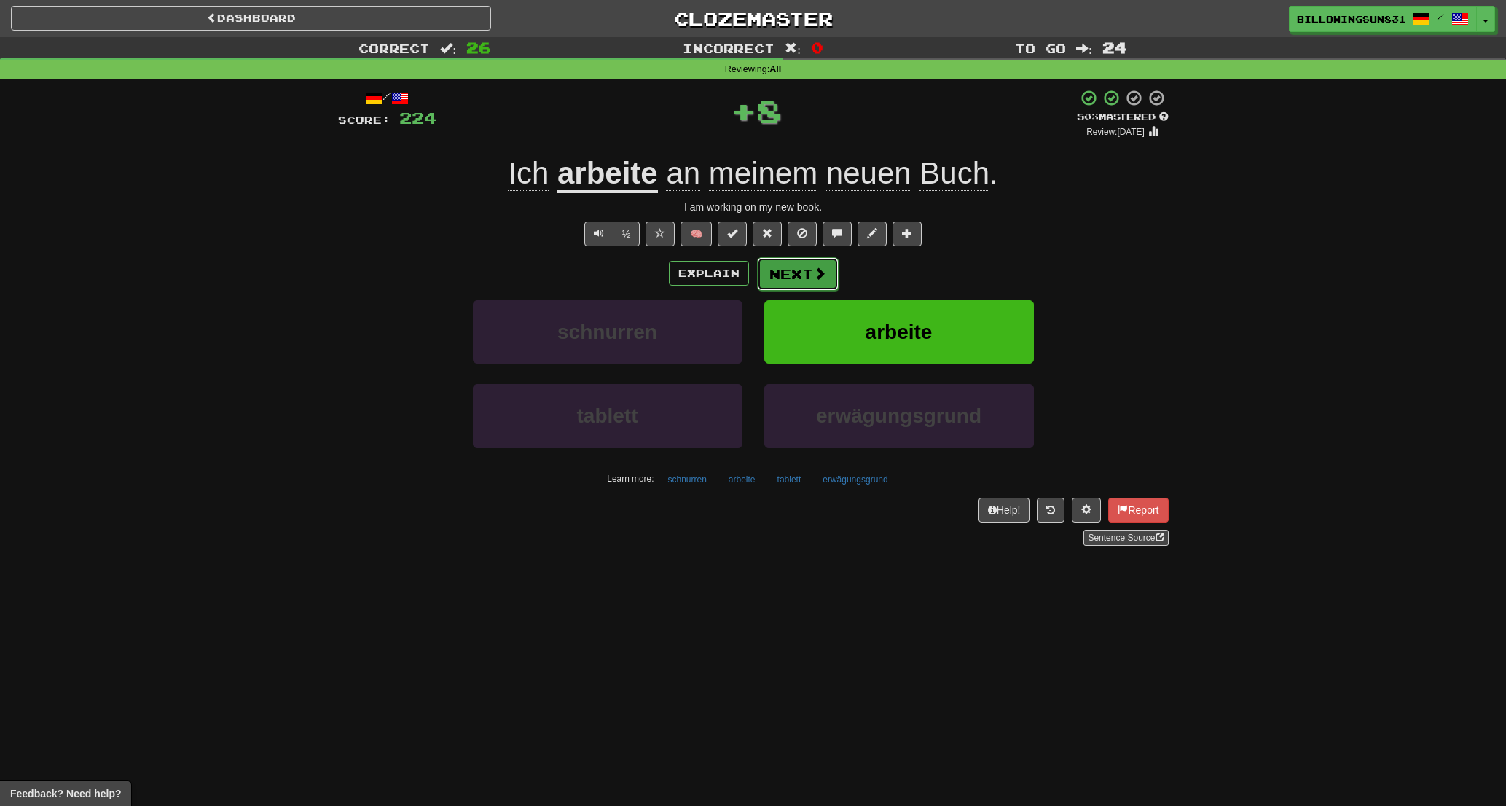
click at [823, 267] on span at bounding box center [819, 273] width 13 height 13
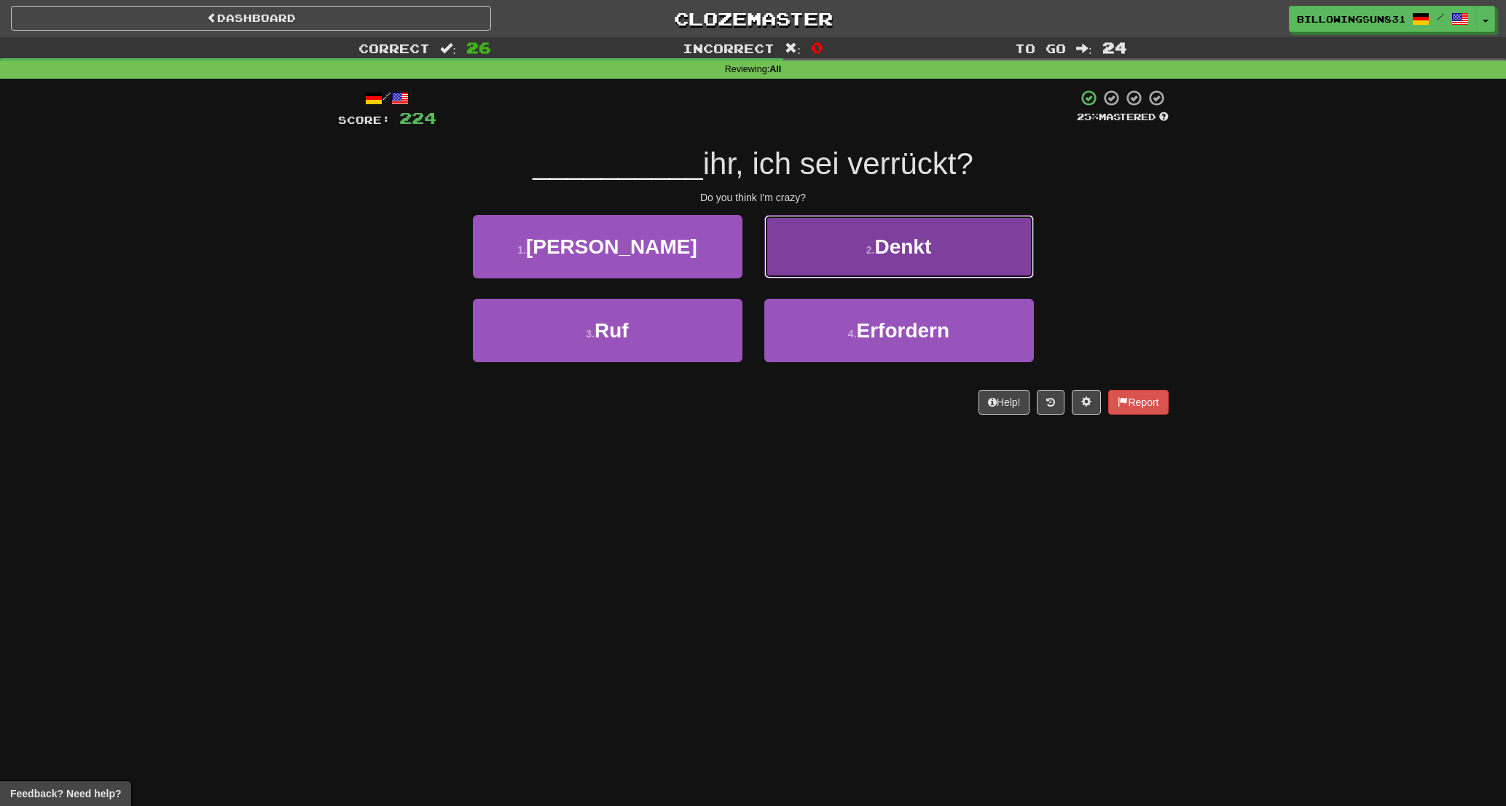
click at [823, 266] on button "2 . Denkt" at bounding box center [899, 246] width 270 height 63
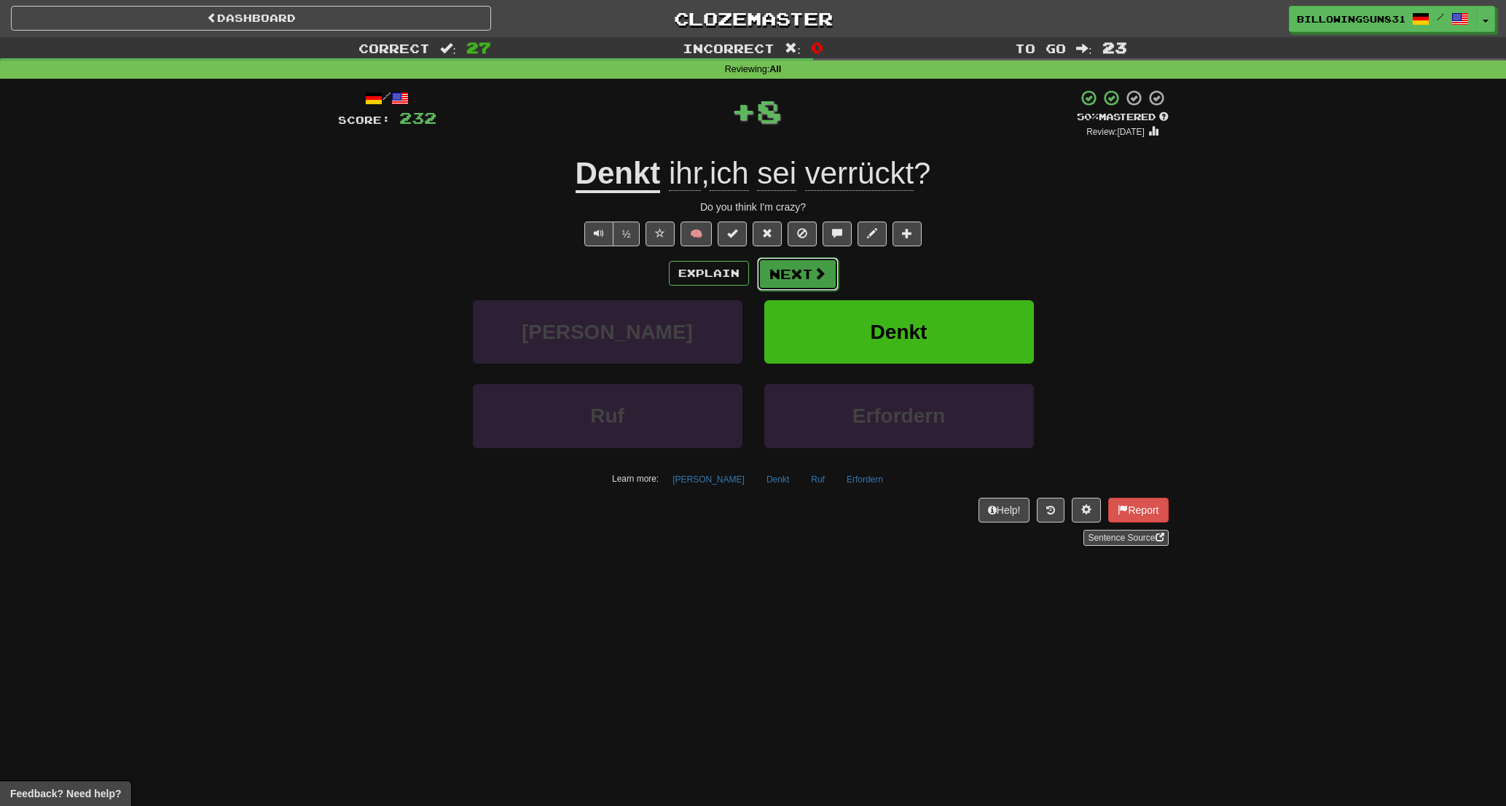
click at [823, 268] on span at bounding box center [819, 273] width 13 height 13
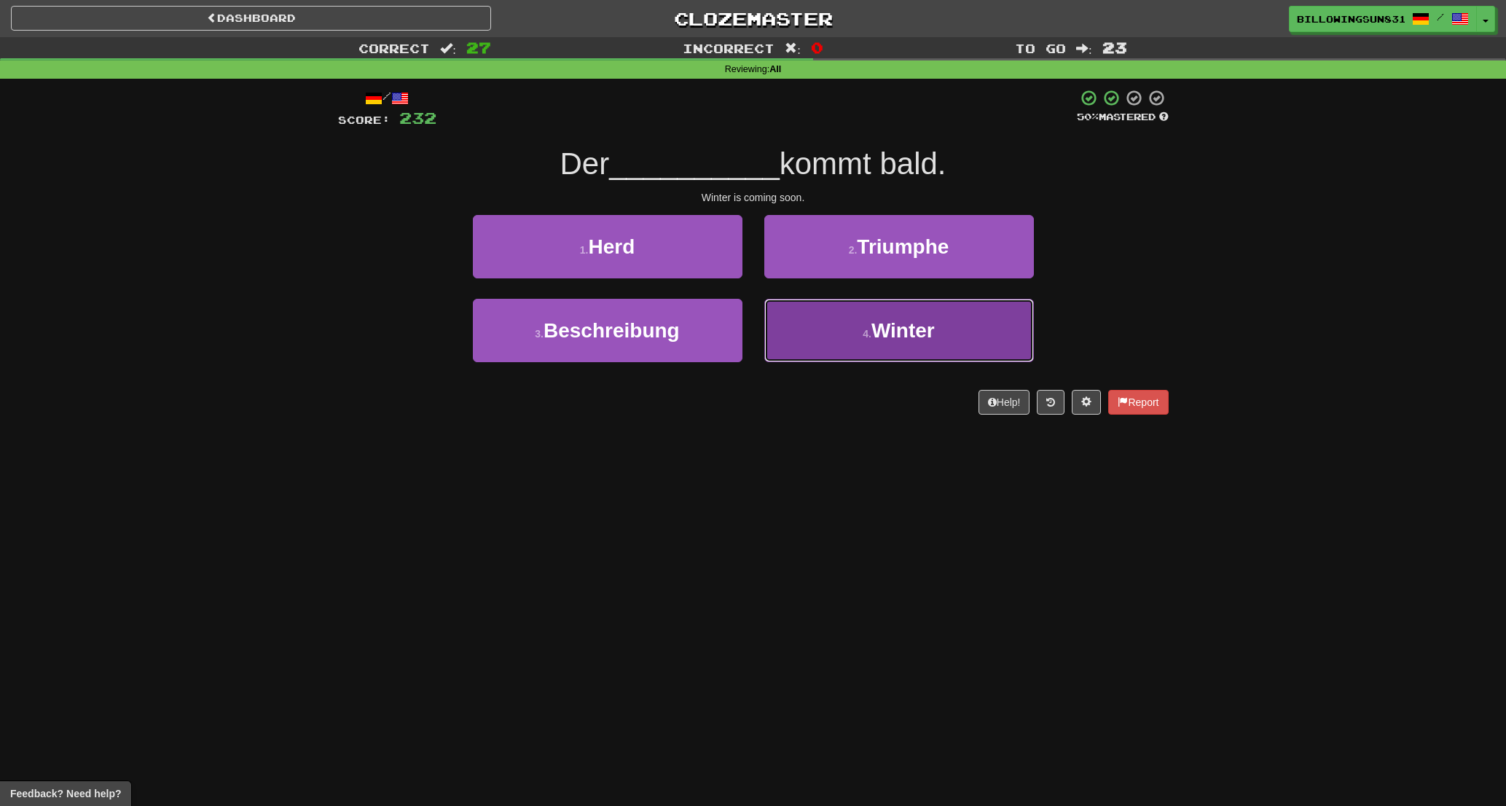
click at [840, 335] on button "4 . Winter" at bounding box center [899, 330] width 270 height 63
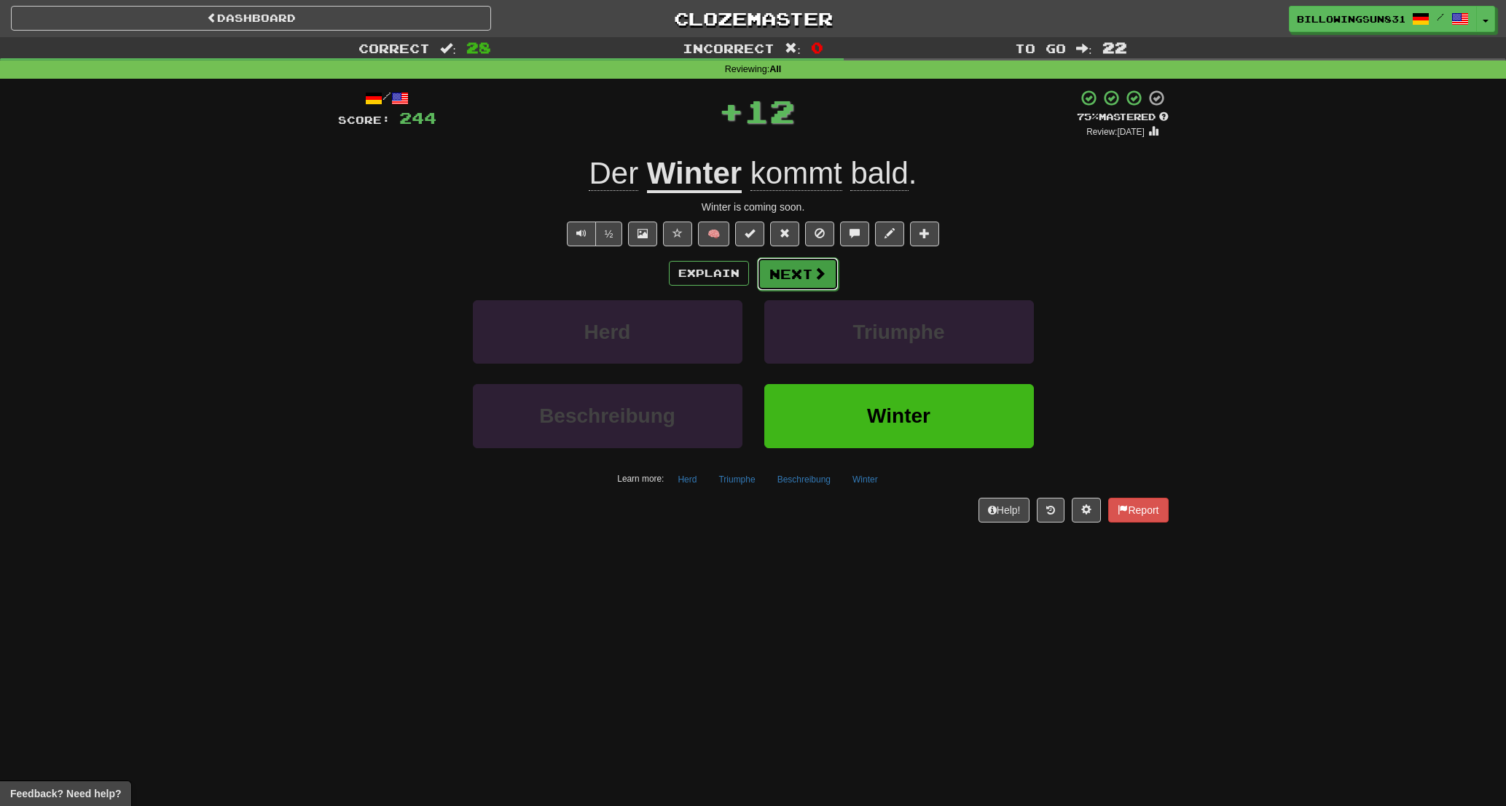
click at [808, 283] on button "Next" at bounding box center [798, 274] width 82 height 34
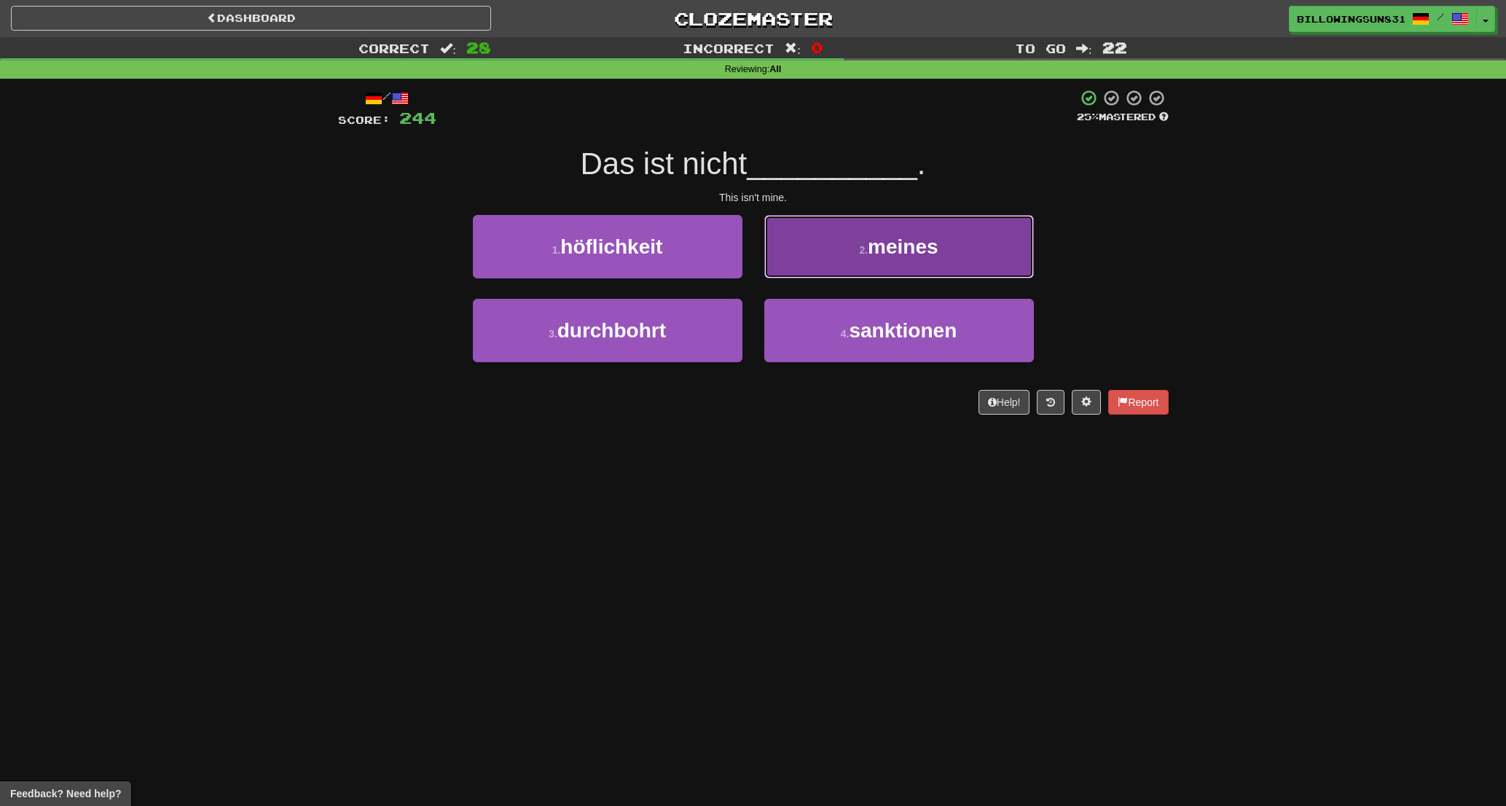
click at [815, 254] on button "2 . meines" at bounding box center [899, 246] width 270 height 63
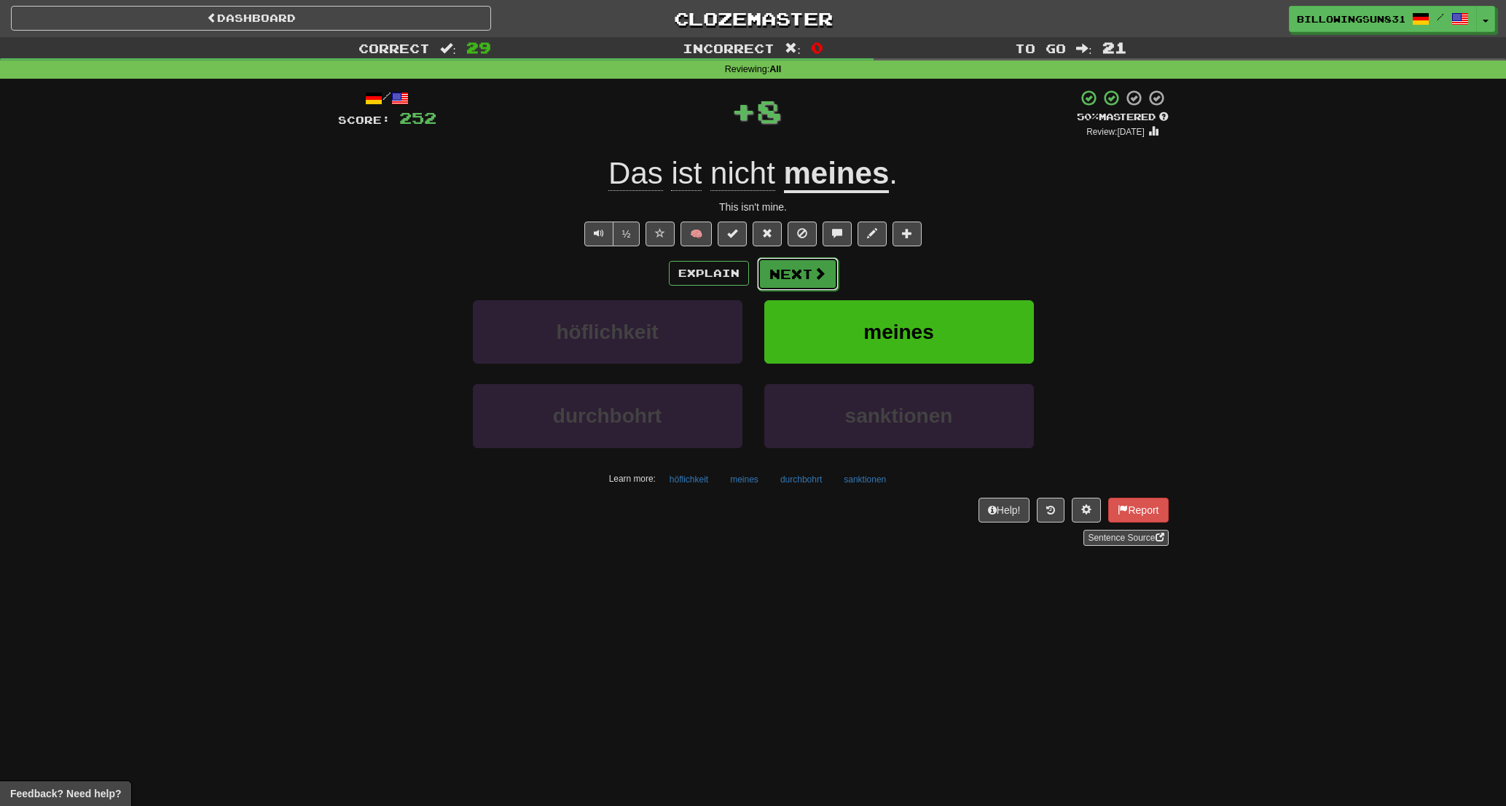
click at [810, 263] on button "Next" at bounding box center [798, 274] width 82 height 34
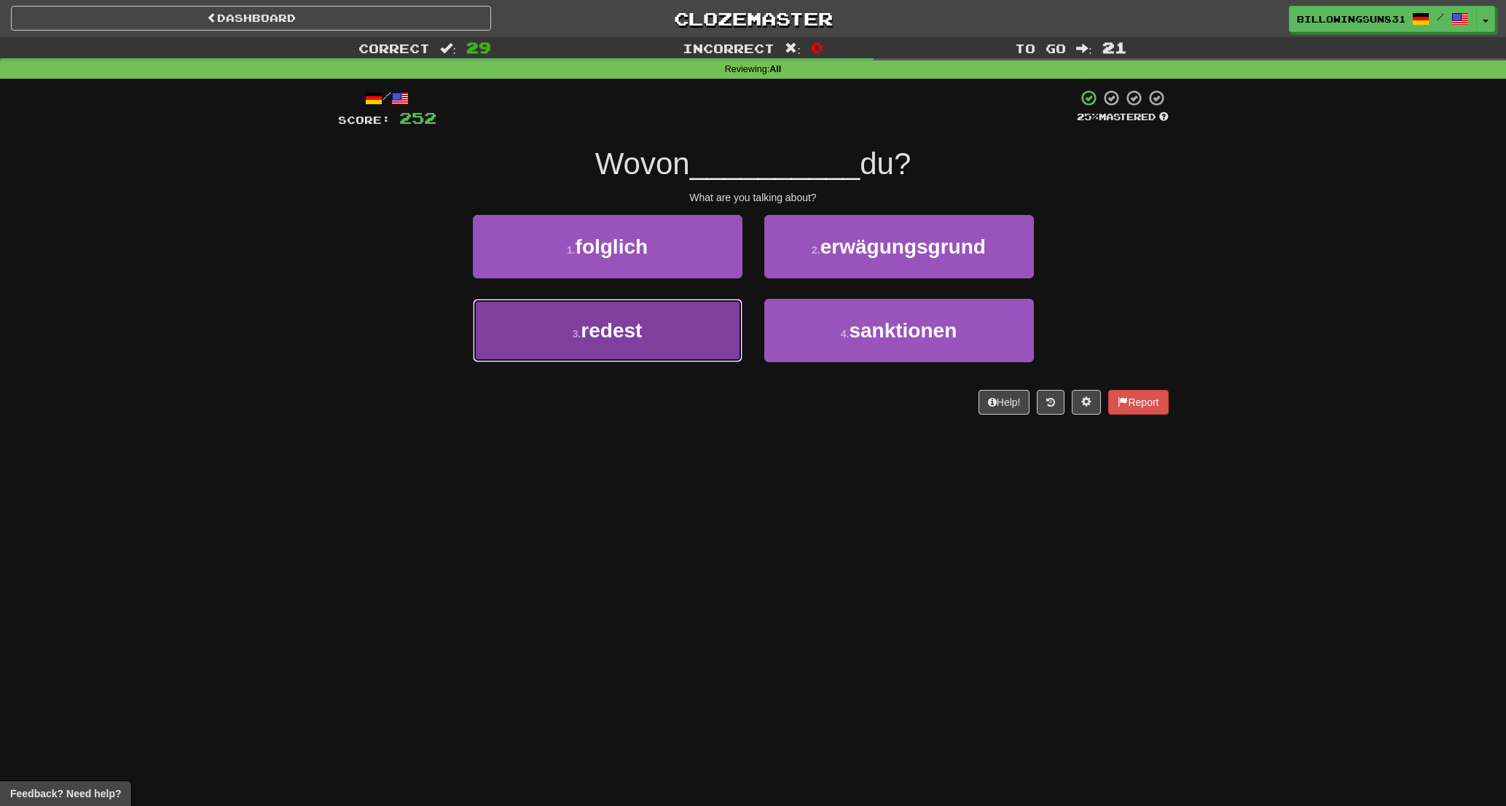
click at [641, 327] on span "redest" at bounding box center [611, 330] width 61 height 23
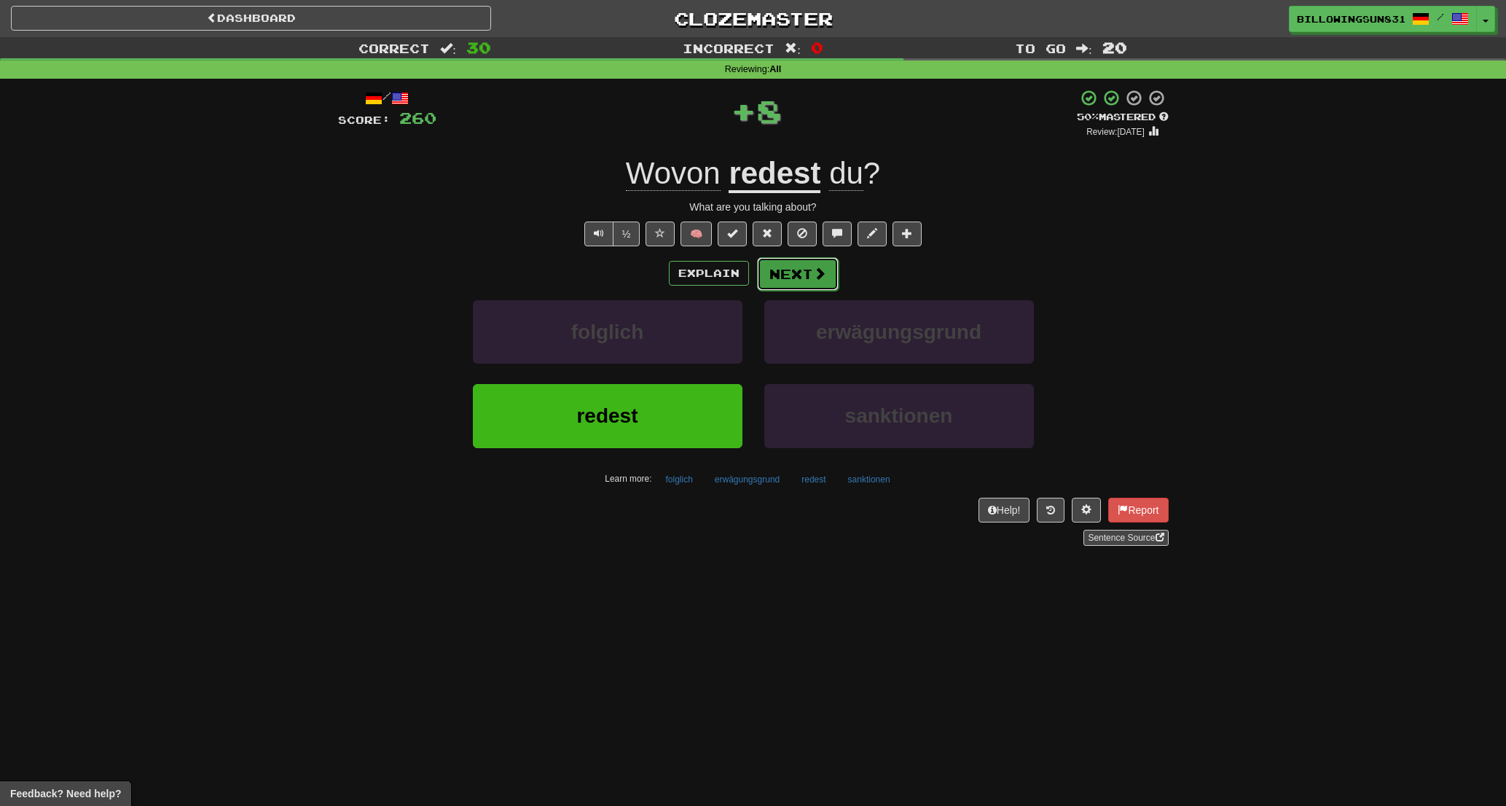
click at [805, 273] on button "Next" at bounding box center [798, 274] width 82 height 34
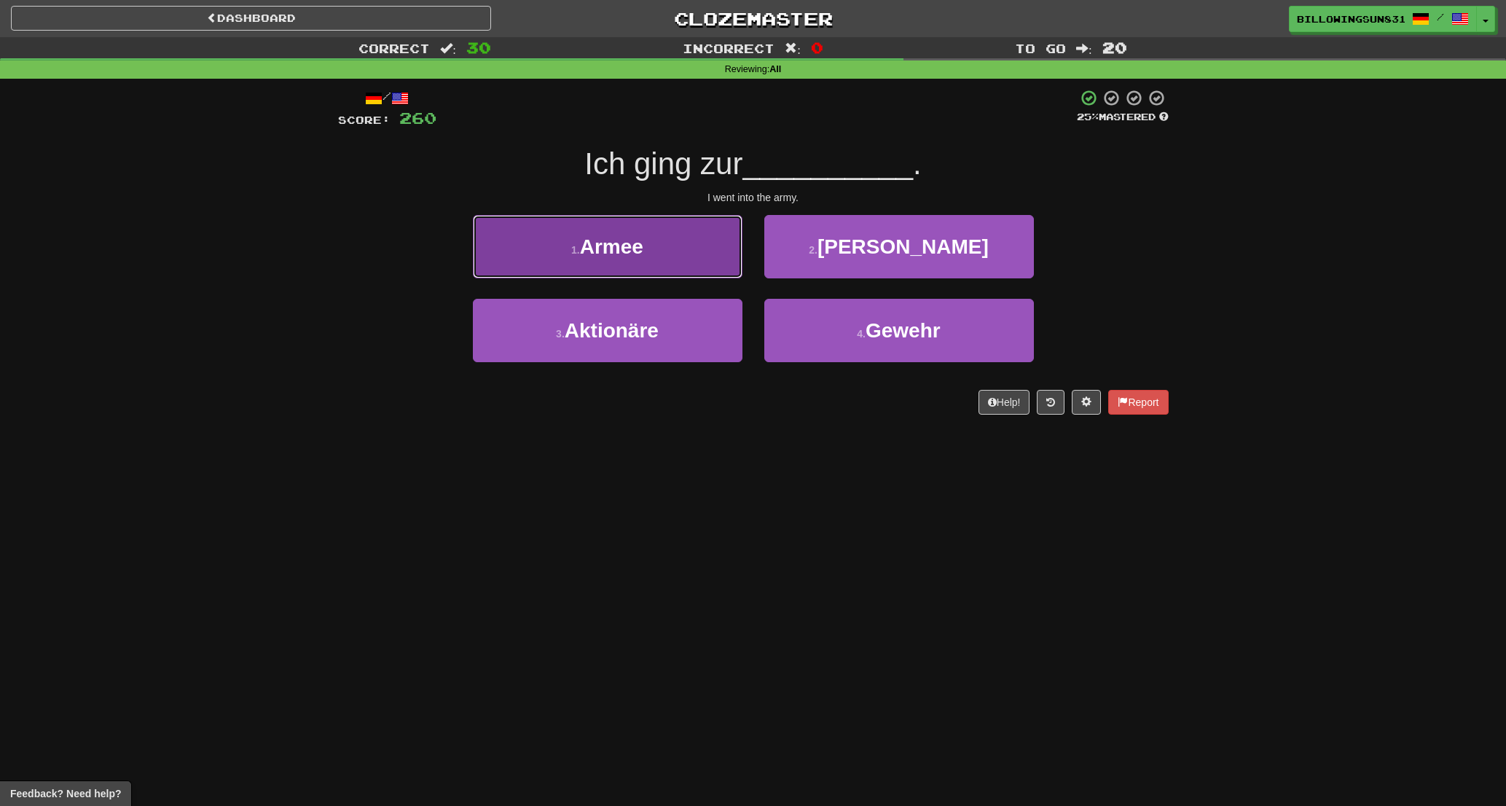
click at [640, 269] on button "1 . Armee" at bounding box center [608, 246] width 270 height 63
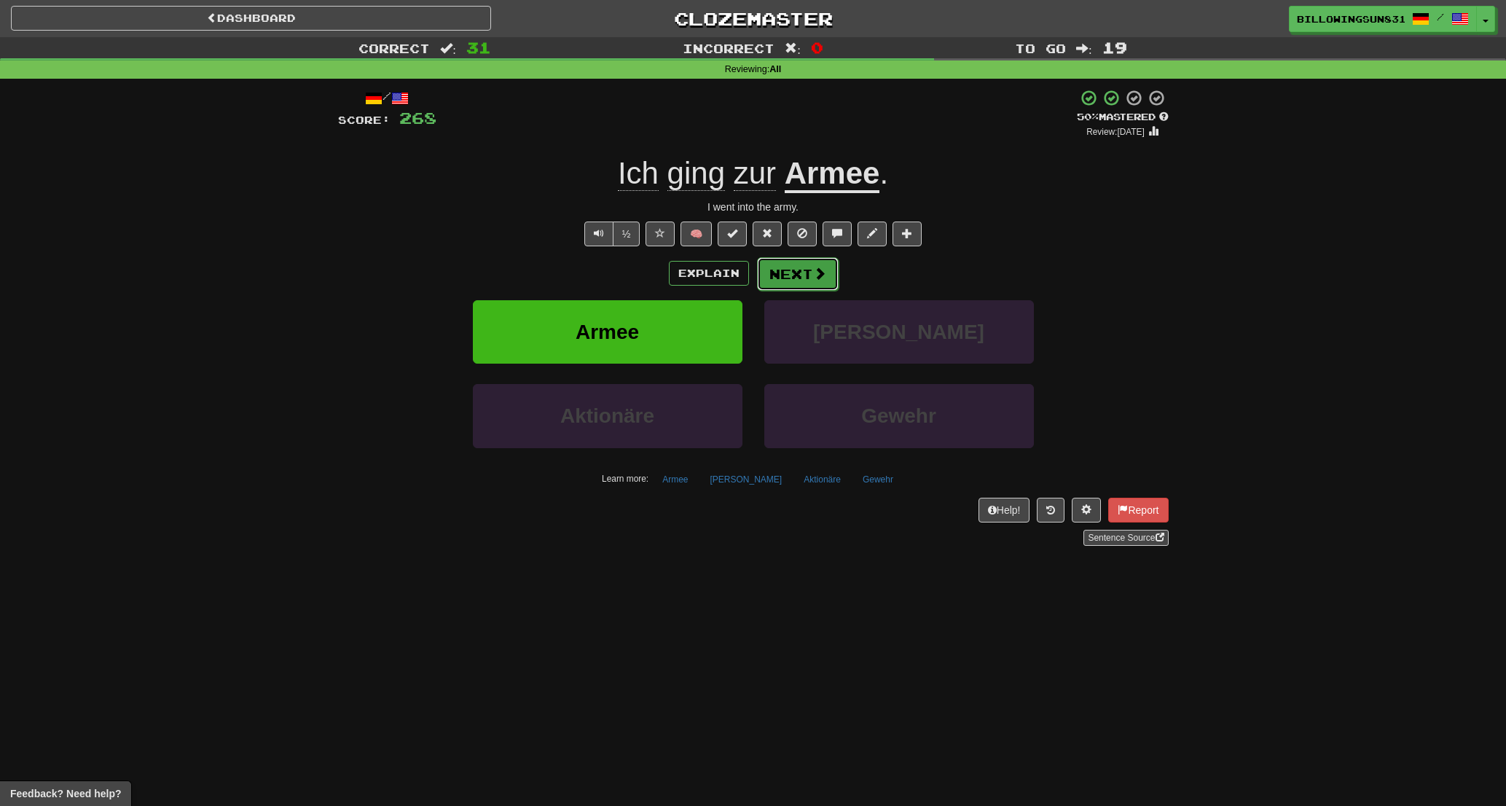
click at [800, 277] on button "Next" at bounding box center [798, 274] width 82 height 34
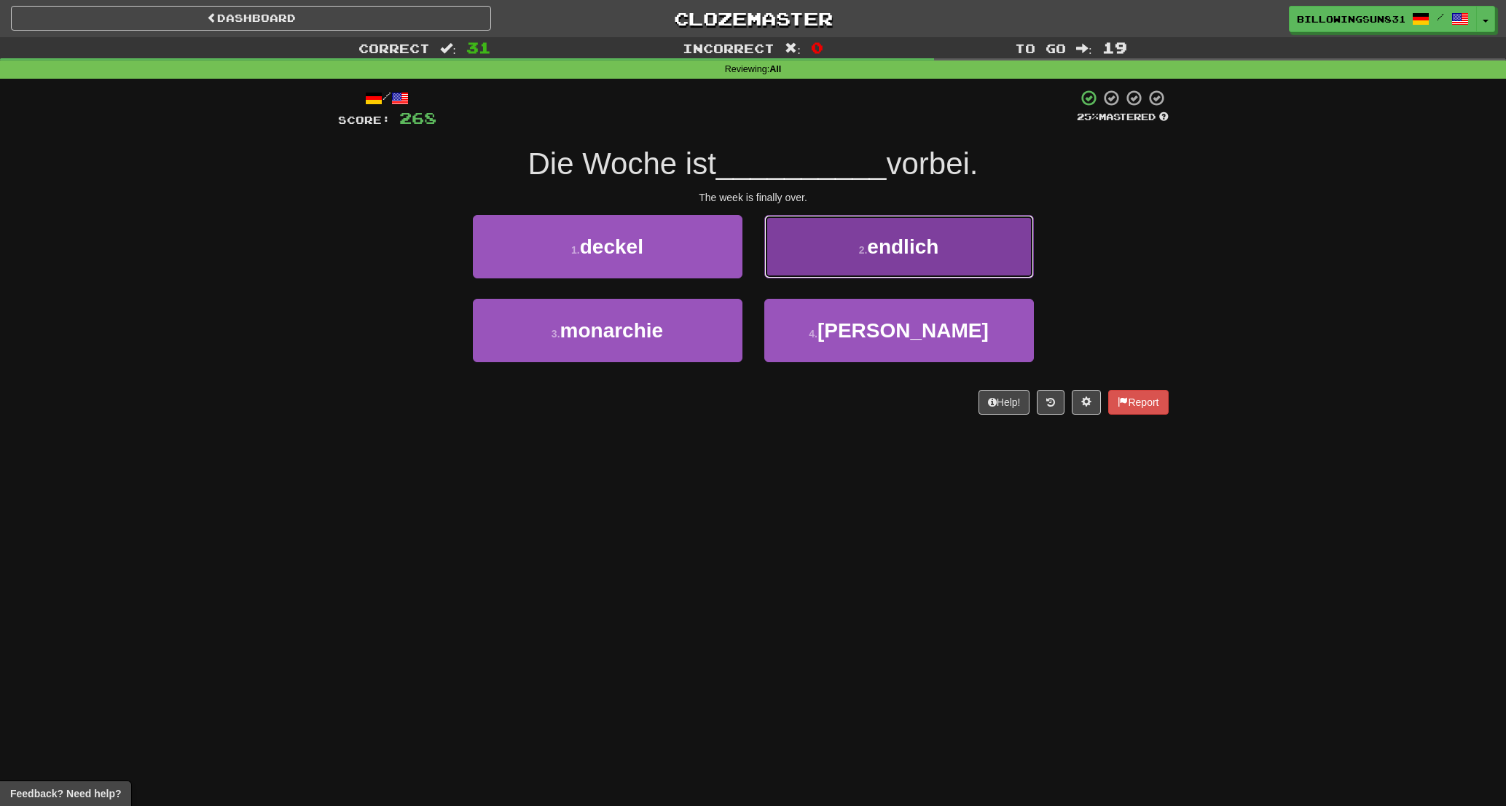
click at [890, 266] on button "2 . endlich" at bounding box center [899, 246] width 270 height 63
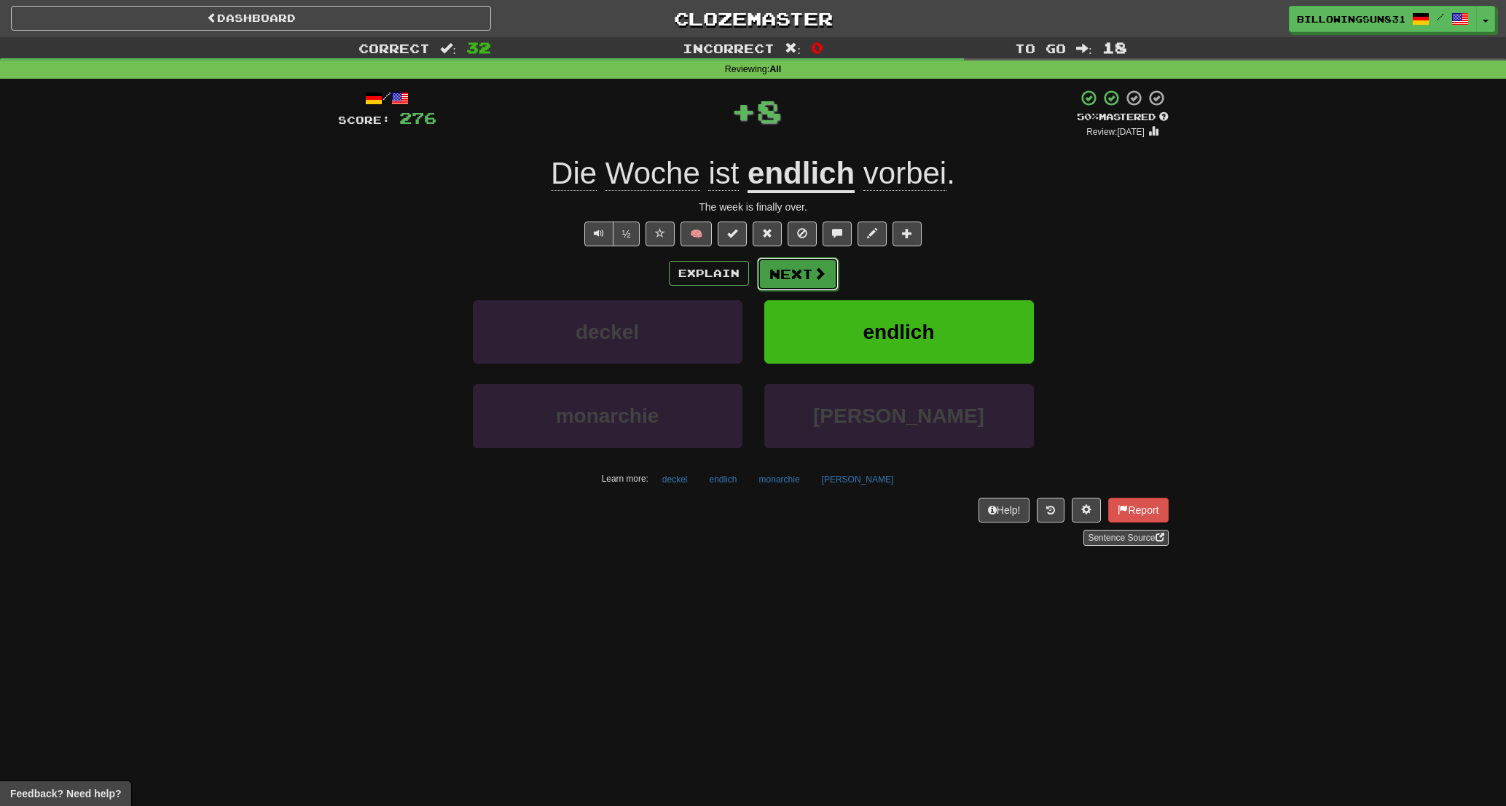
click at [825, 270] on button "Next" at bounding box center [798, 274] width 82 height 34
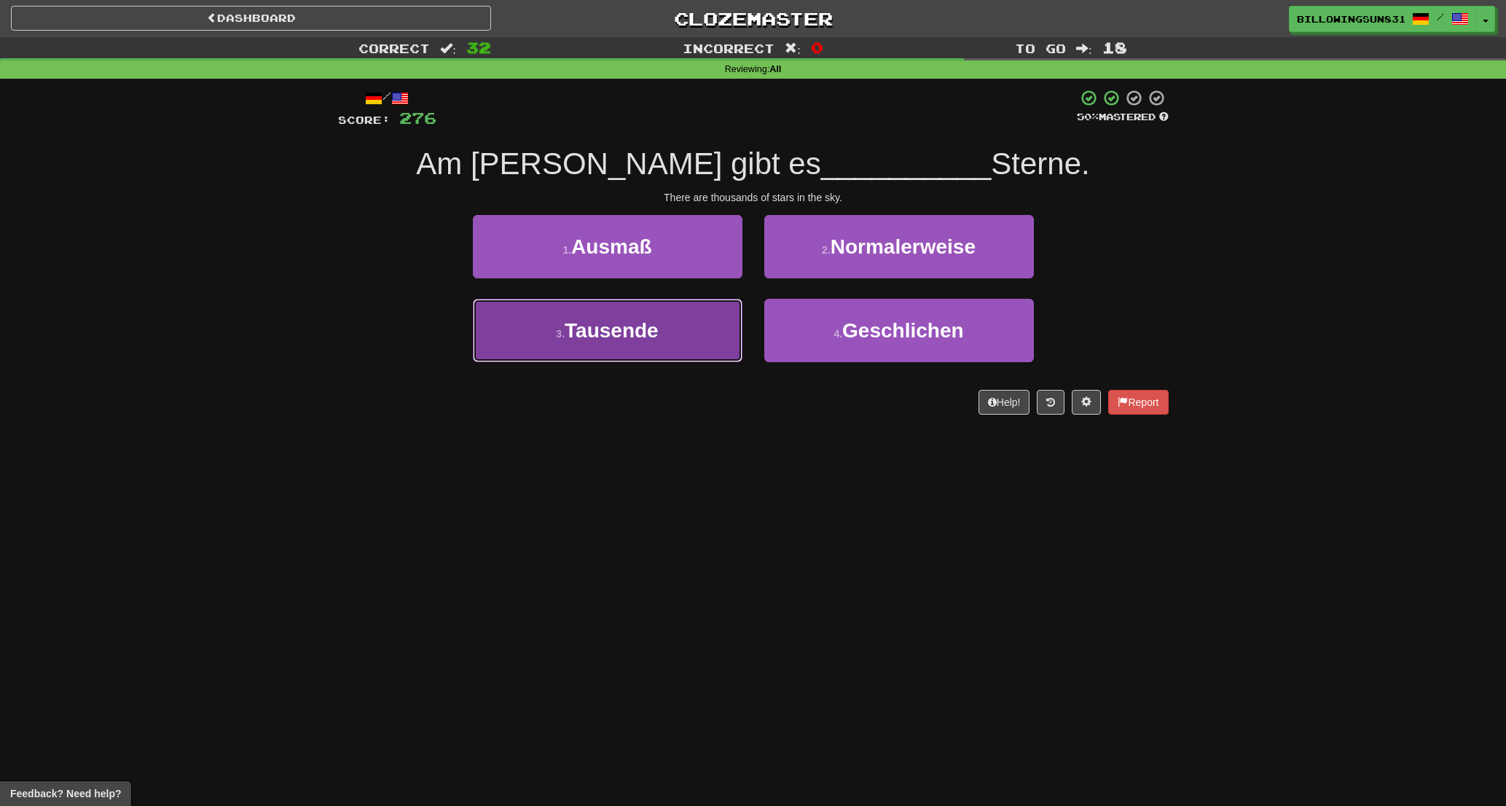
click at [645, 342] on button "3 . Tausende" at bounding box center [608, 330] width 270 height 63
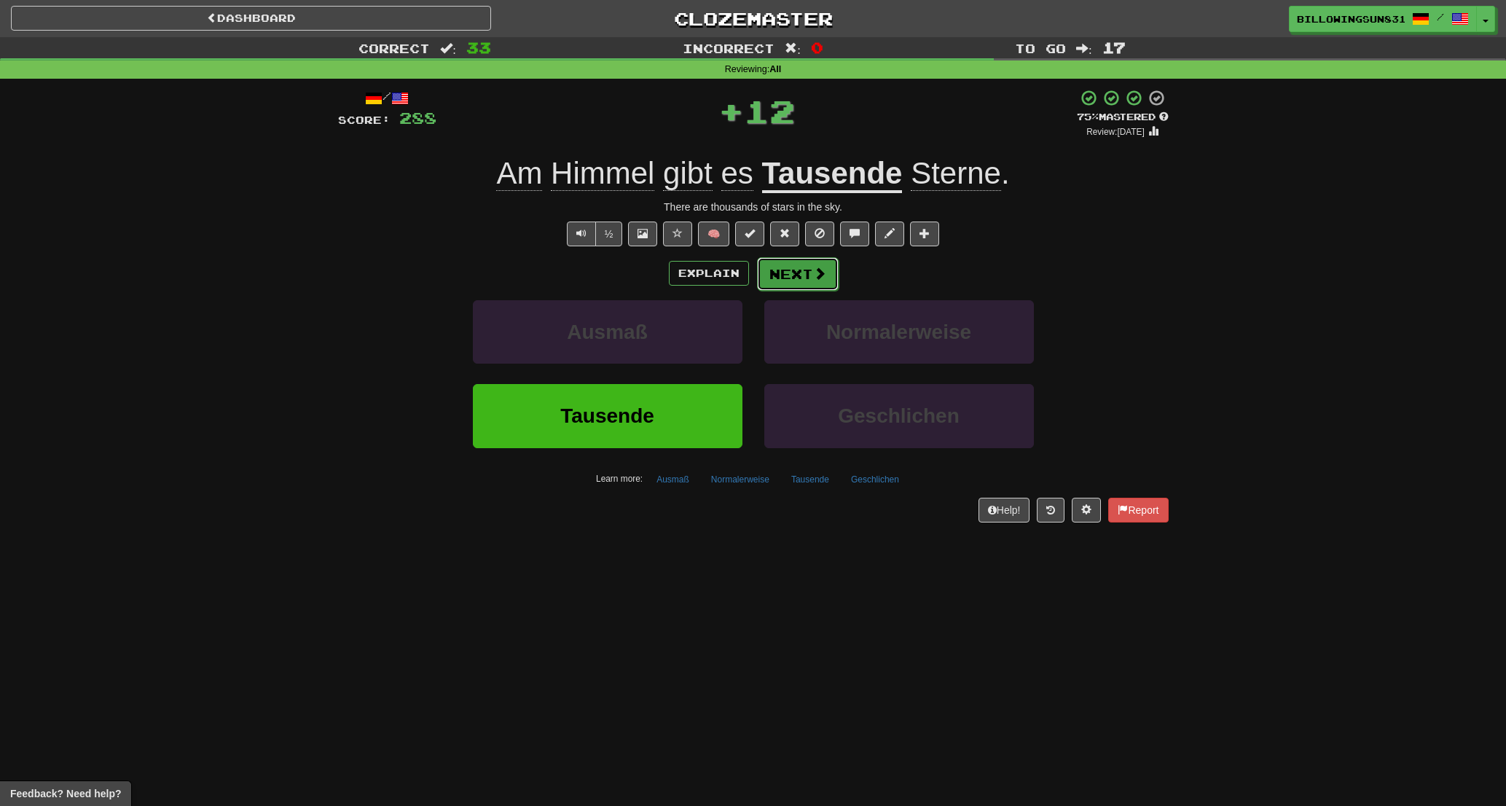
click at [805, 278] on button "Next" at bounding box center [798, 274] width 82 height 34
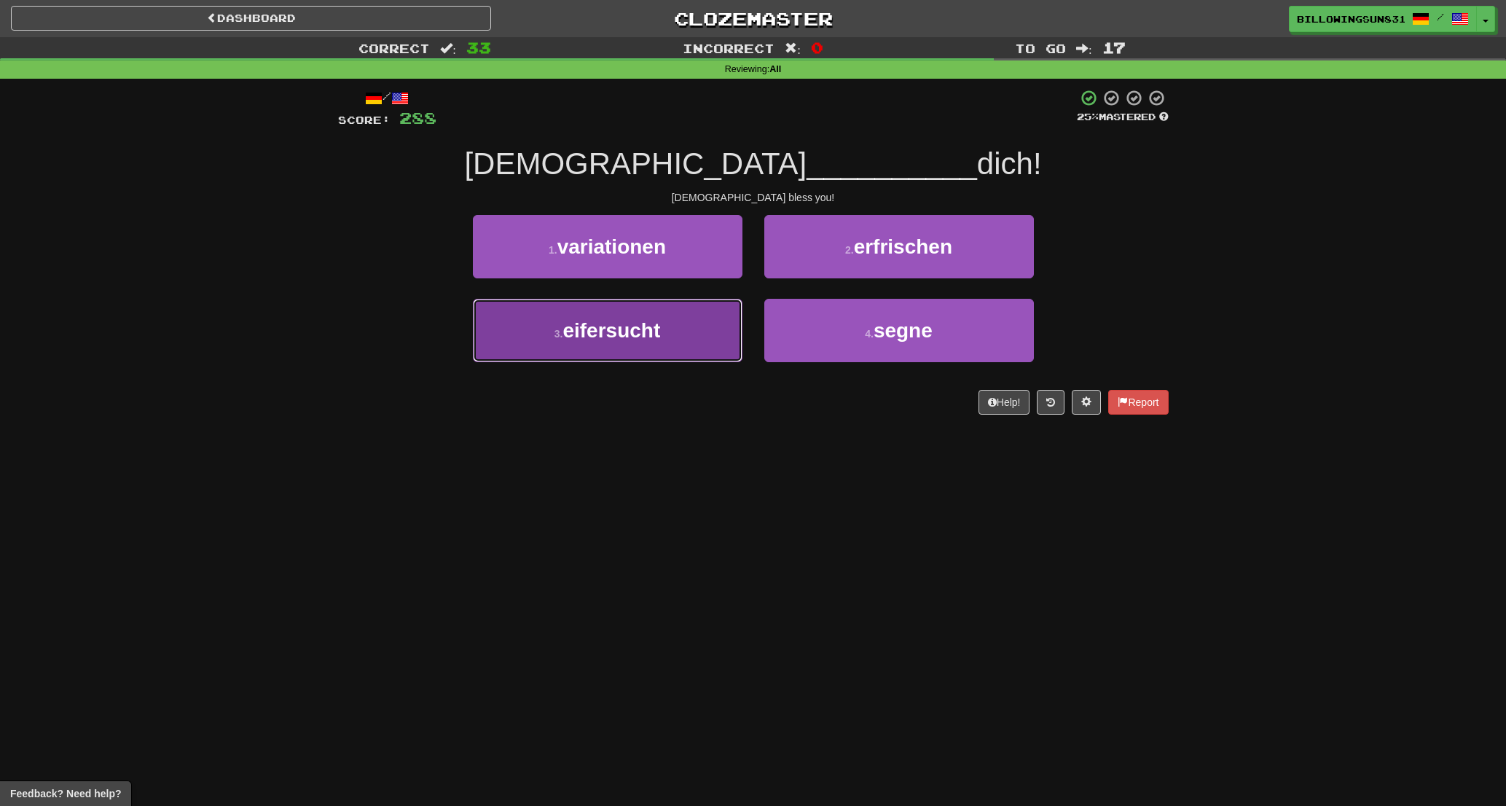
click at [694, 305] on button "3 . eifersucht" at bounding box center [608, 330] width 270 height 63
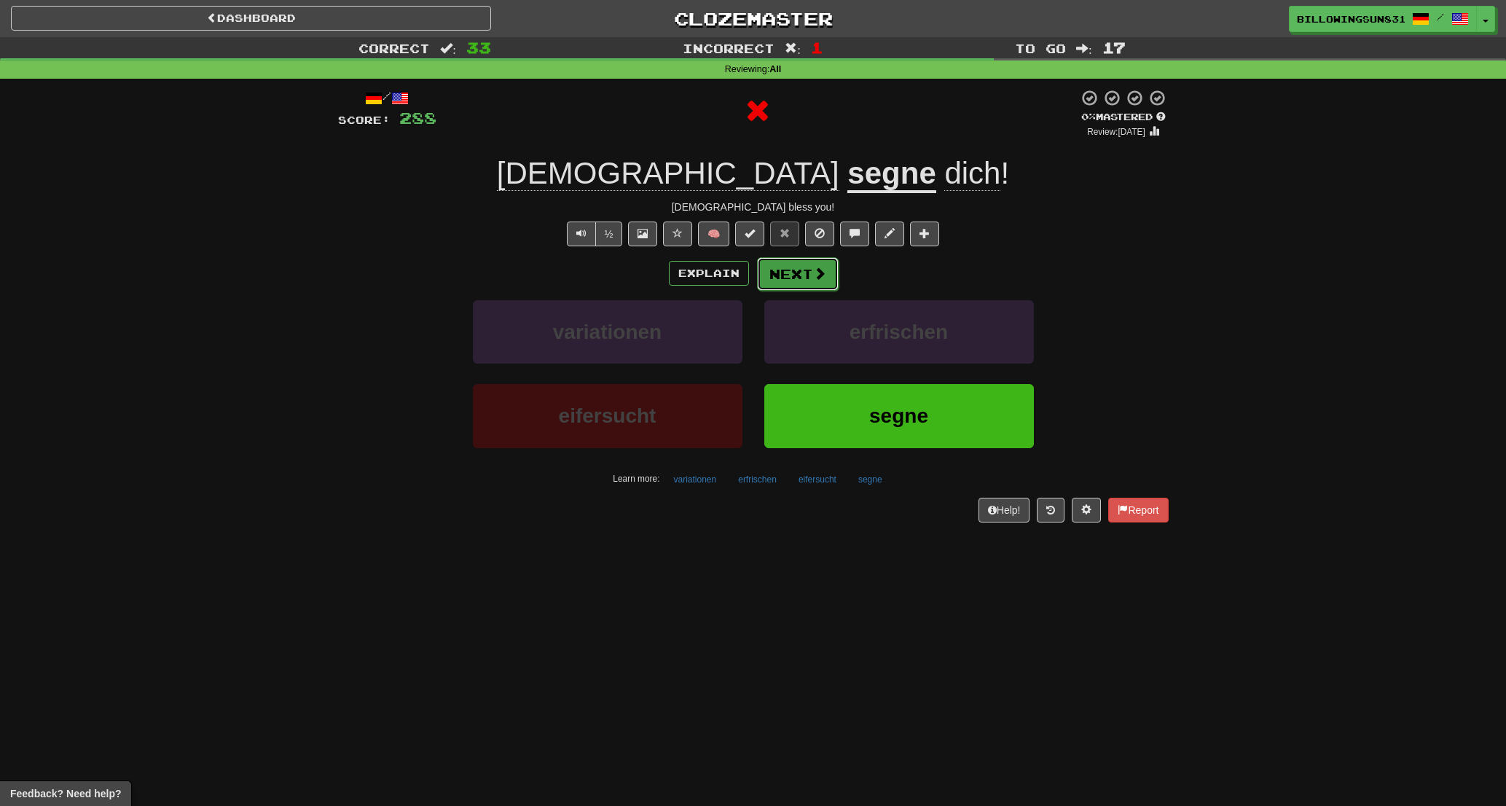
click at [834, 281] on button "Next" at bounding box center [798, 274] width 82 height 34
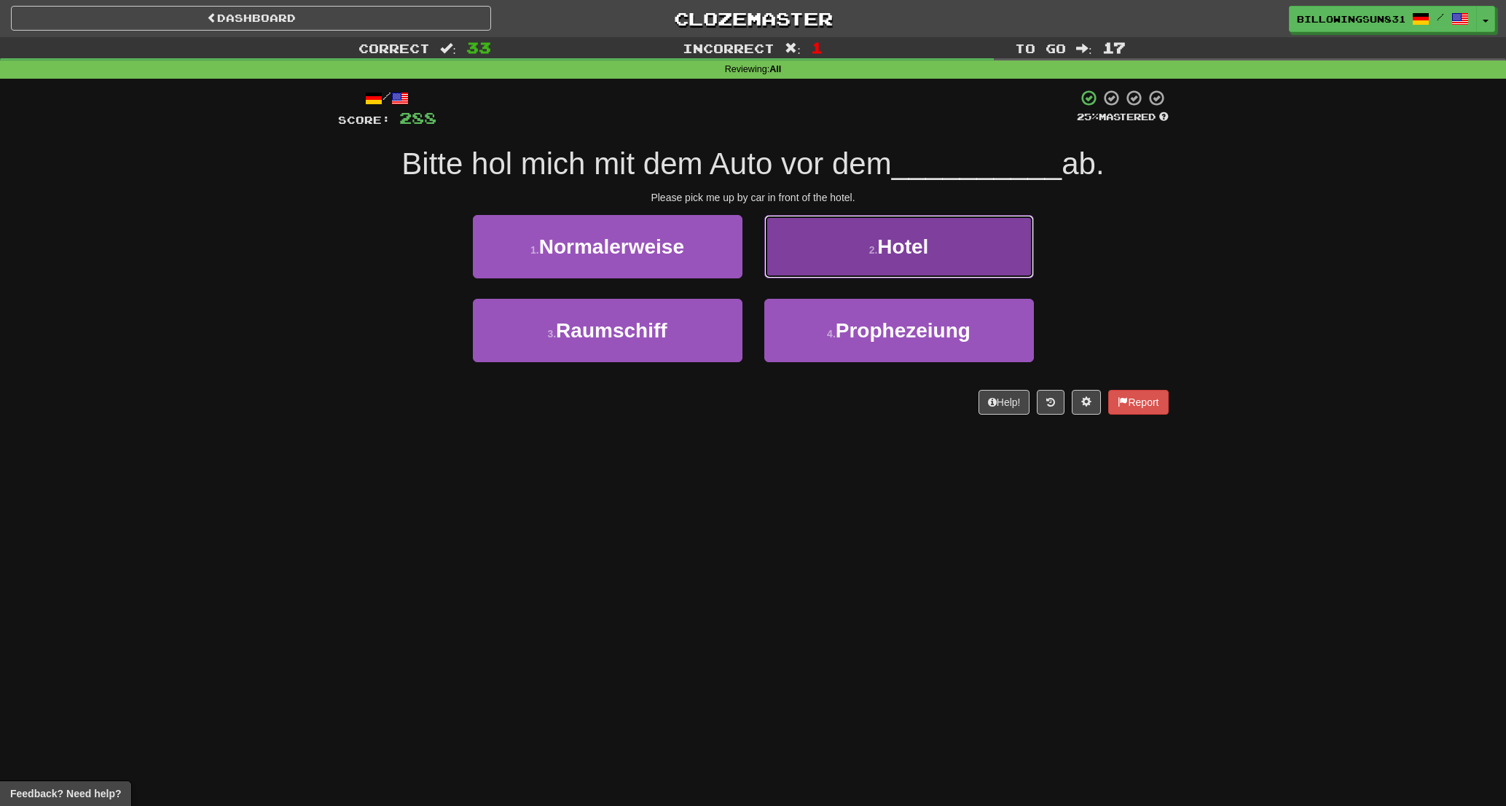
click at [963, 251] on button "2 . Hotel" at bounding box center [899, 246] width 270 height 63
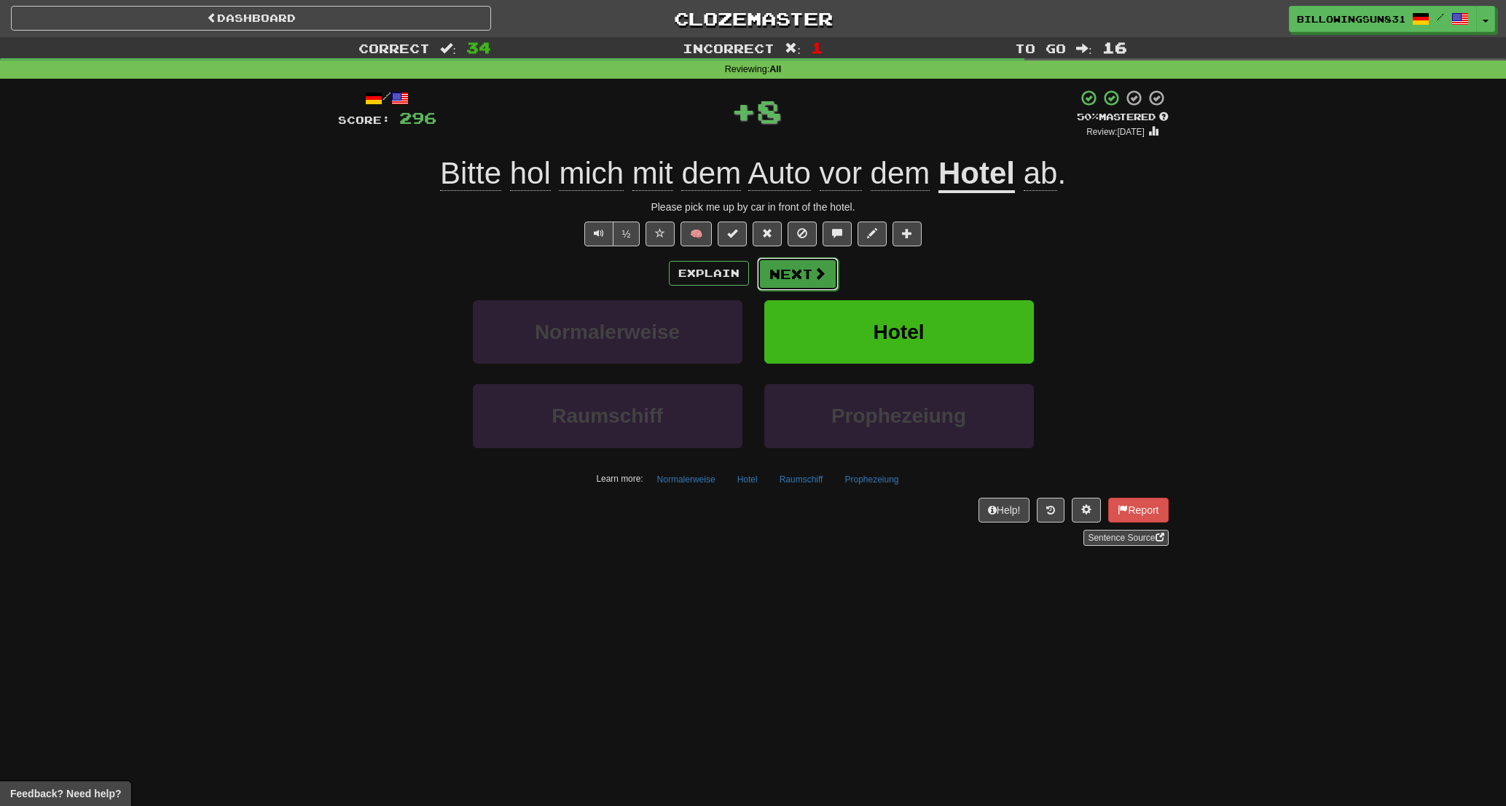
click at [799, 270] on button "Next" at bounding box center [798, 274] width 82 height 34
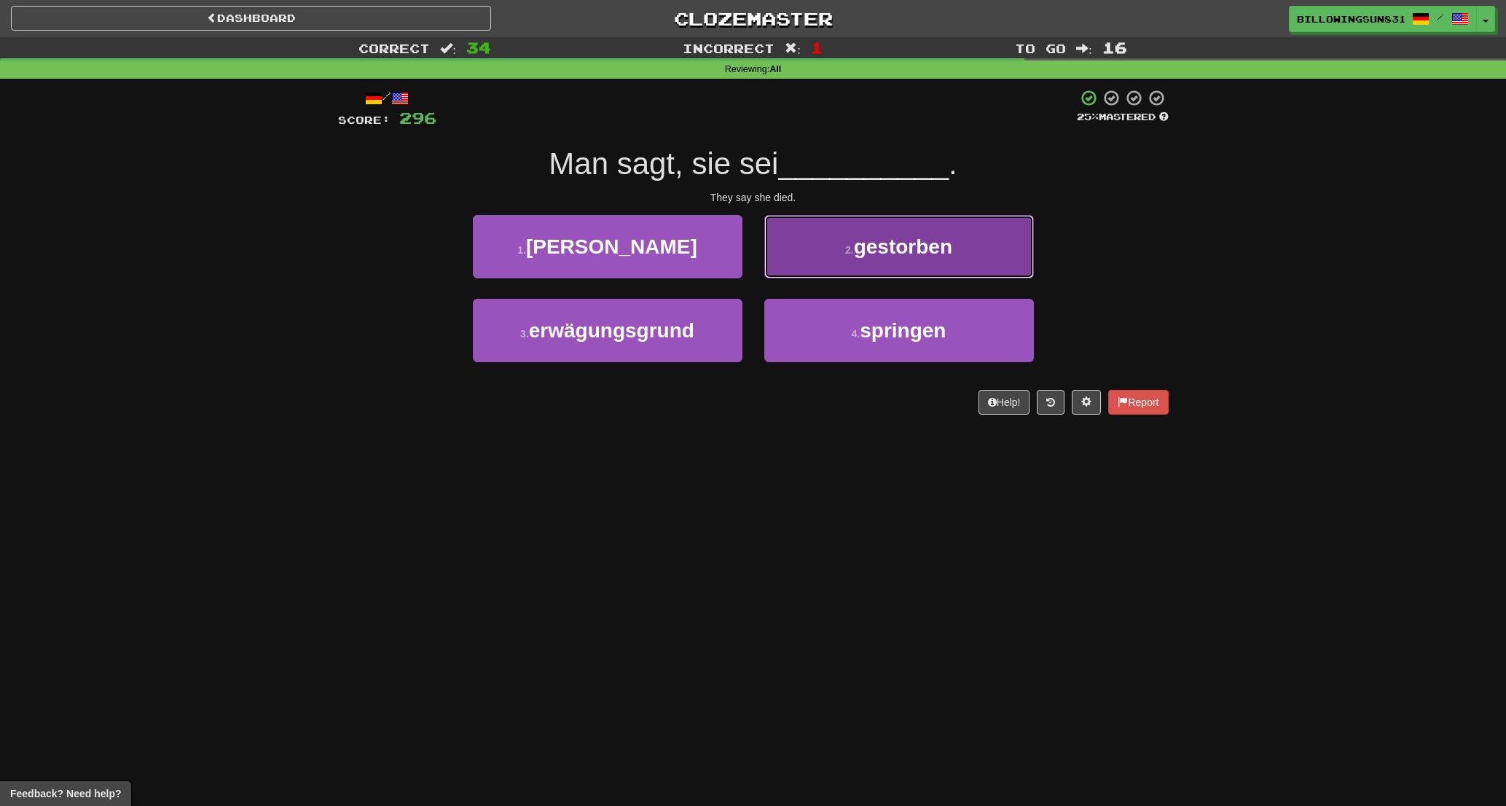
click at [782, 245] on button "2 . gestorben" at bounding box center [899, 246] width 270 height 63
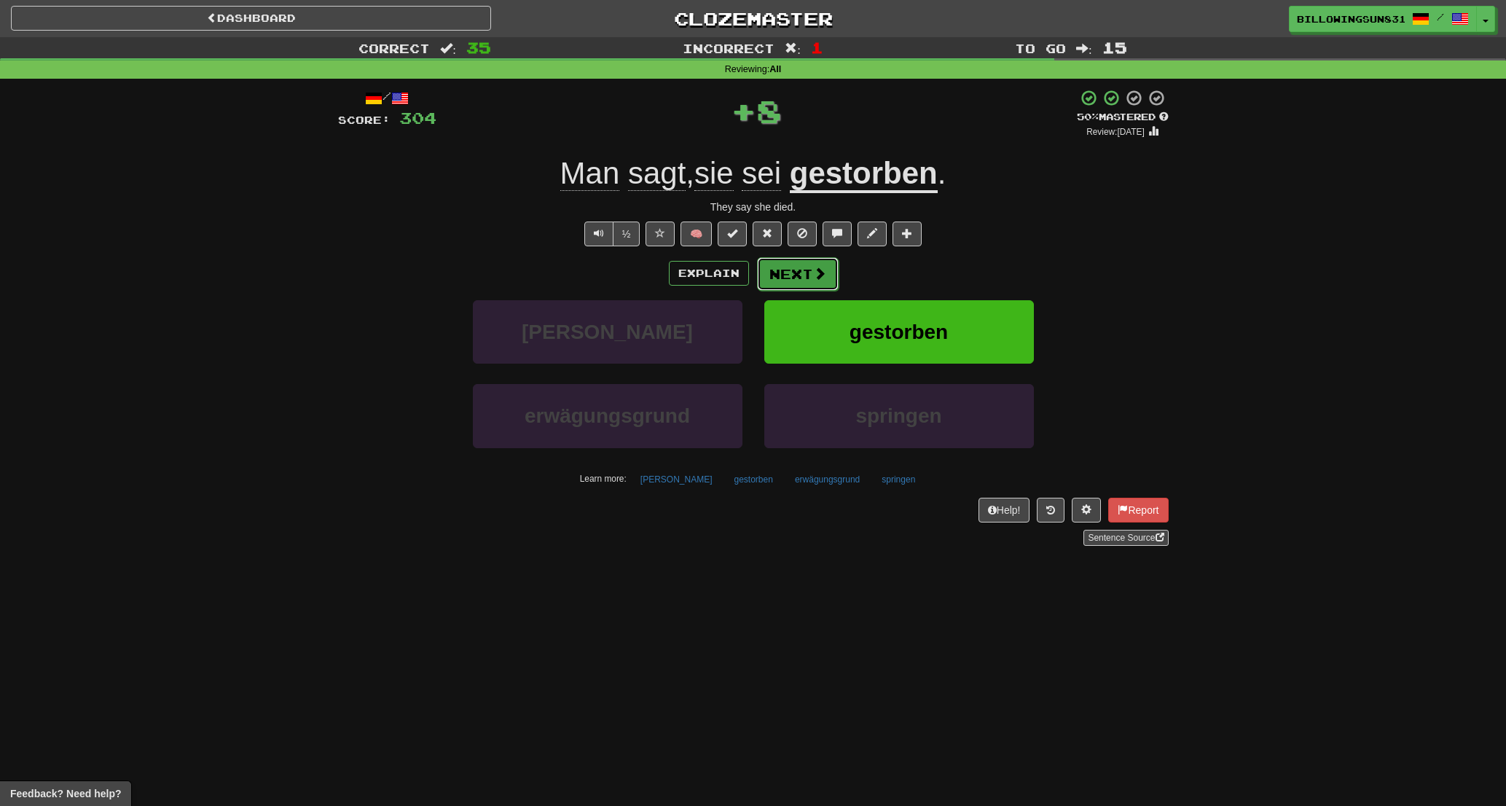
click at [780, 265] on button "Next" at bounding box center [798, 274] width 82 height 34
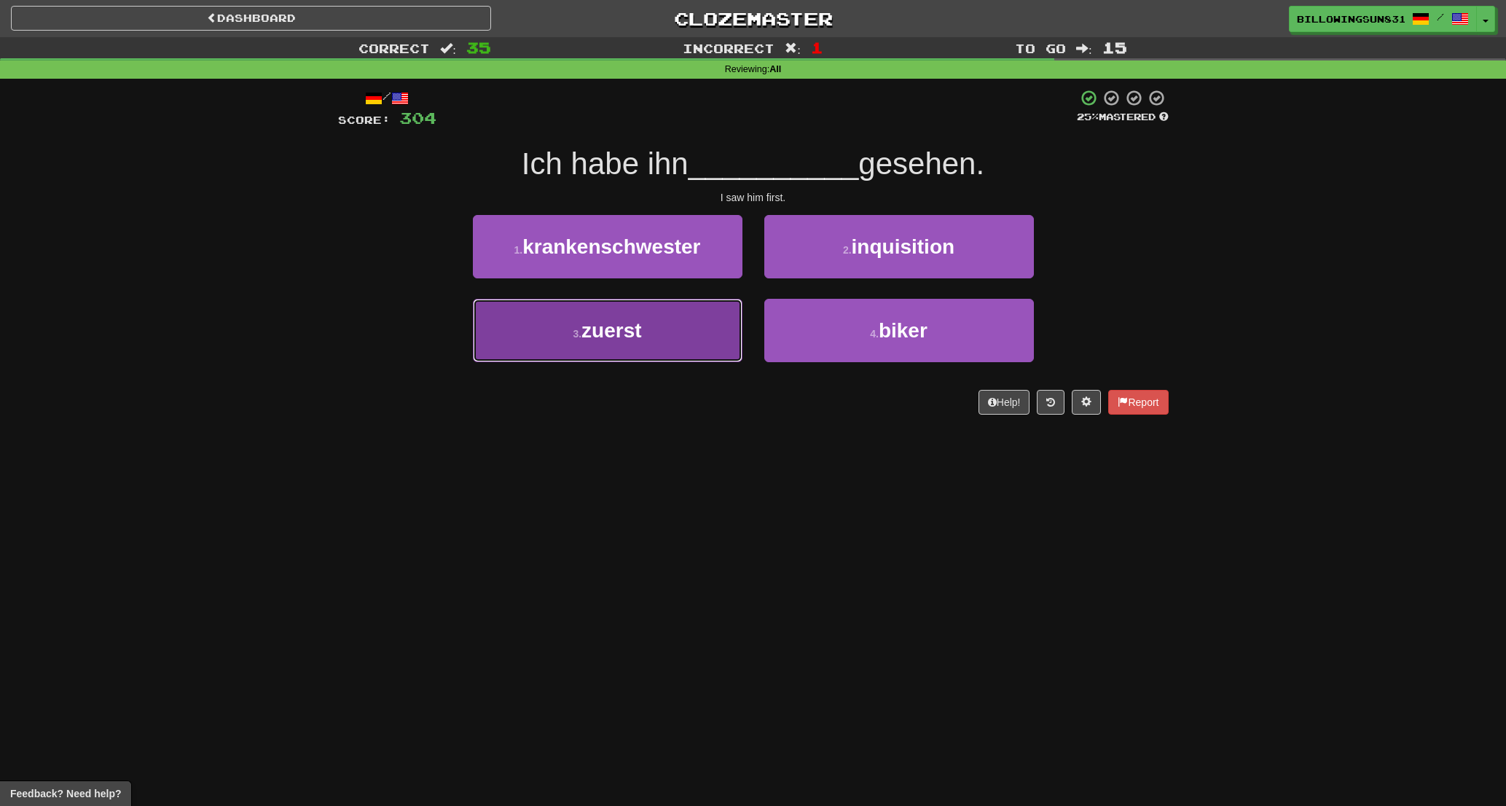
click at [664, 312] on button "3 . zuerst" at bounding box center [608, 330] width 270 height 63
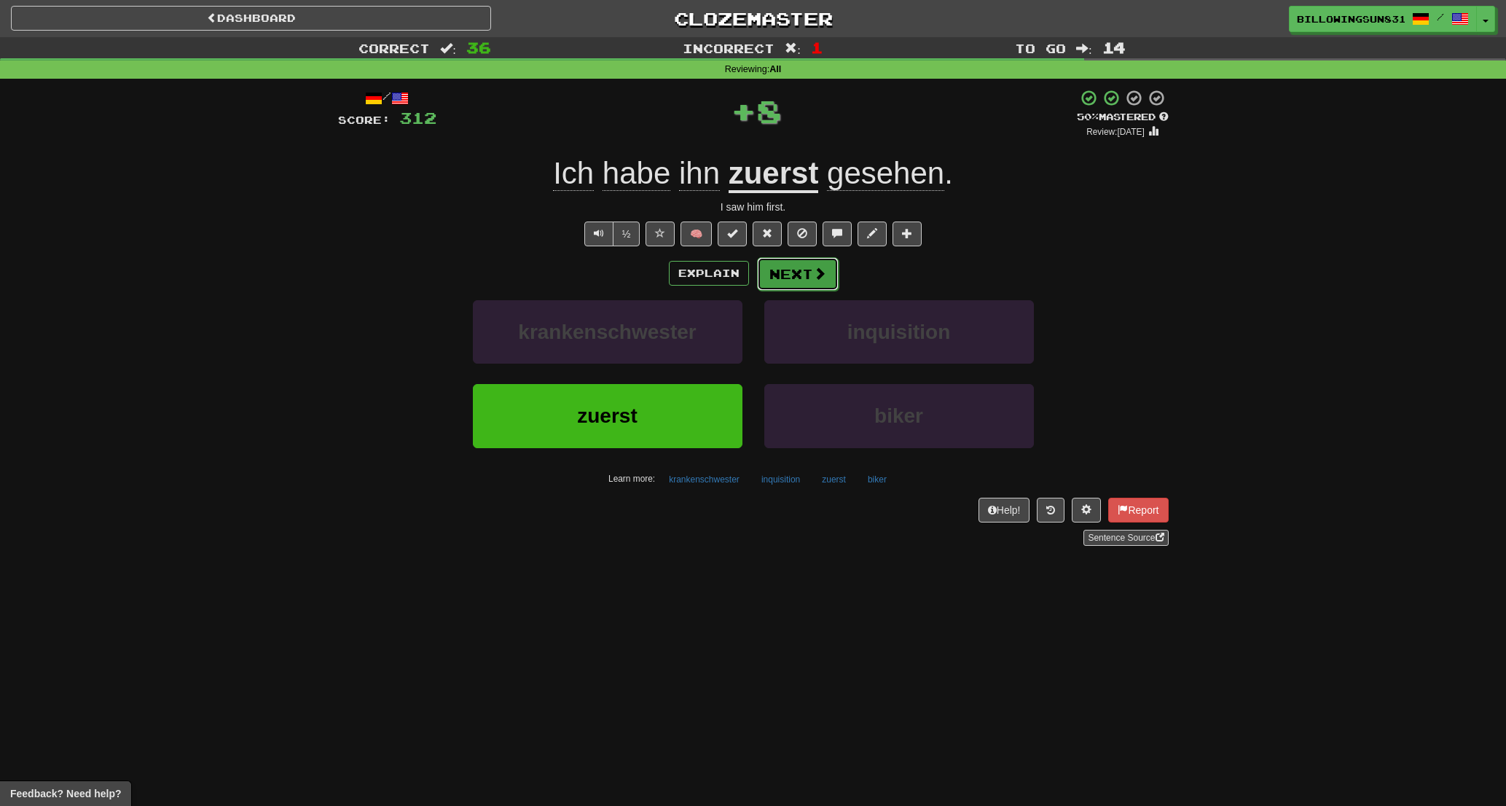
click at [796, 262] on button "Next" at bounding box center [798, 274] width 82 height 34
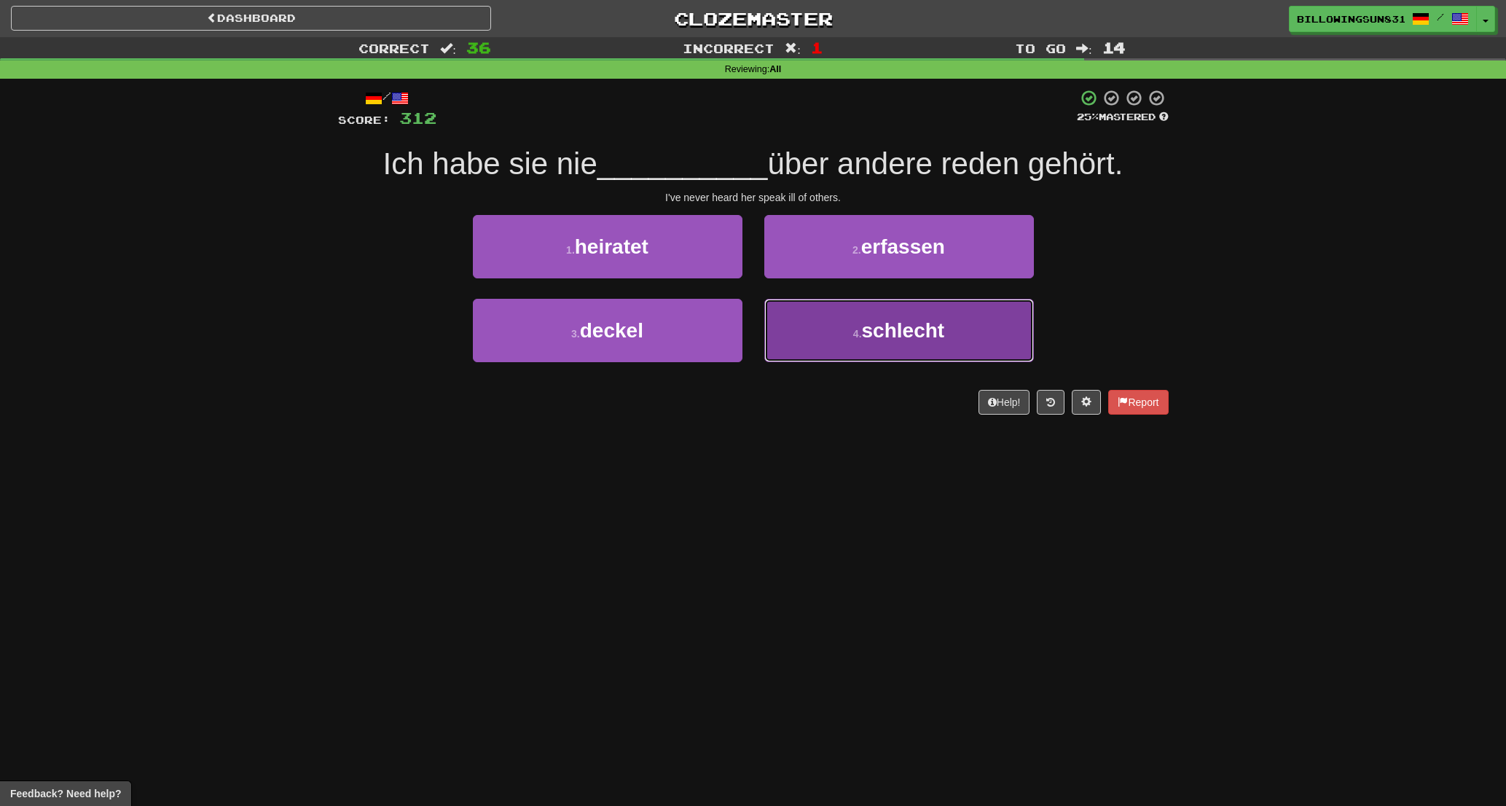
click at [808, 337] on button "4 . [PERSON_NAME]" at bounding box center [899, 330] width 270 height 63
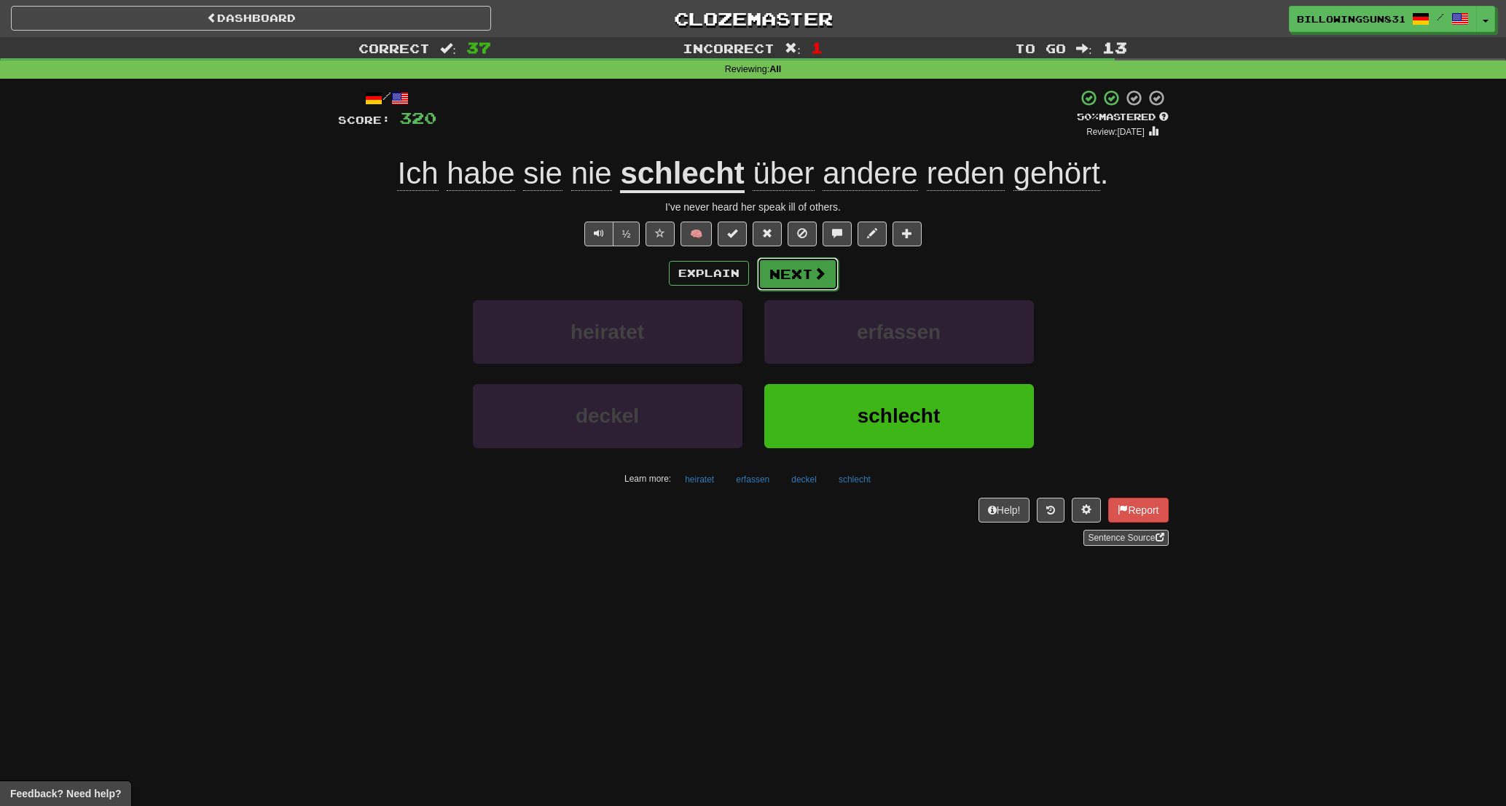
click at [791, 274] on button "Next" at bounding box center [798, 274] width 82 height 34
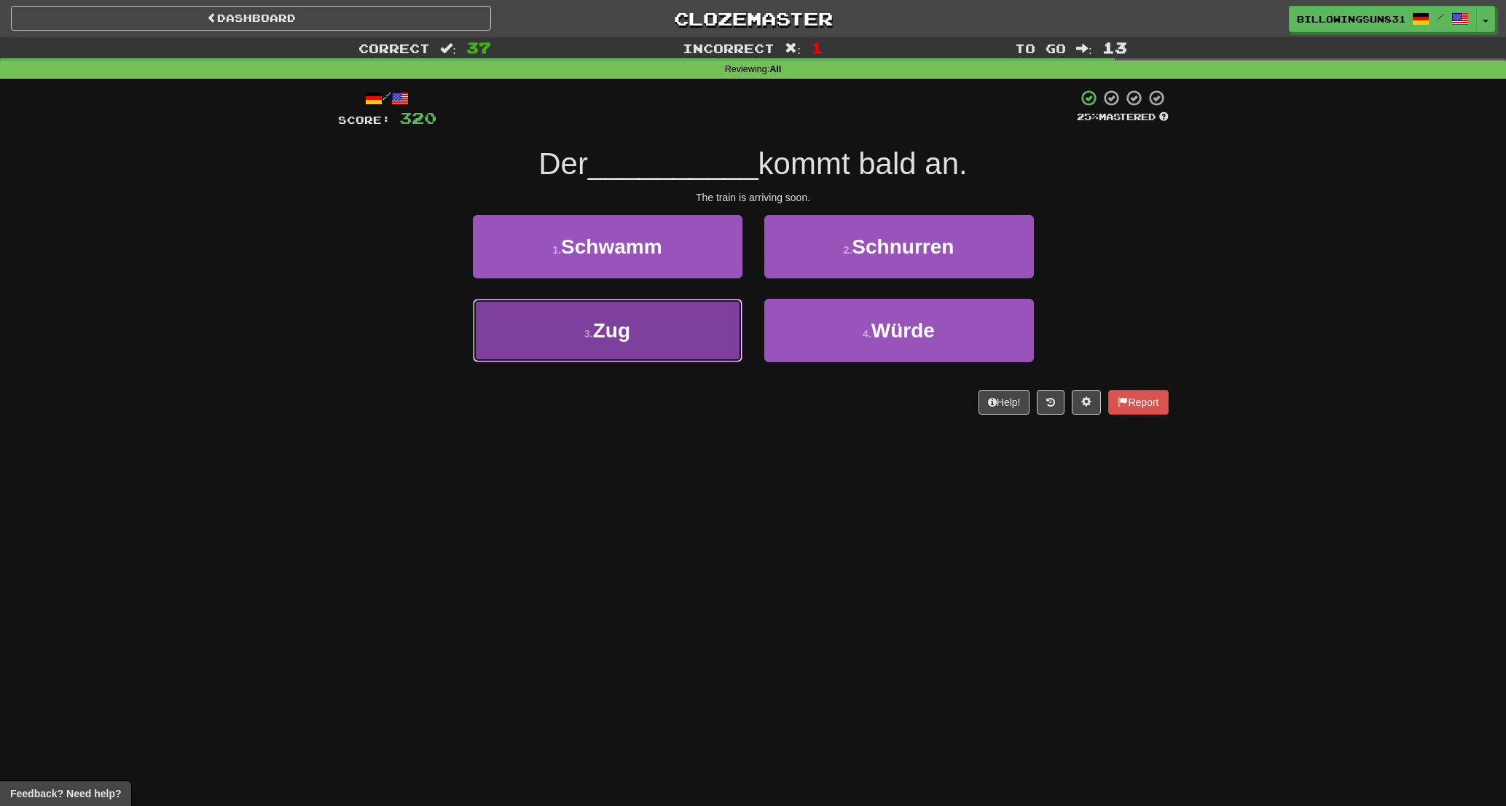
click at [649, 318] on button "3 . Zug" at bounding box center [608, 330] width 270 height 63
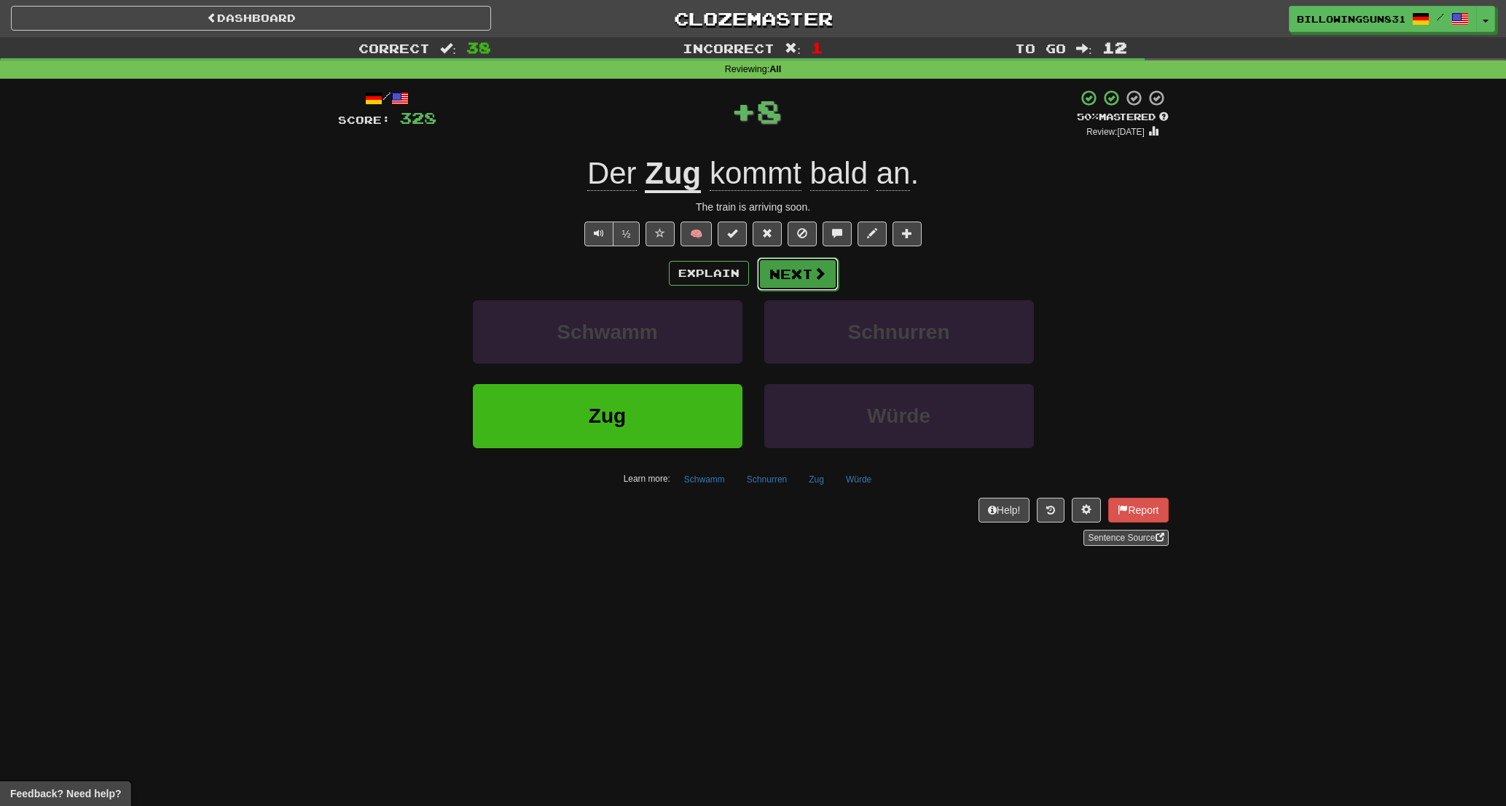
click at [822, 279] on span at bounding box center [819, 273] width 13 height 13
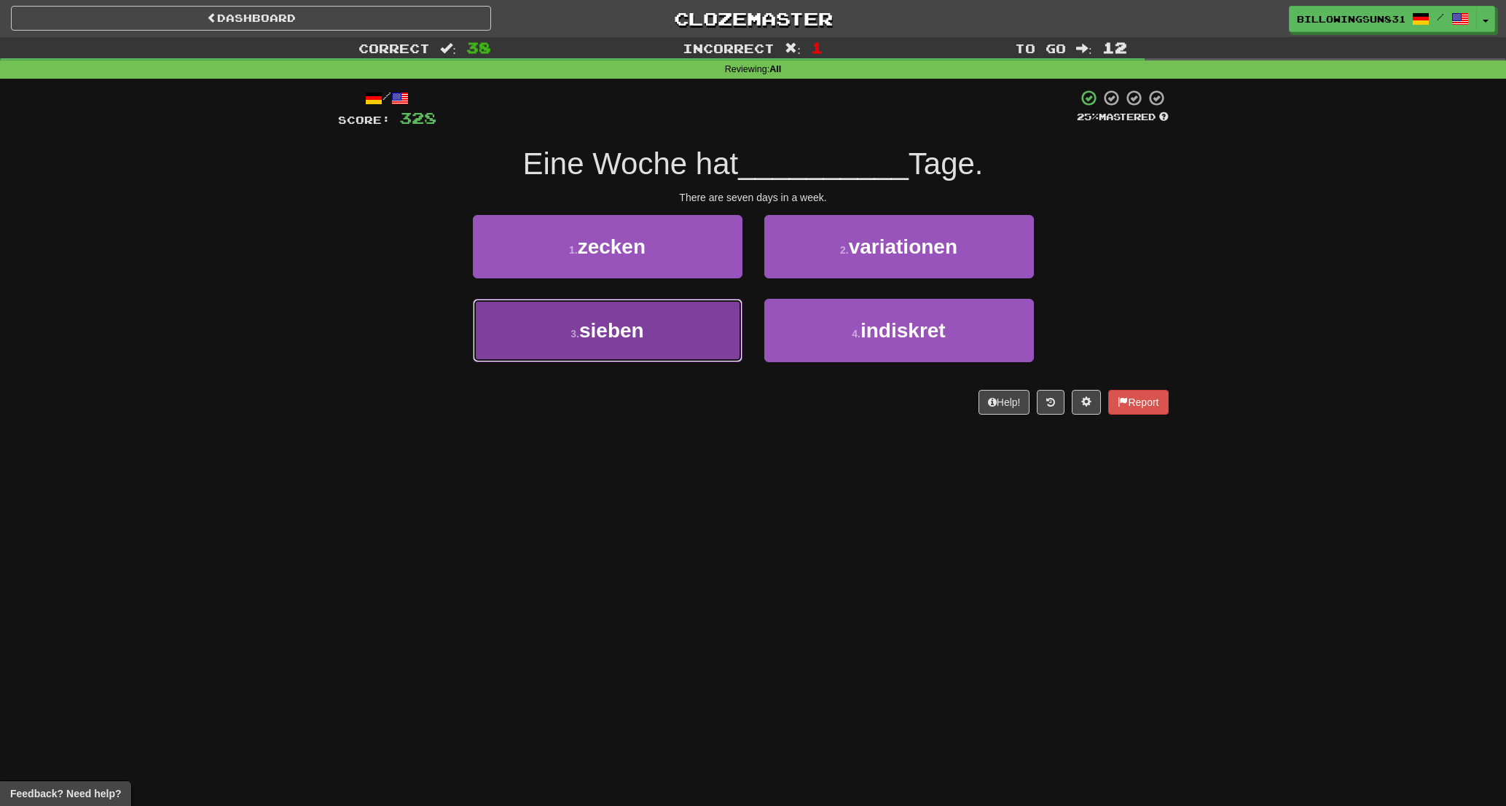
click at [637, 326] on span "sieben" at bounding box center [611, 330] width 65 height 23
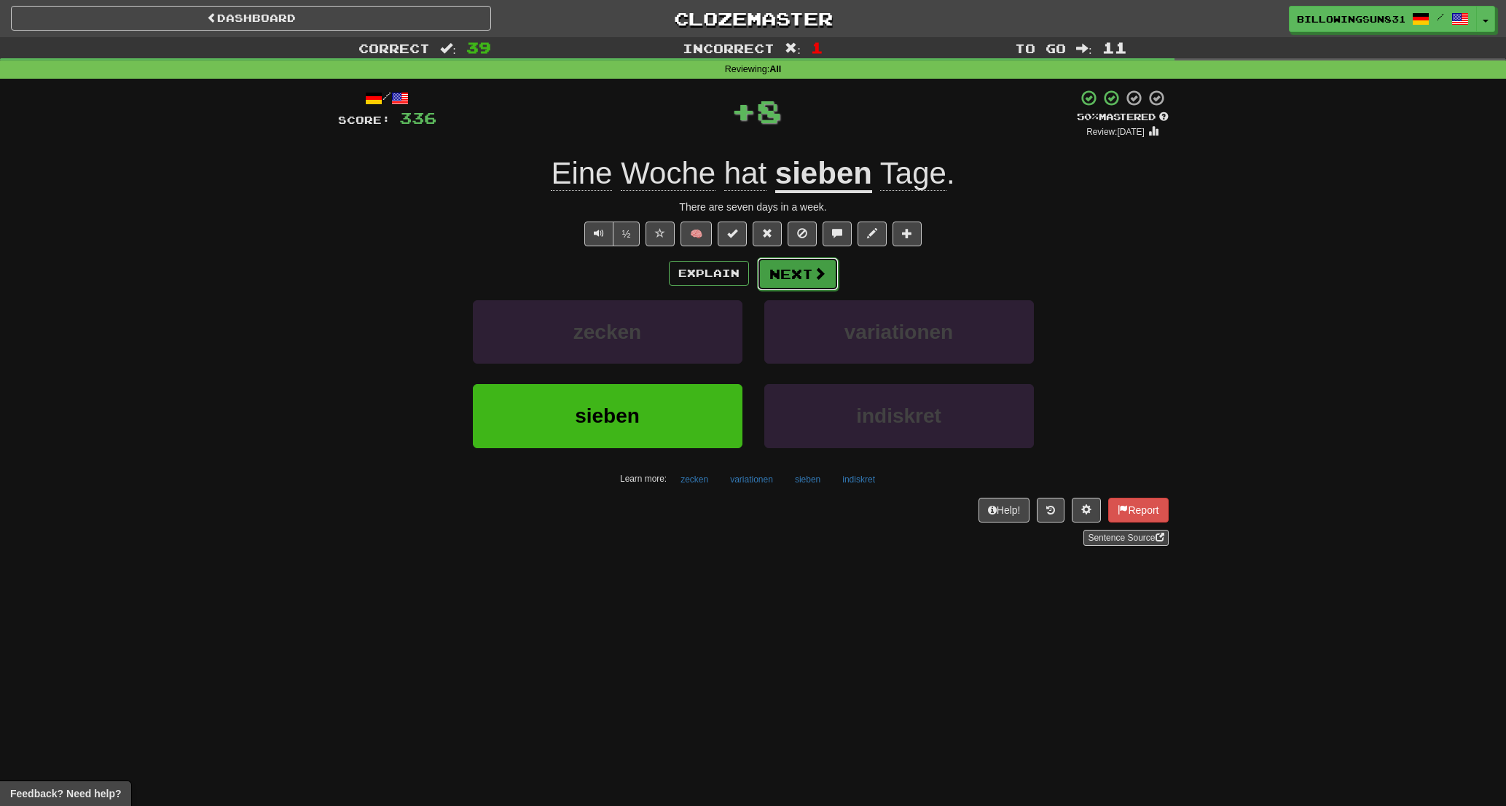
click at [807, 267] on button "Next" at bounding box center [798, 274] width 82 height 34
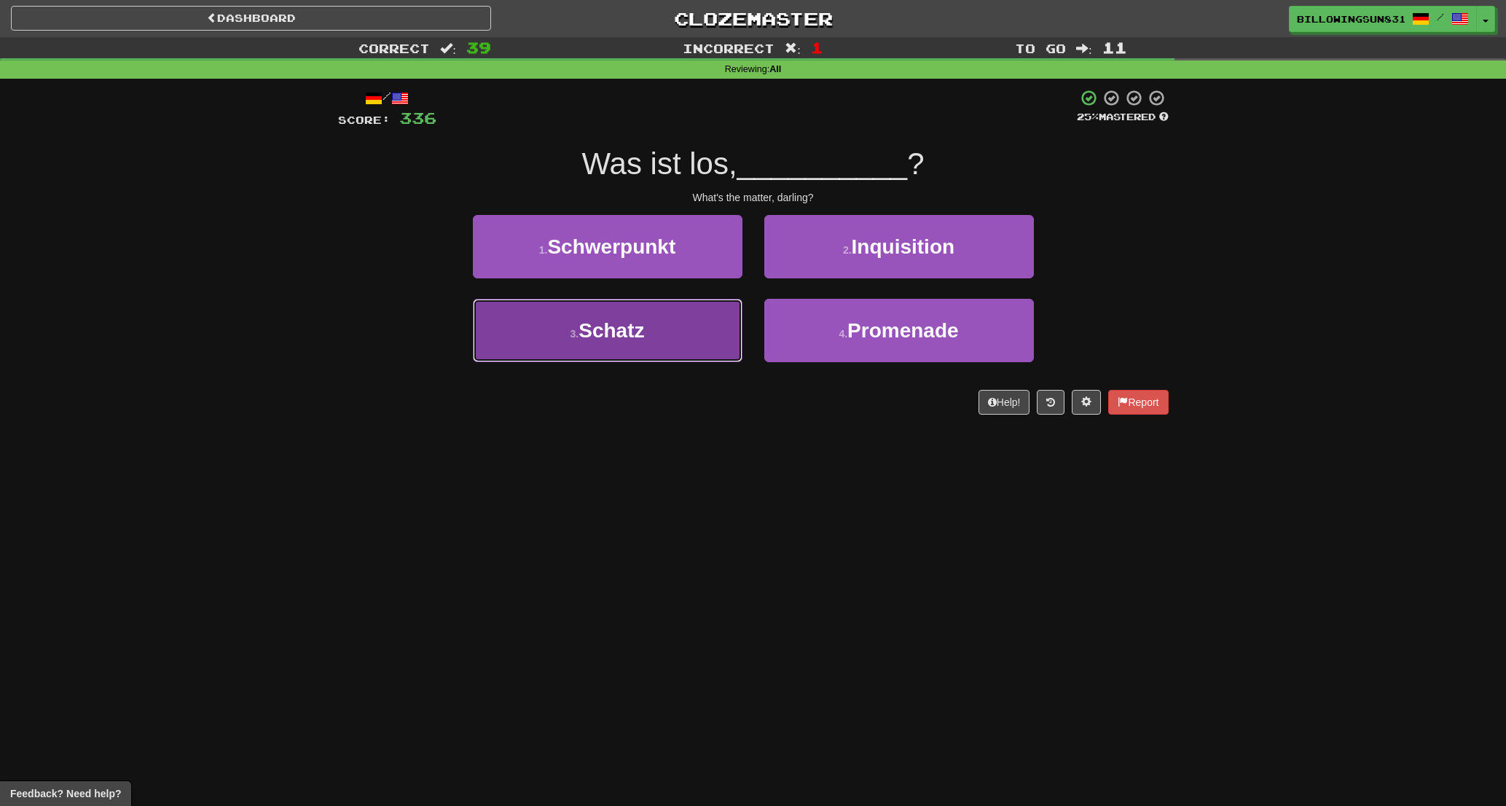
click at [525, 325] on button "3 . [PERSON_NAME]" at bounding box center [608, 330] width 270 height 63
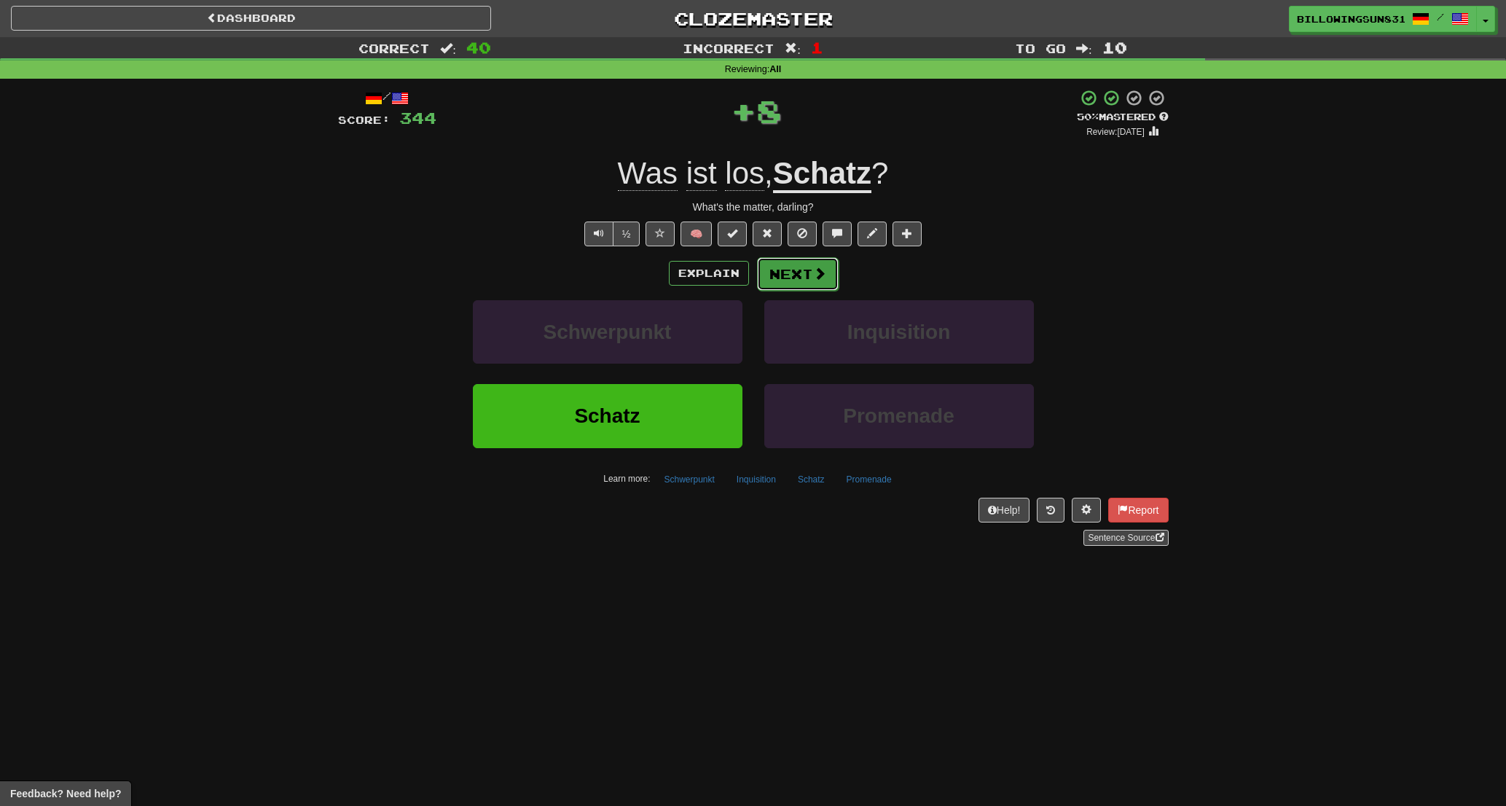
click at [821, 281] on button "Next" at bounding box center [798, 274] width 82 height 34
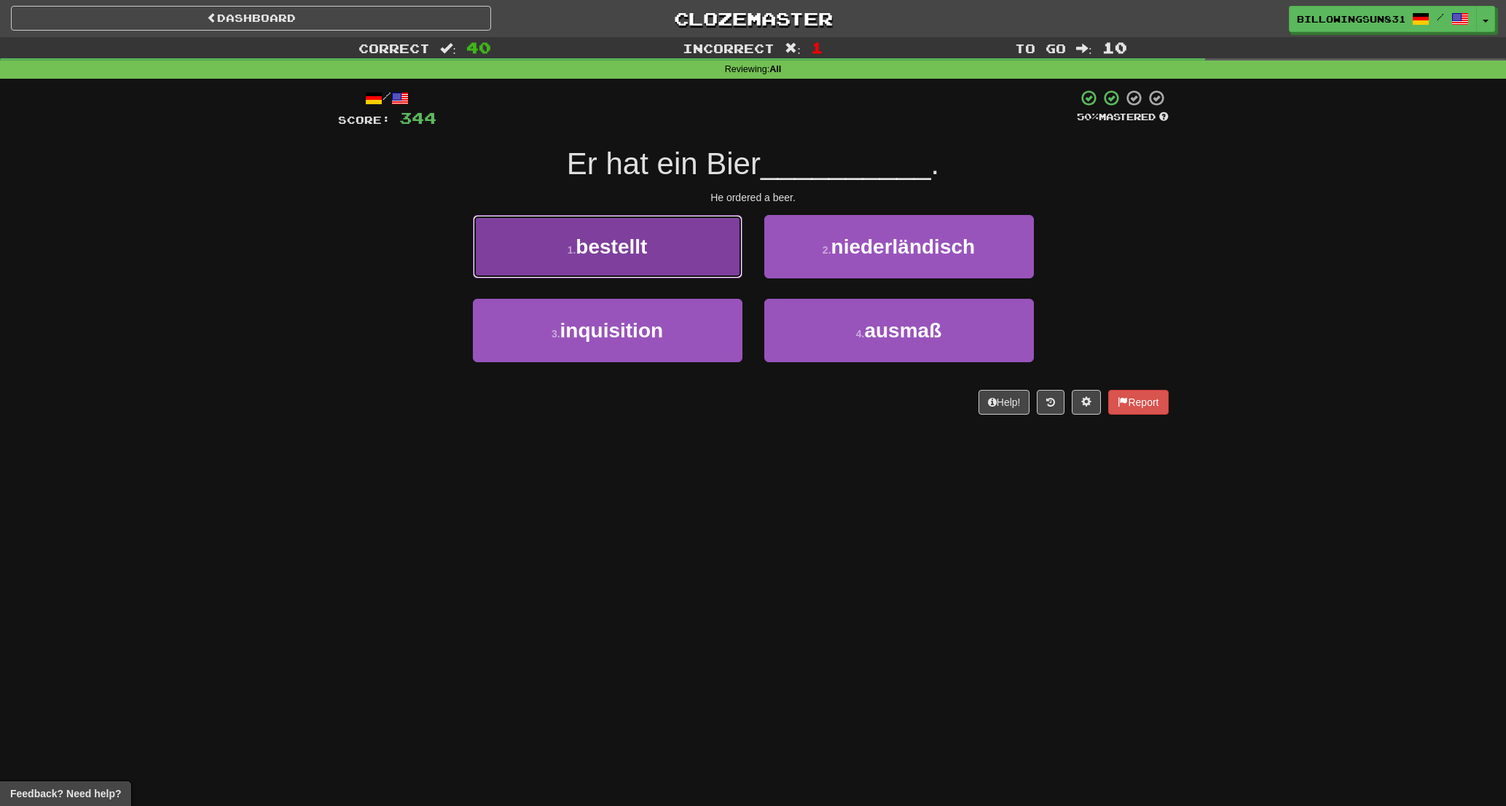
click at [633, 237] on span "bestellt" at bounding box center [611, 246] width 71 height 23
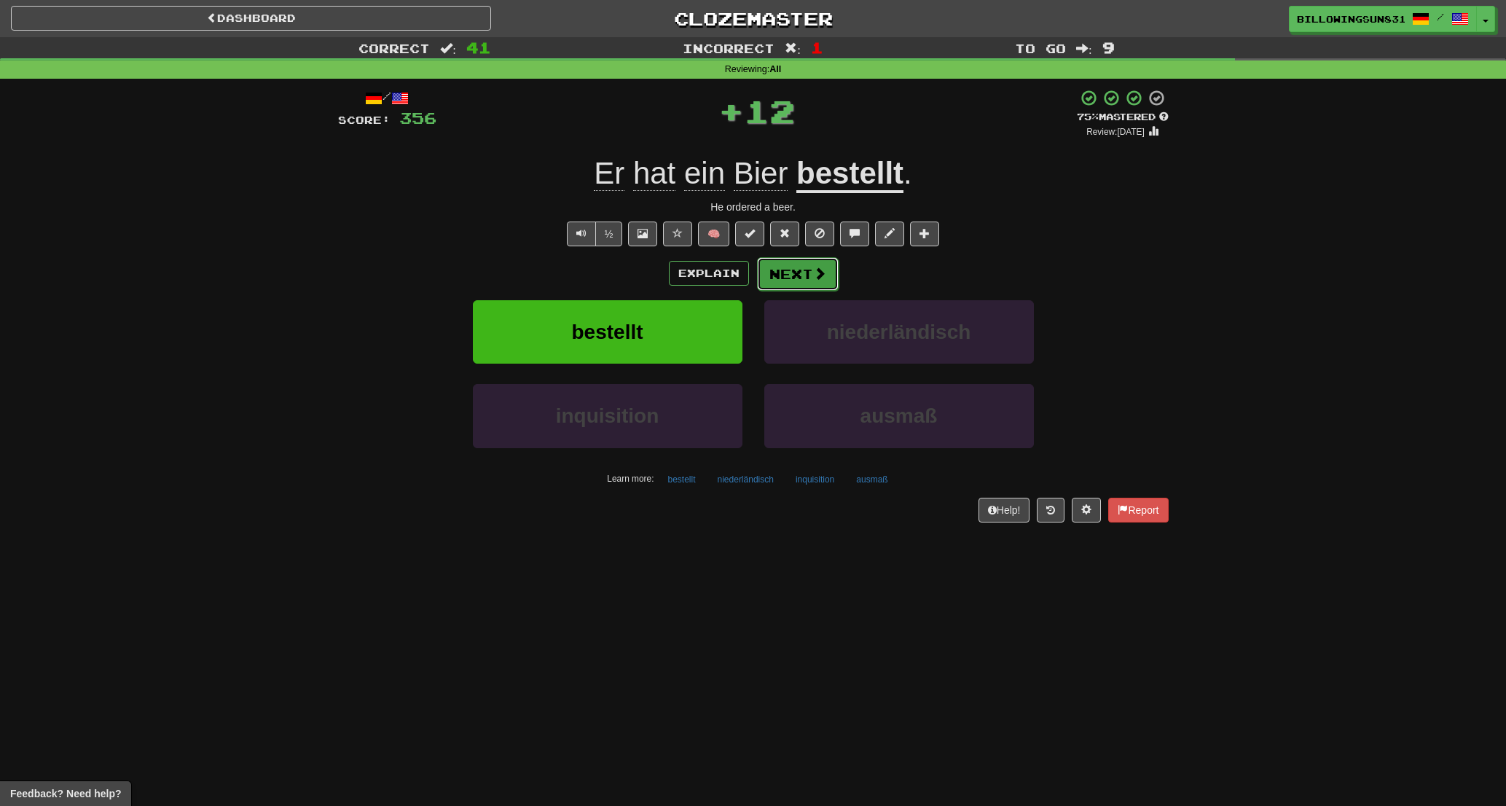
click at [818, 267] on span at bounding box center [819, 273] width 13 height 13
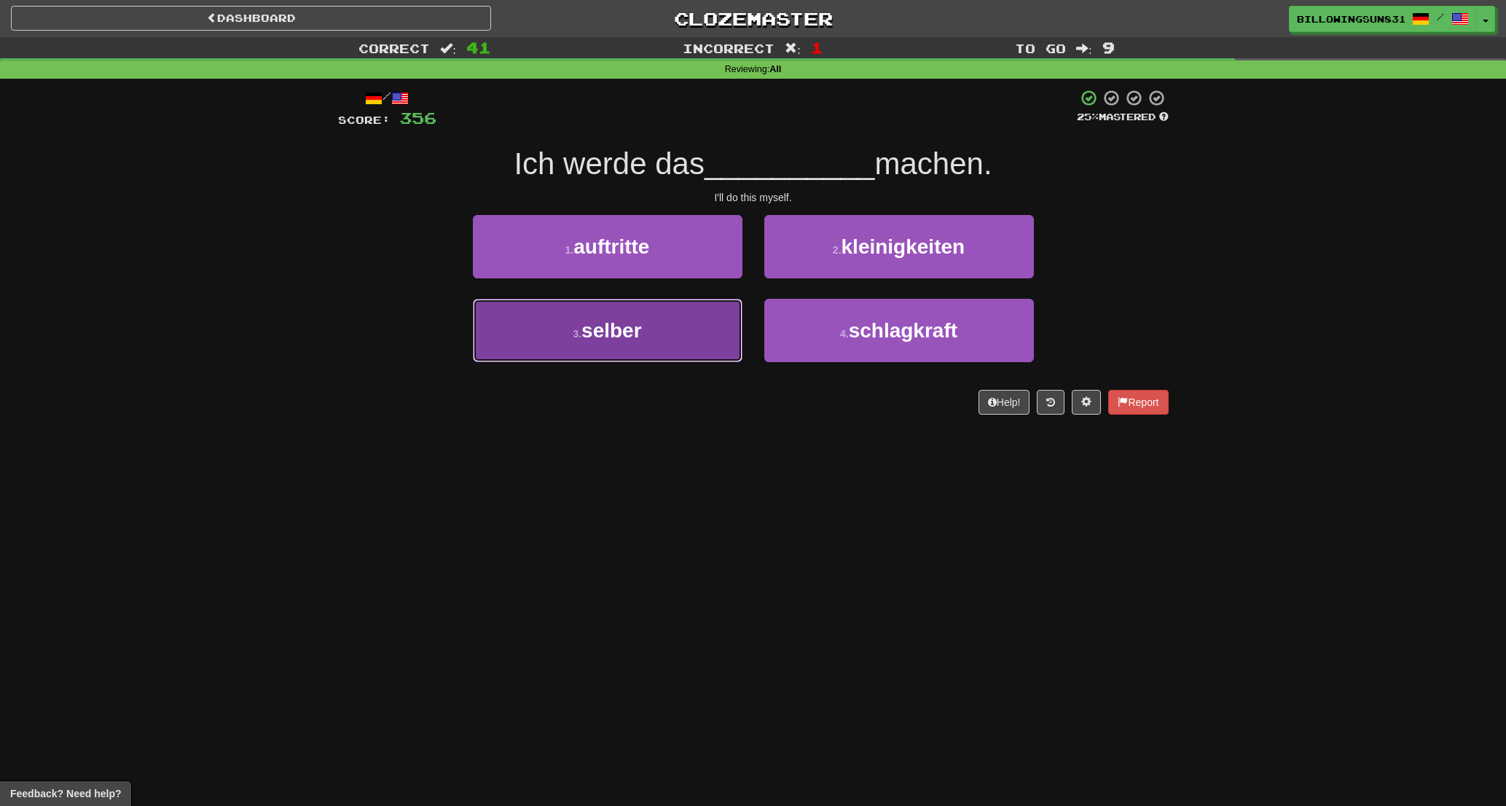
click at [632, 321] on span "selber" at bounding box center [612, 330] width 60 height 23
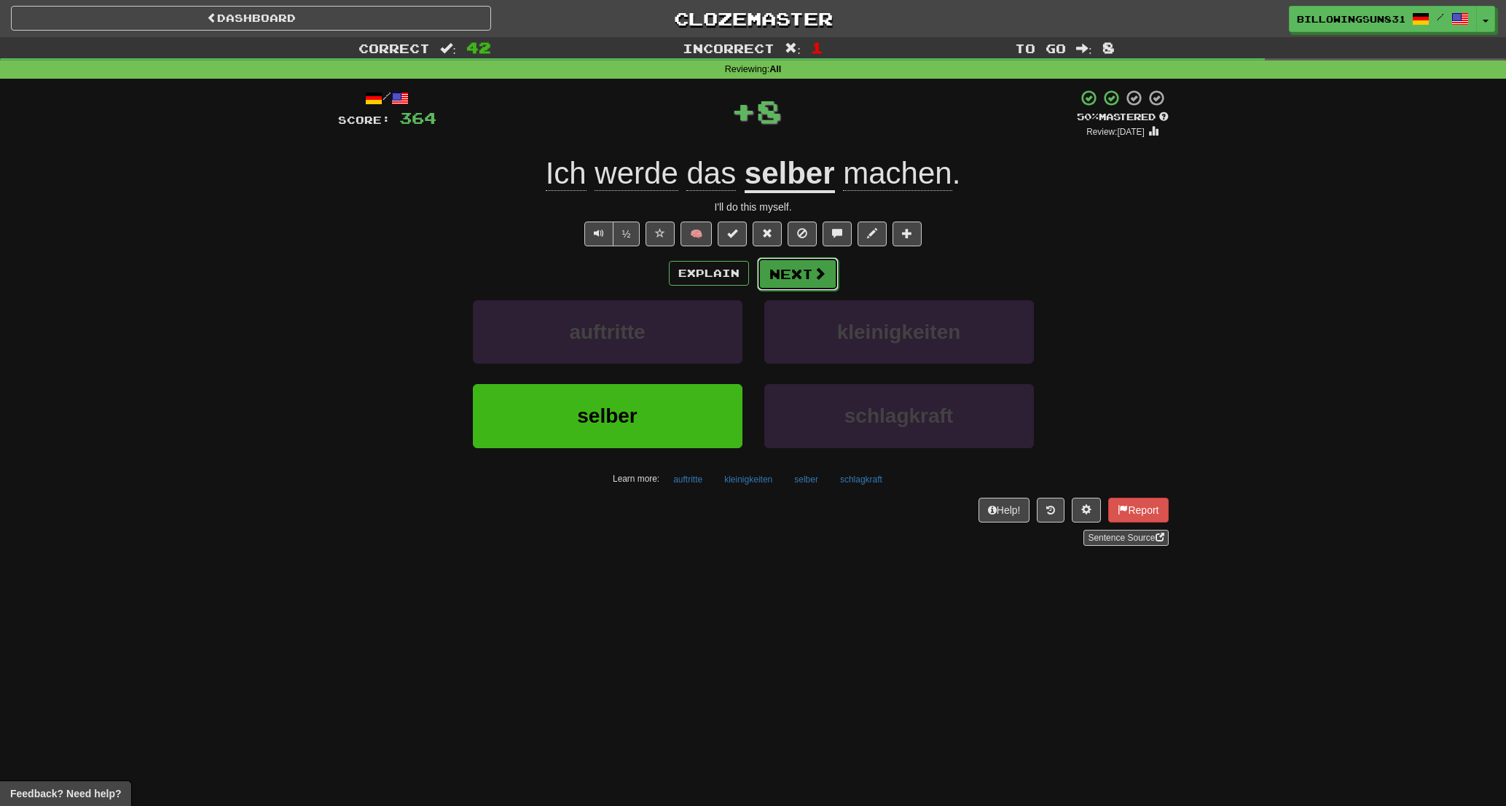
click at [767, 283] on button "Next" at bounding box center [798, 274] width 82 height 34
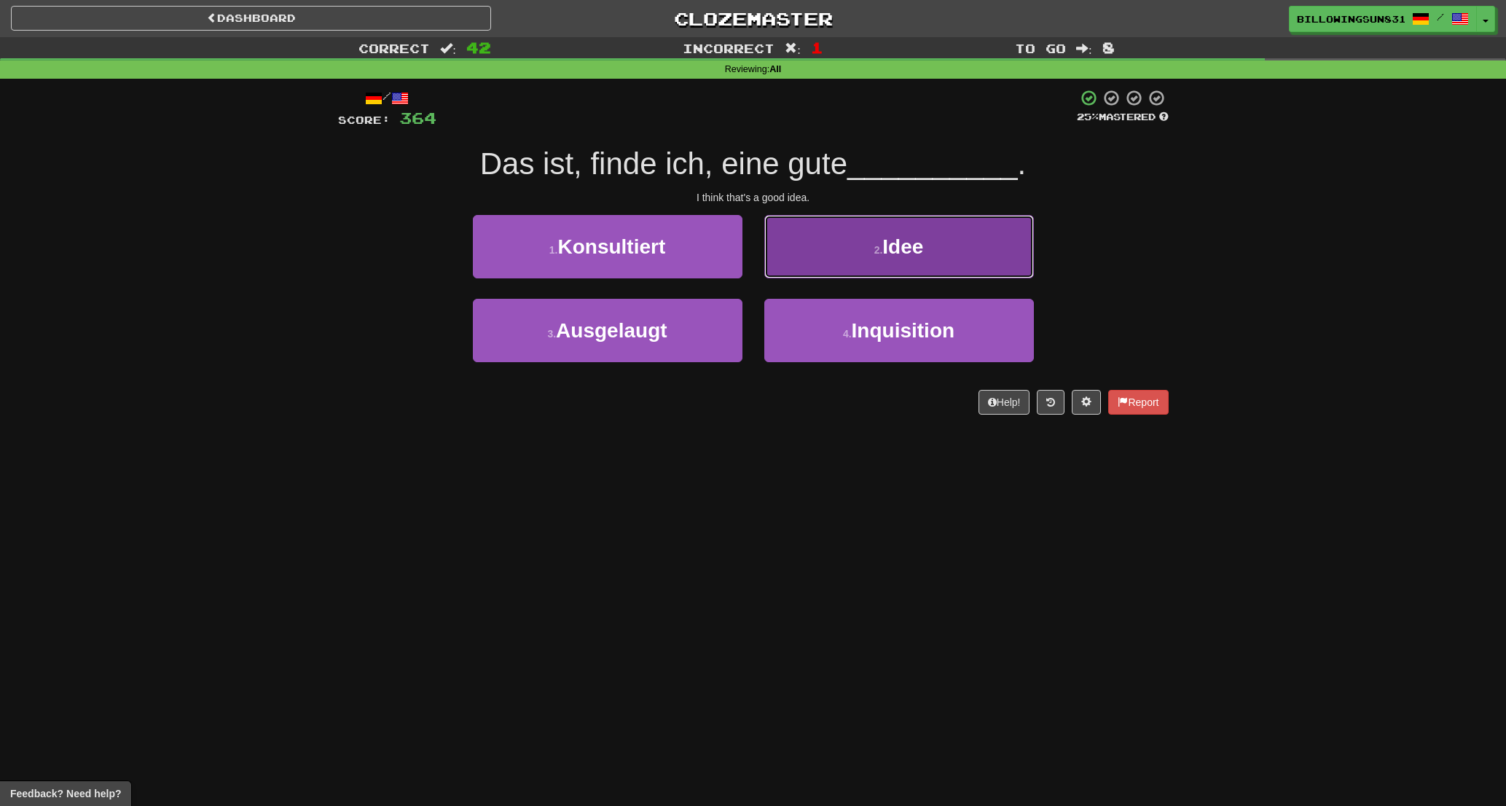
click at [833, 265] on button "2 . Idee" at bounding box center [899, 246] width 270 height 63
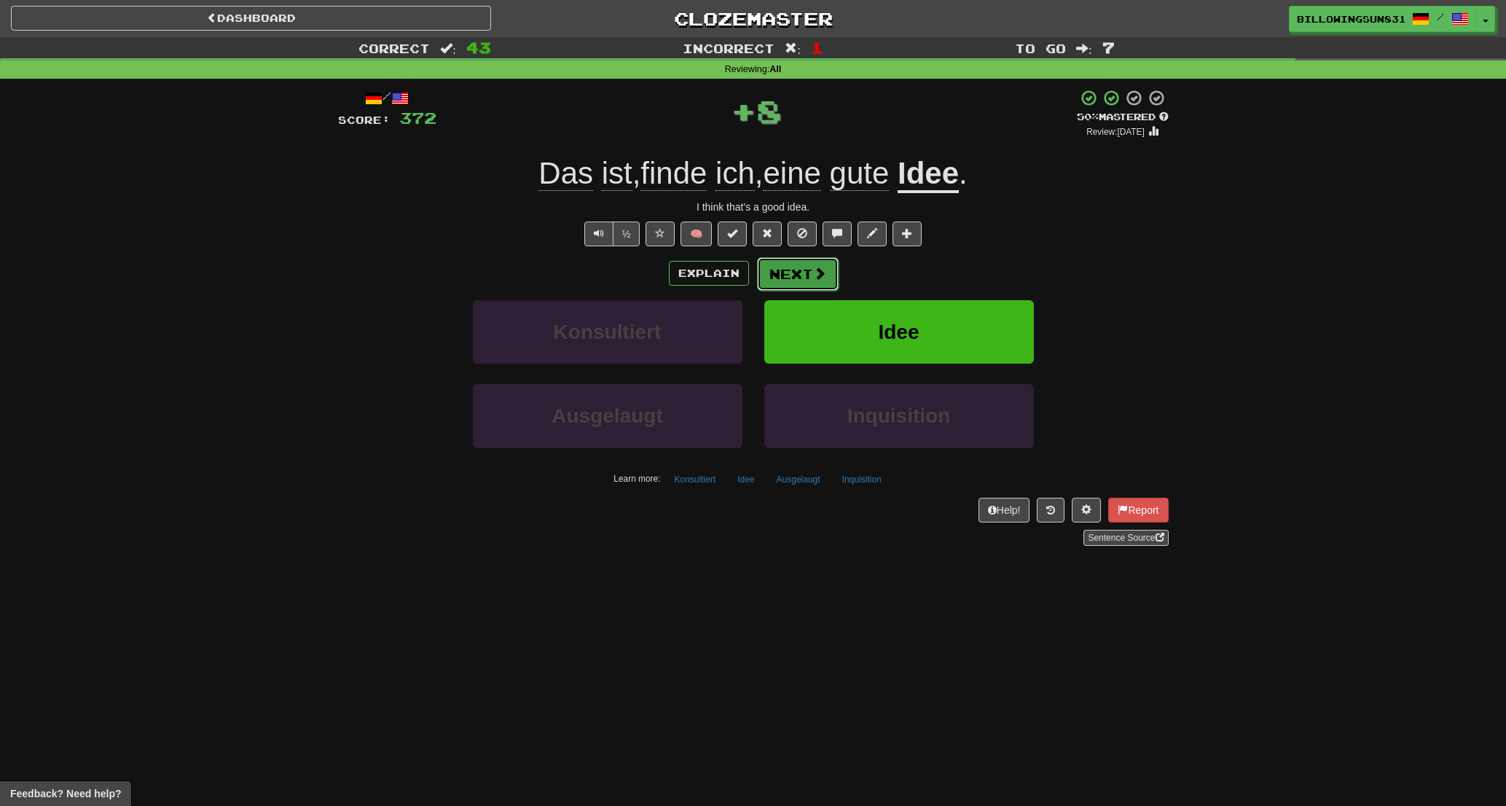
click at [813, 273] on span at bounding box center [819, 273] width 13 height 13
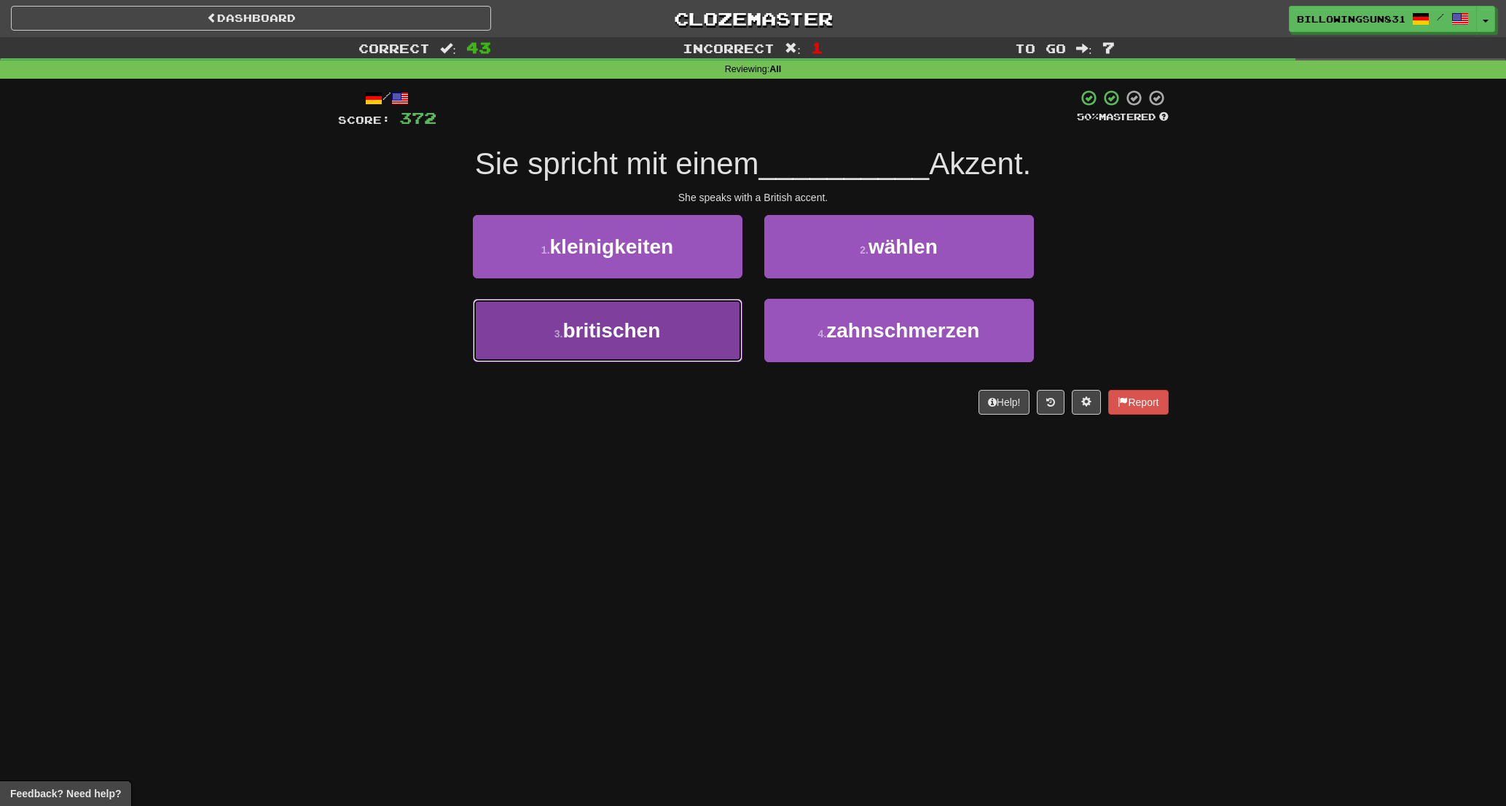
click at [662, 303] on button "3 . [DEMOGRAPHIC_DATA]" at bounding box center [608, 330] width 270 height 63
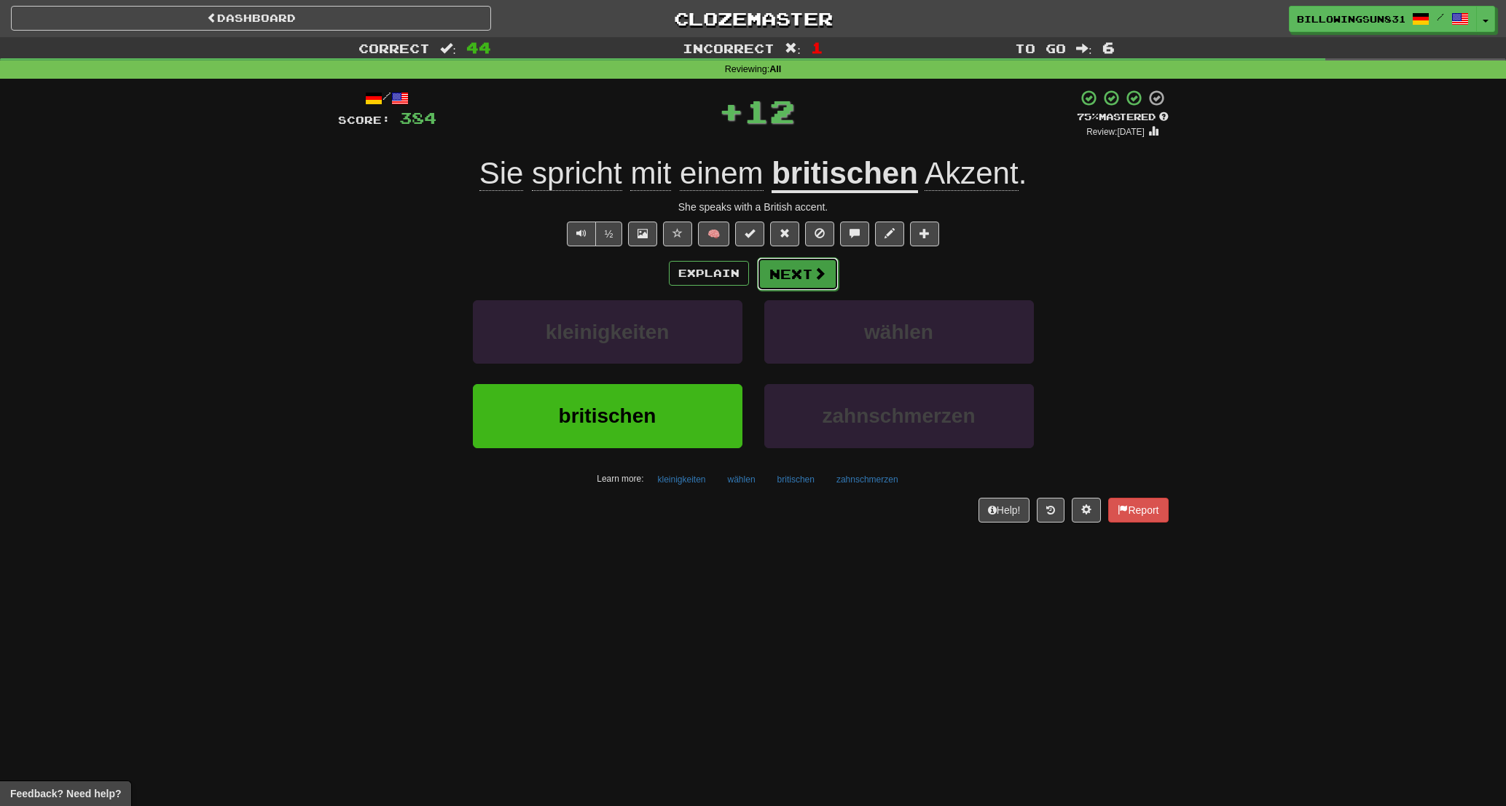
click at [770, 273] on button "Next" at bounding box center [798, 274] width 82 height 34
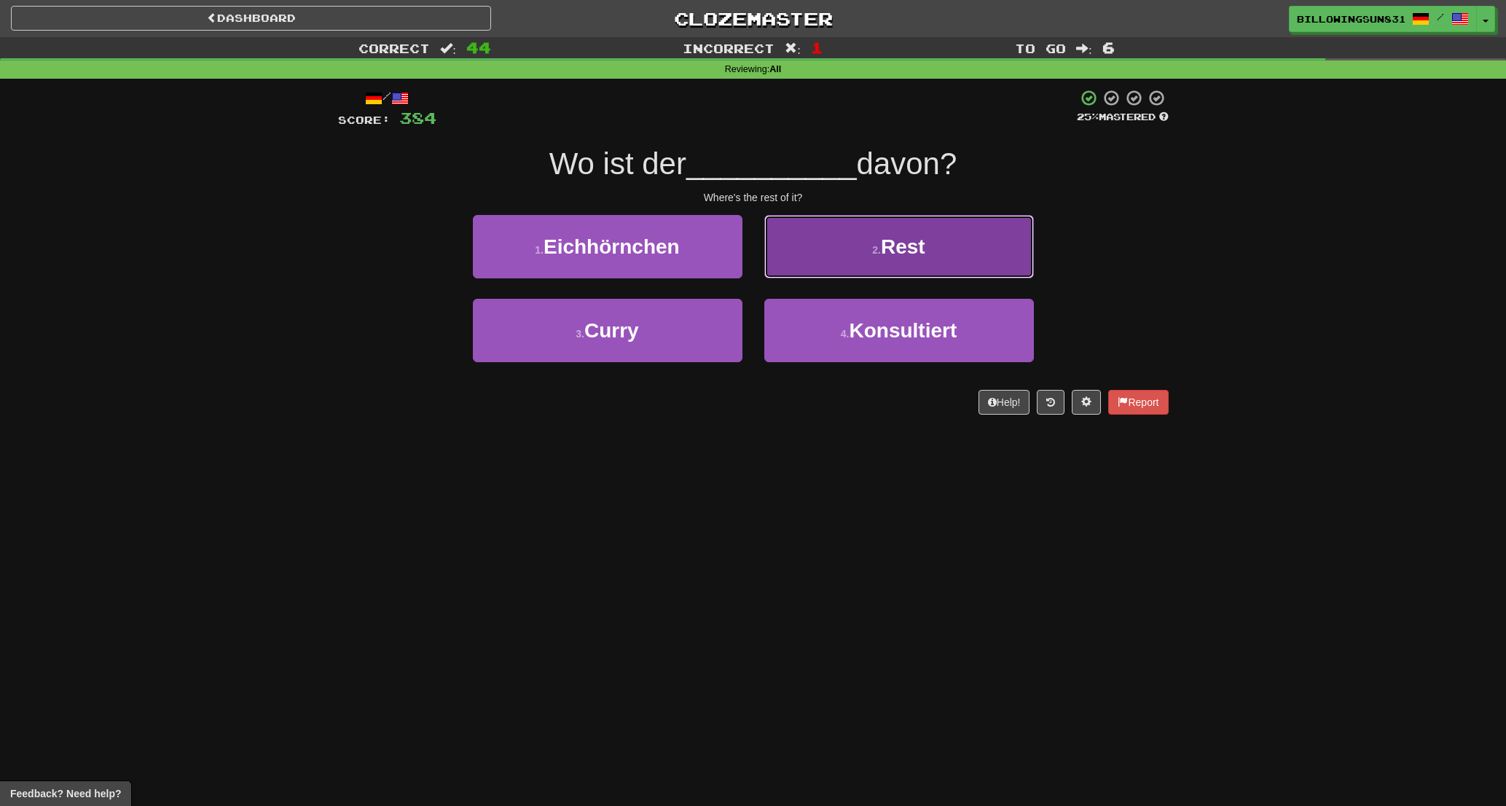
click at [818, 246] on button "2 . Rest" at bounding box center [899, 246] width 270 height 63
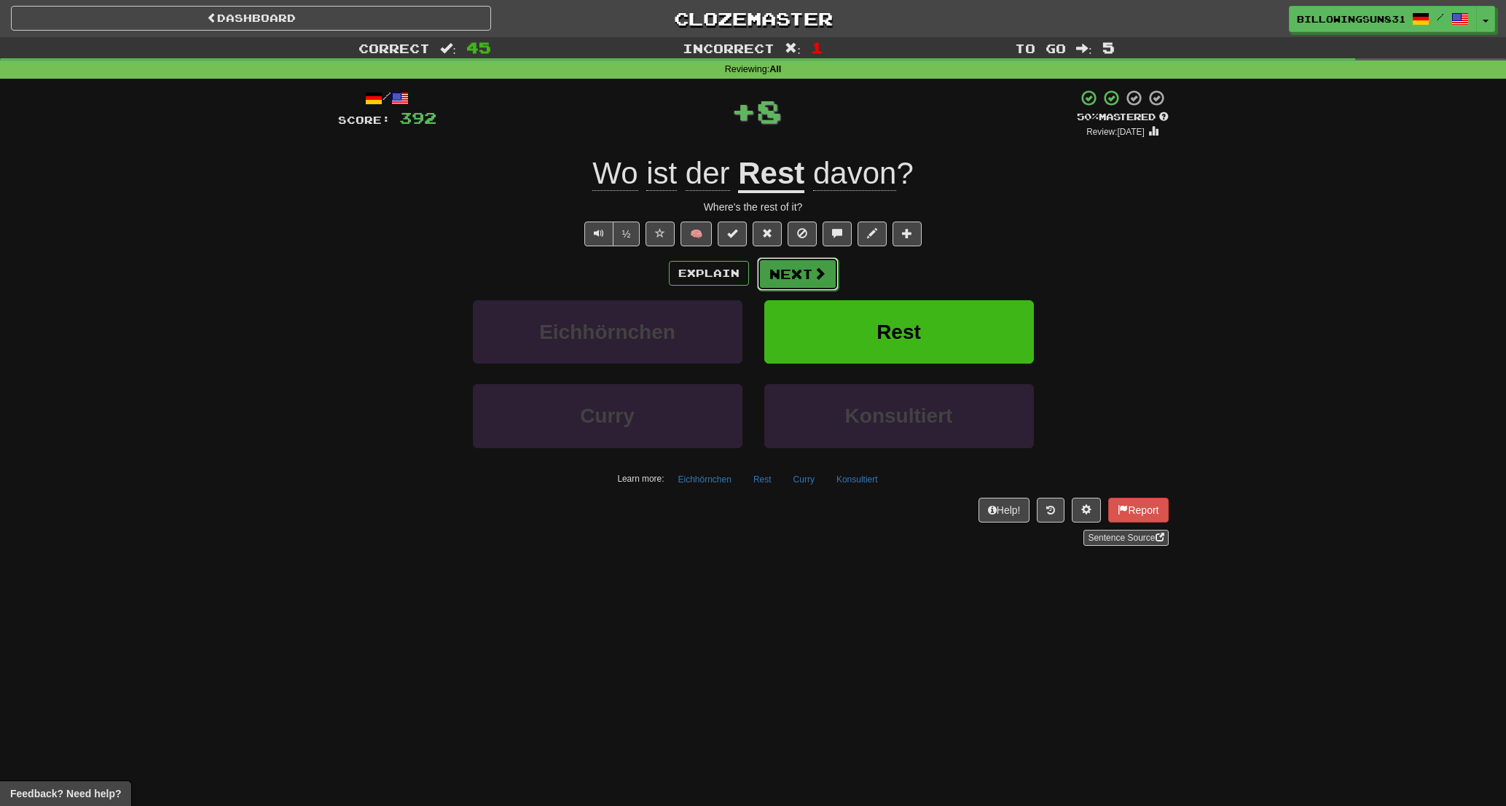
click at [797, 265] on button "Next" at bounding box center [798, 274] width 82 height 34
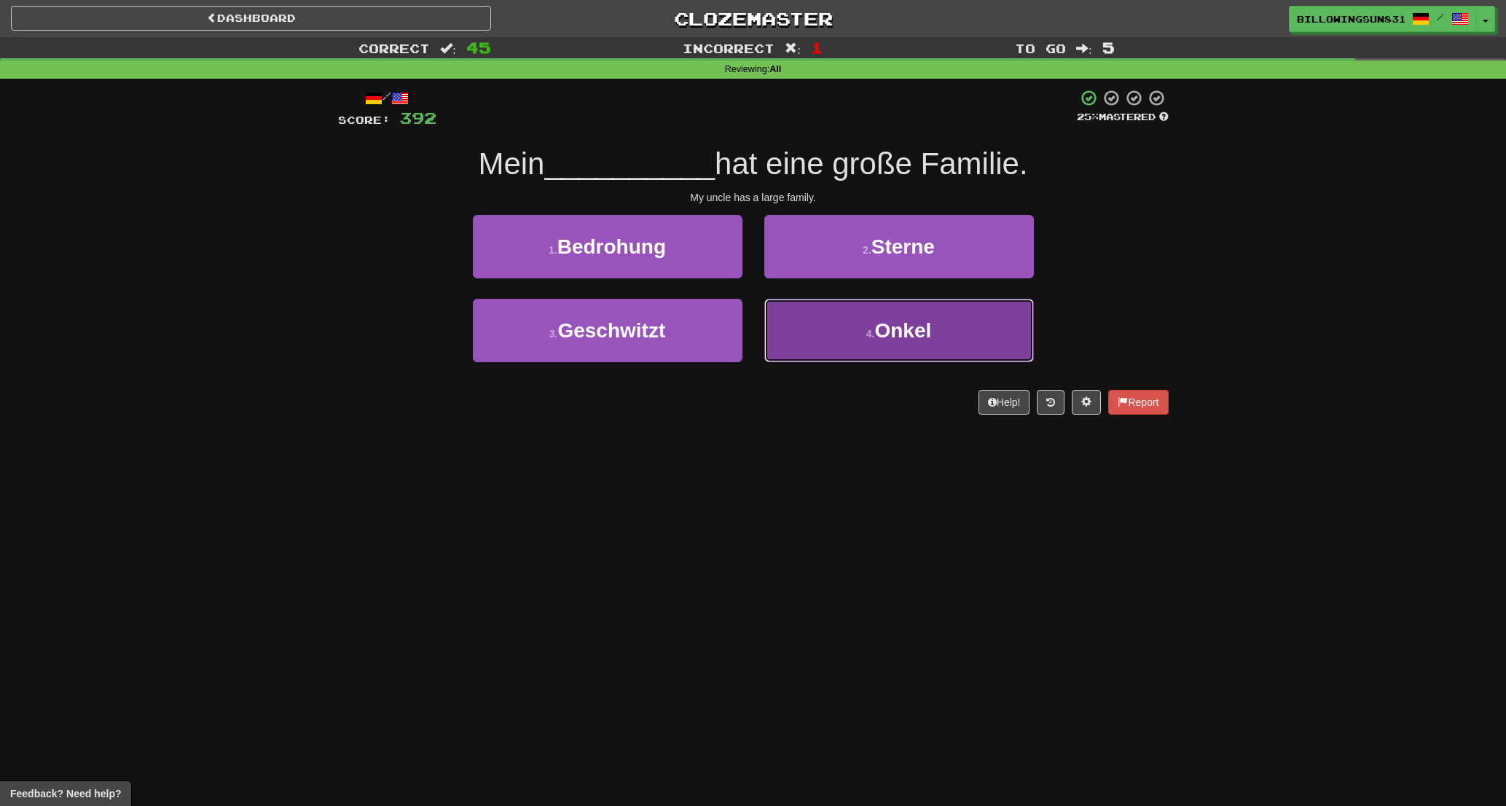
click at [813, 308] on button "4 . Onkel" at bounding box center [899, 330] width 270 height 63
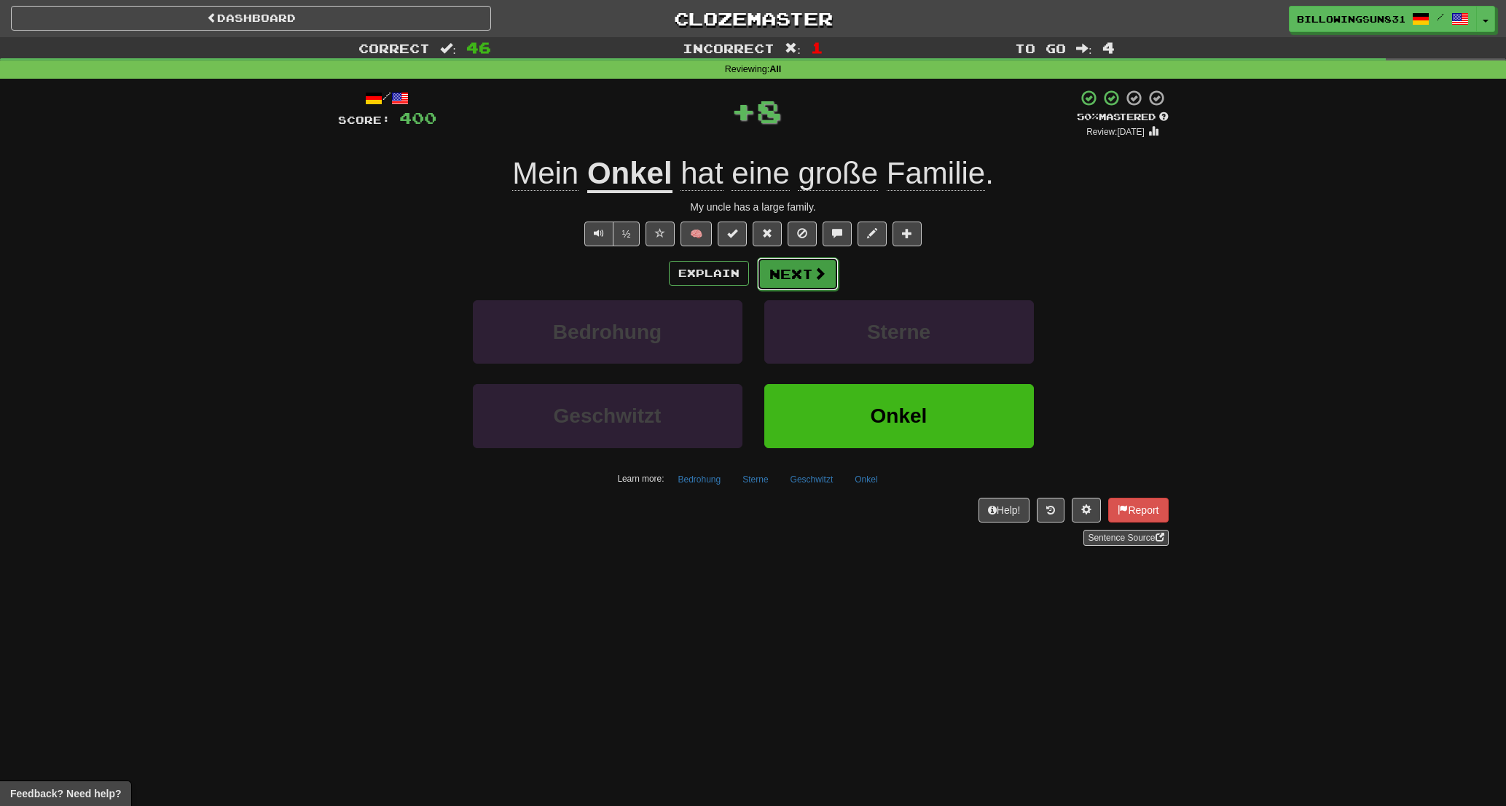
click at [805, 269] on button "Next" at bounding box center [798, 274] width 82 height 34
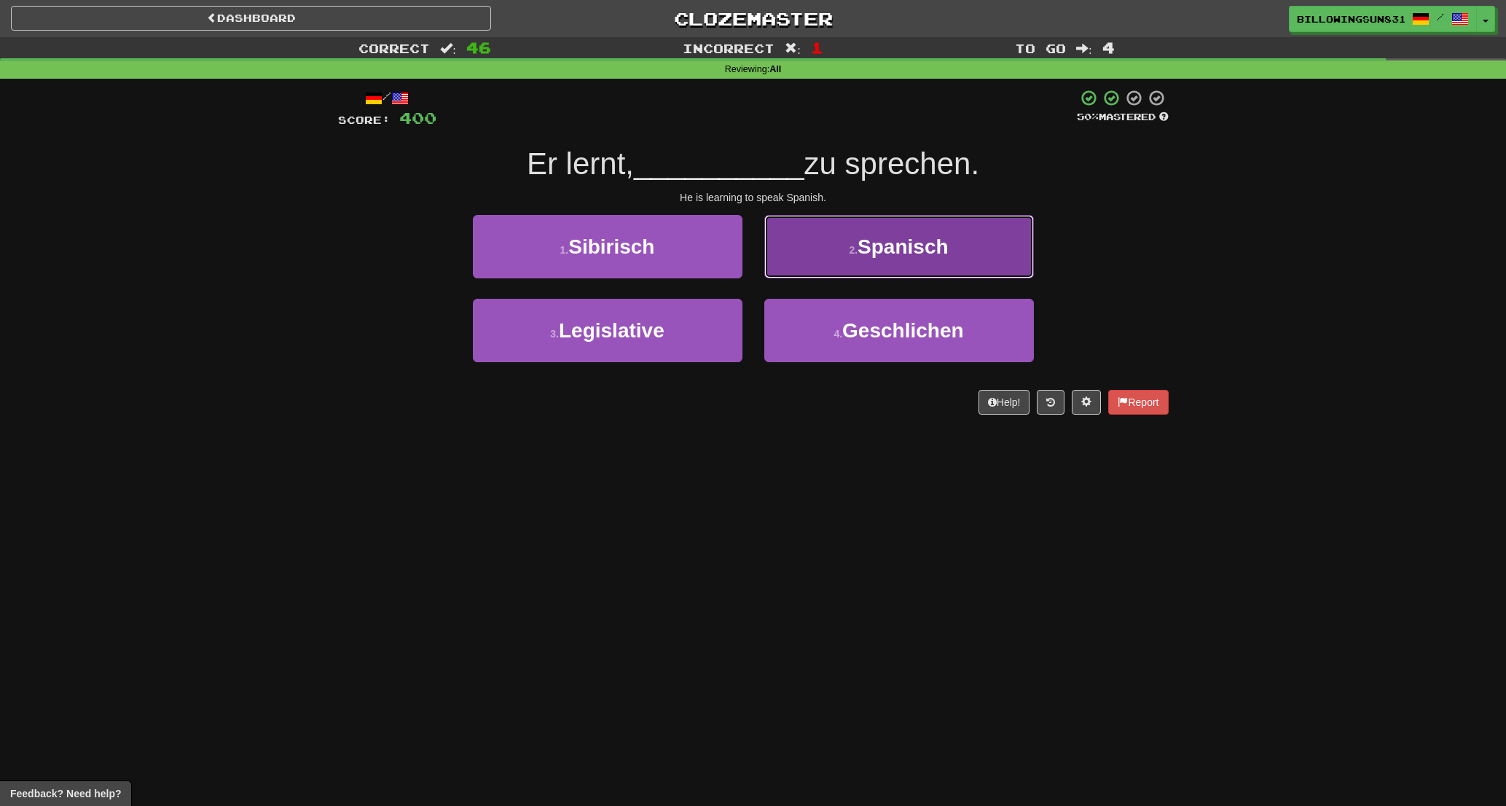
click at [798, 275] on button "2 . Spanisch" at bounding box center [899, 246] width 270 height 63
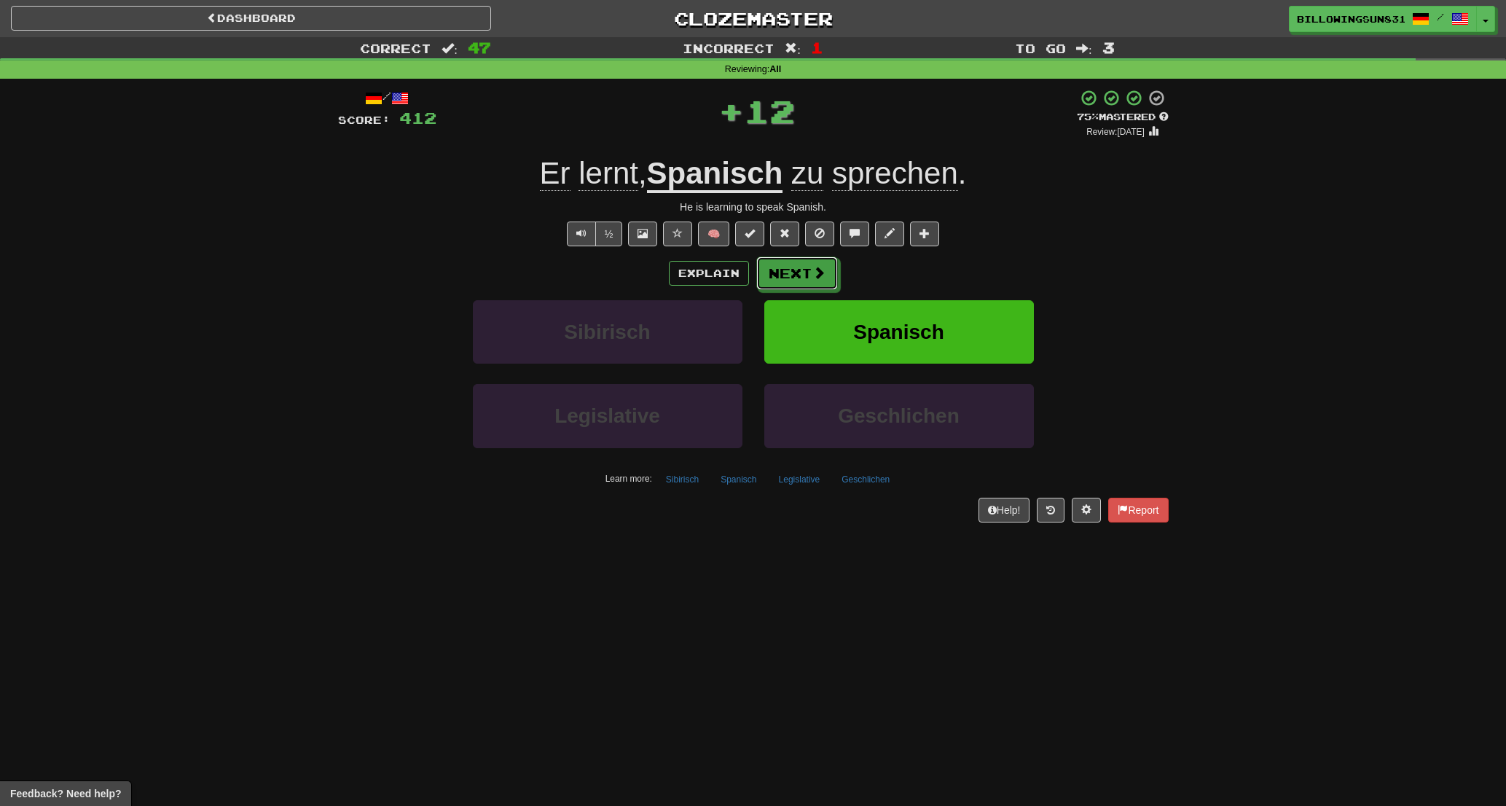
click at [798, 275] on button "Next" at bounding box center [797, 274] width 82 height 34
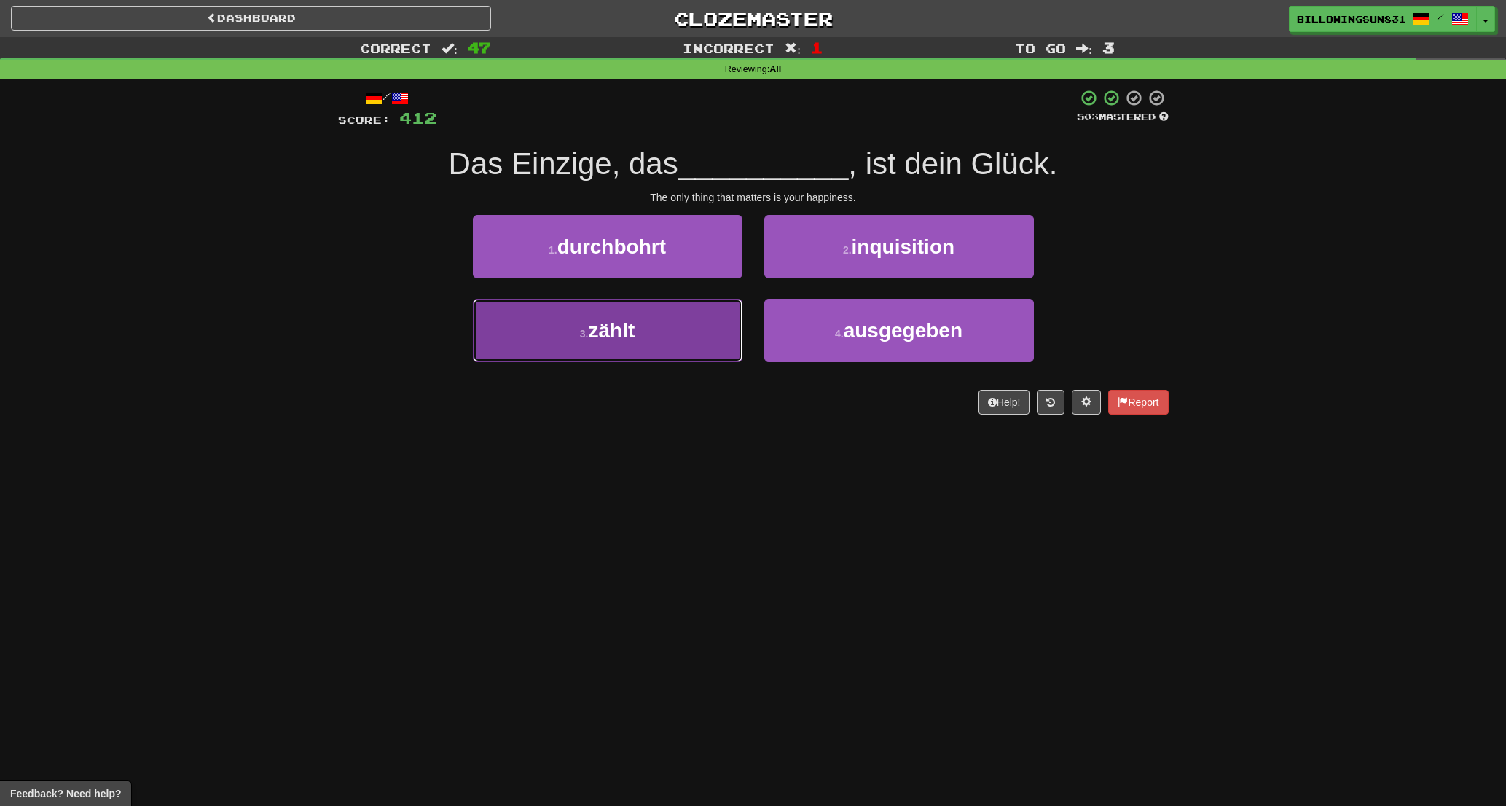
click at [651, 324] on button "3 . zählt" at bounding box center [608, 330] width 270 height 63
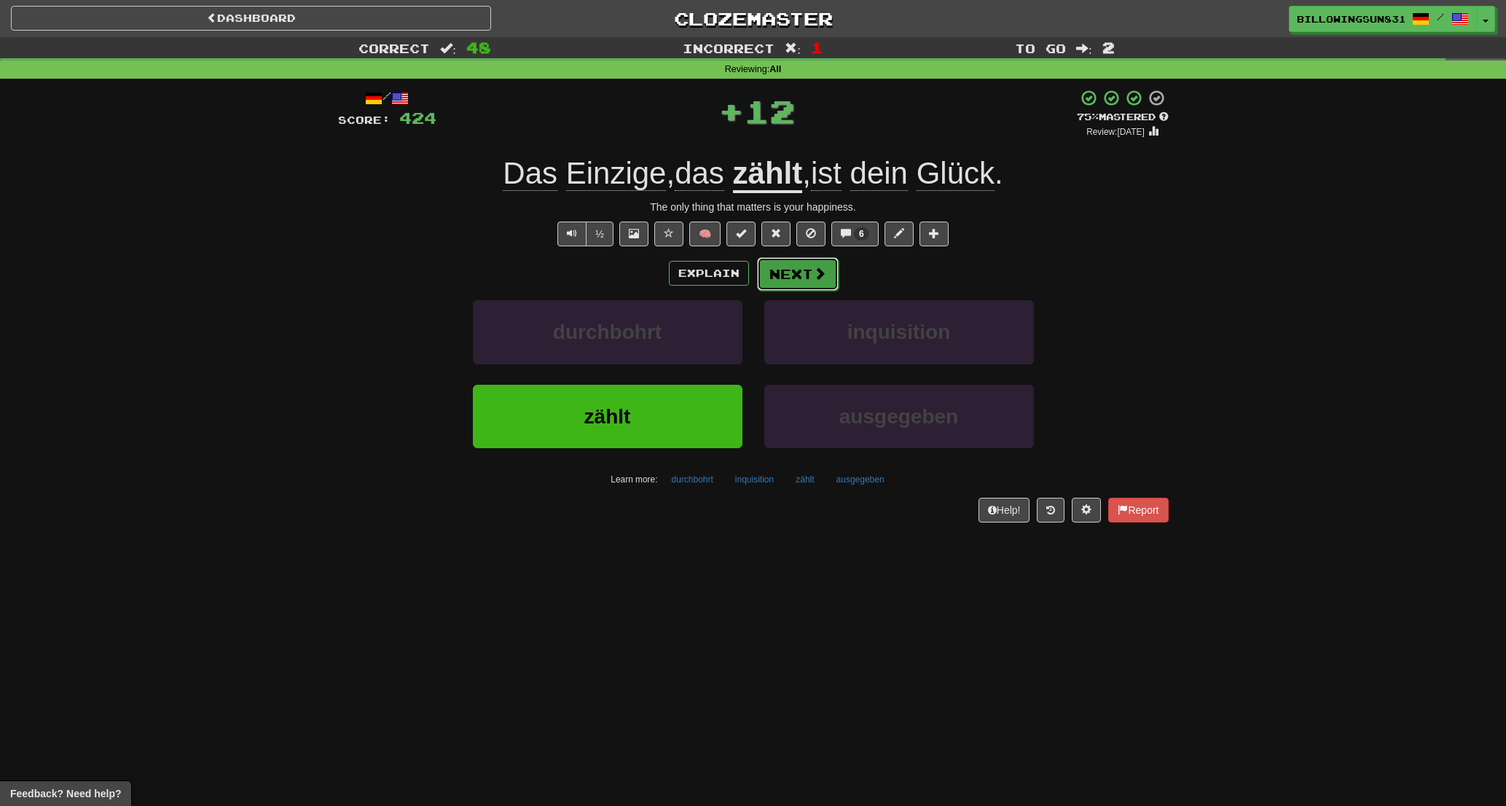
click at [816, 280] on span at bounding box center [819, 273] width 13 height 13
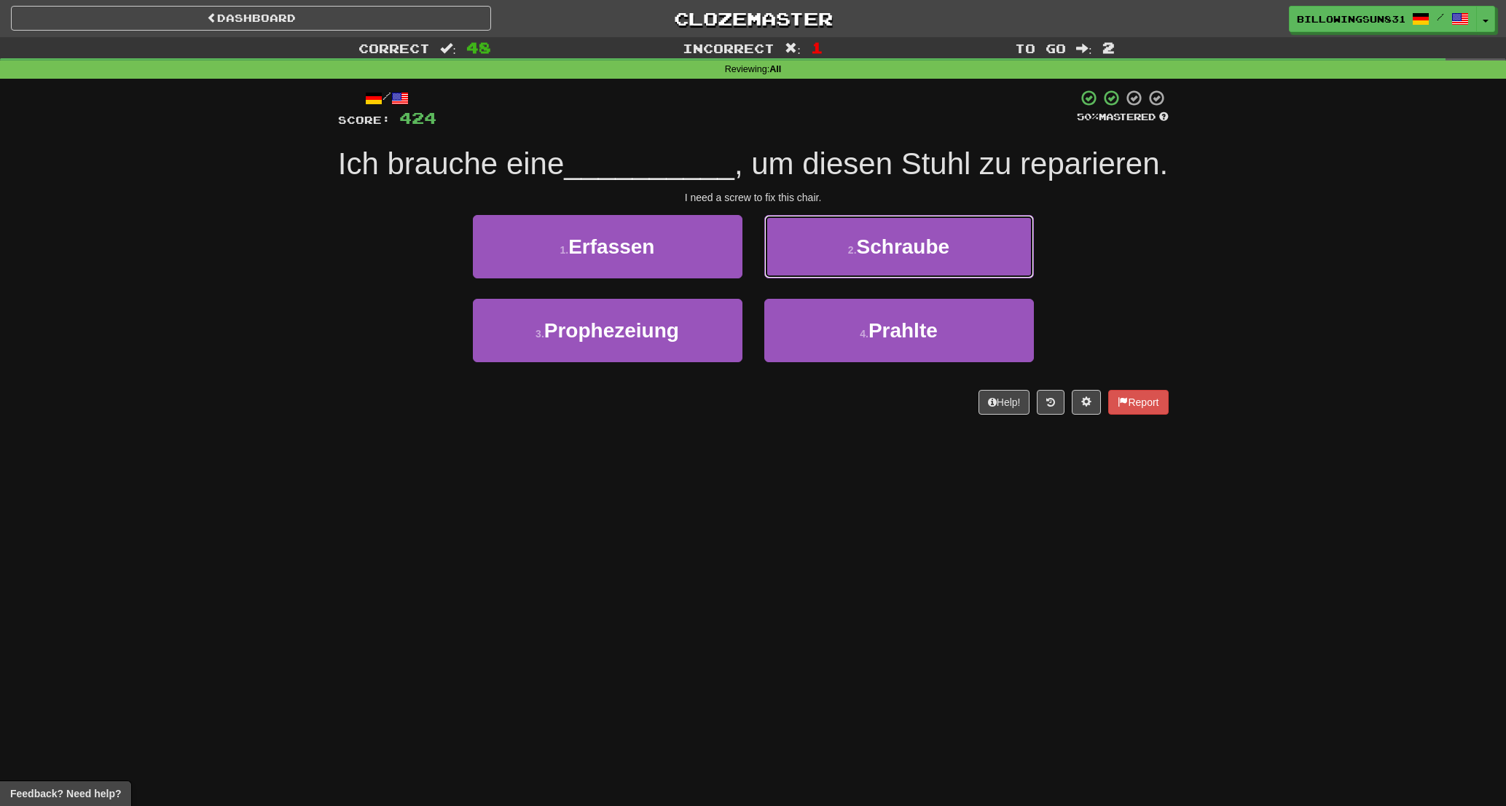
click at [840, 254] on button "2 . Schraube" at bounding box center [899, 246] width 270 height 63
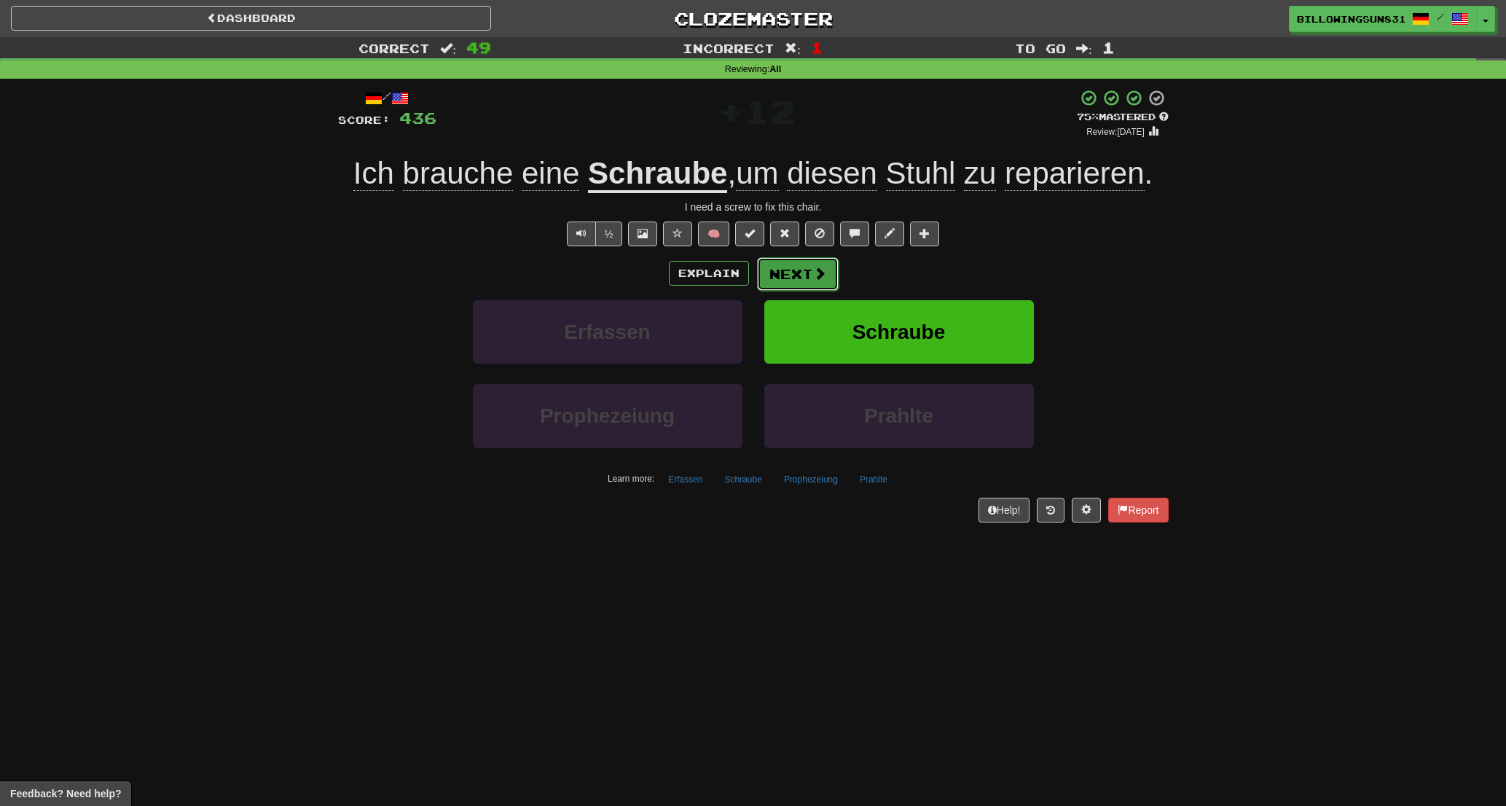
click at [805, 275] on button "Next" at bounding box center [798, 274] width 82 height 34
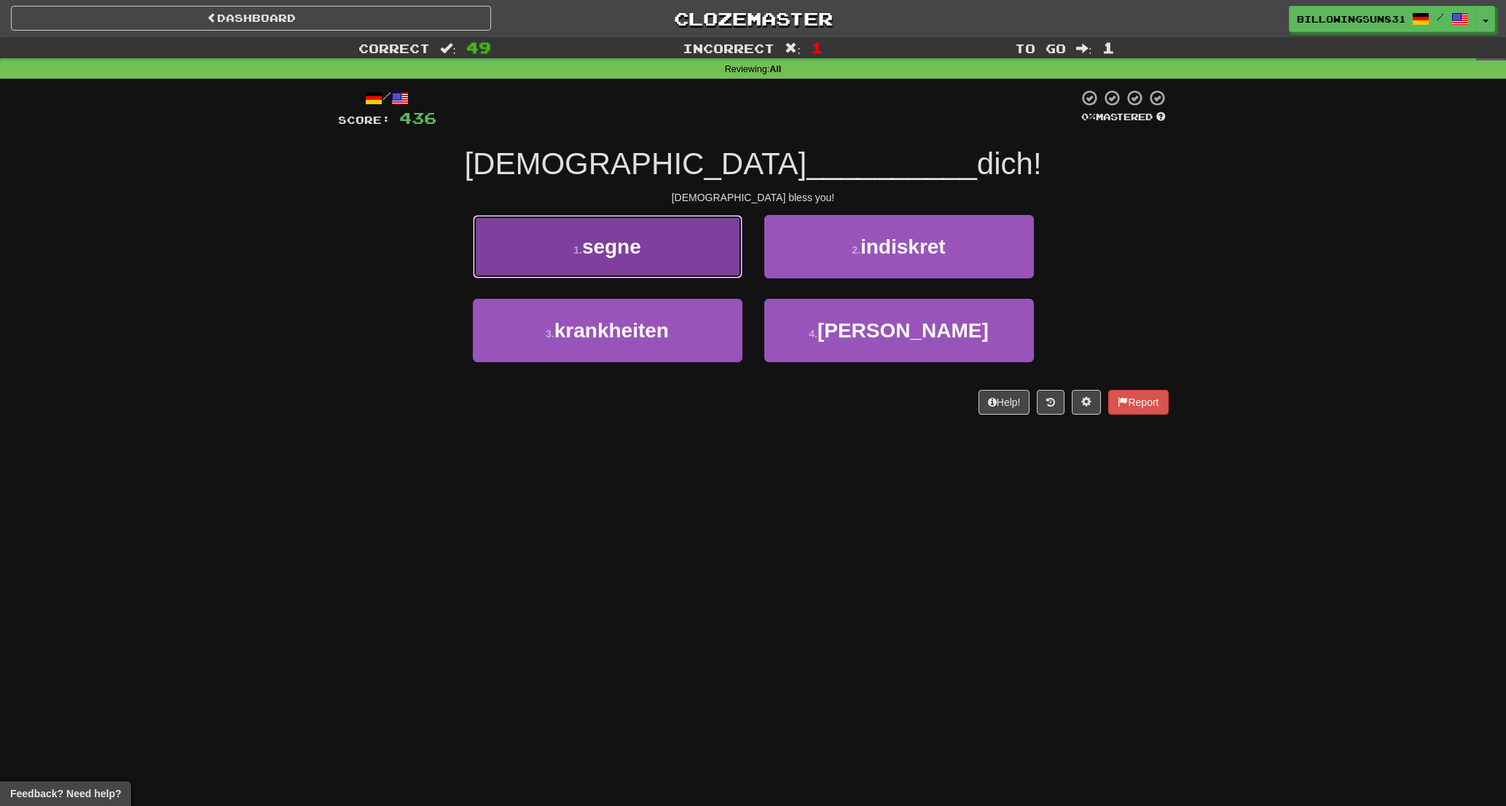
click at [725, 250] on button "1 . segne" at bounding box center [608, 246] width 270 height 63
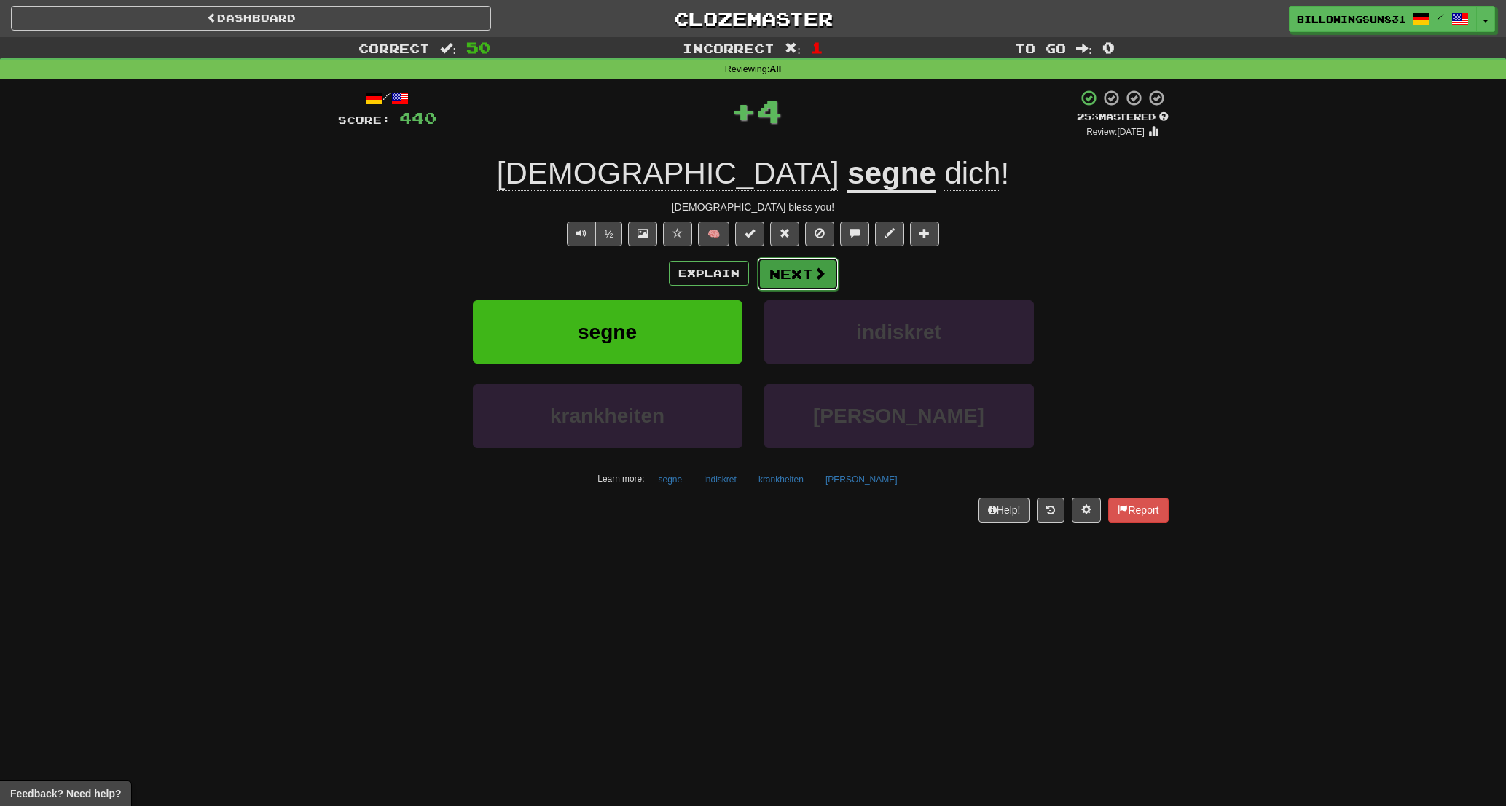
click at [803, 275] on button "Next" at bounding box center [798, 274] width 82 height 34
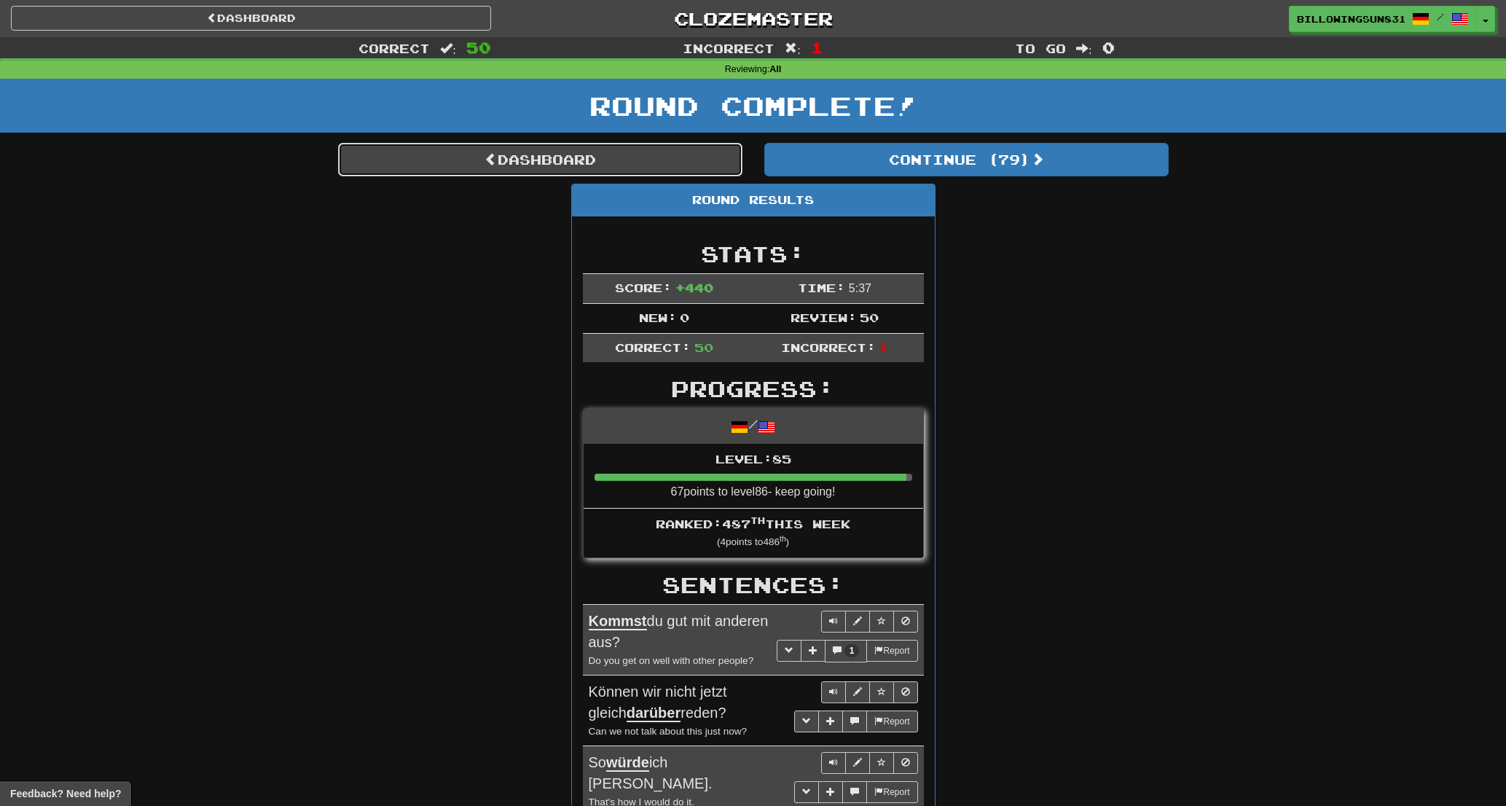
click at [677, 146] on link "Dashboard" at bounding box center [540, 160] width 404 height 34
